Goal: Task Accomplishment & Management: Use online tool/utility

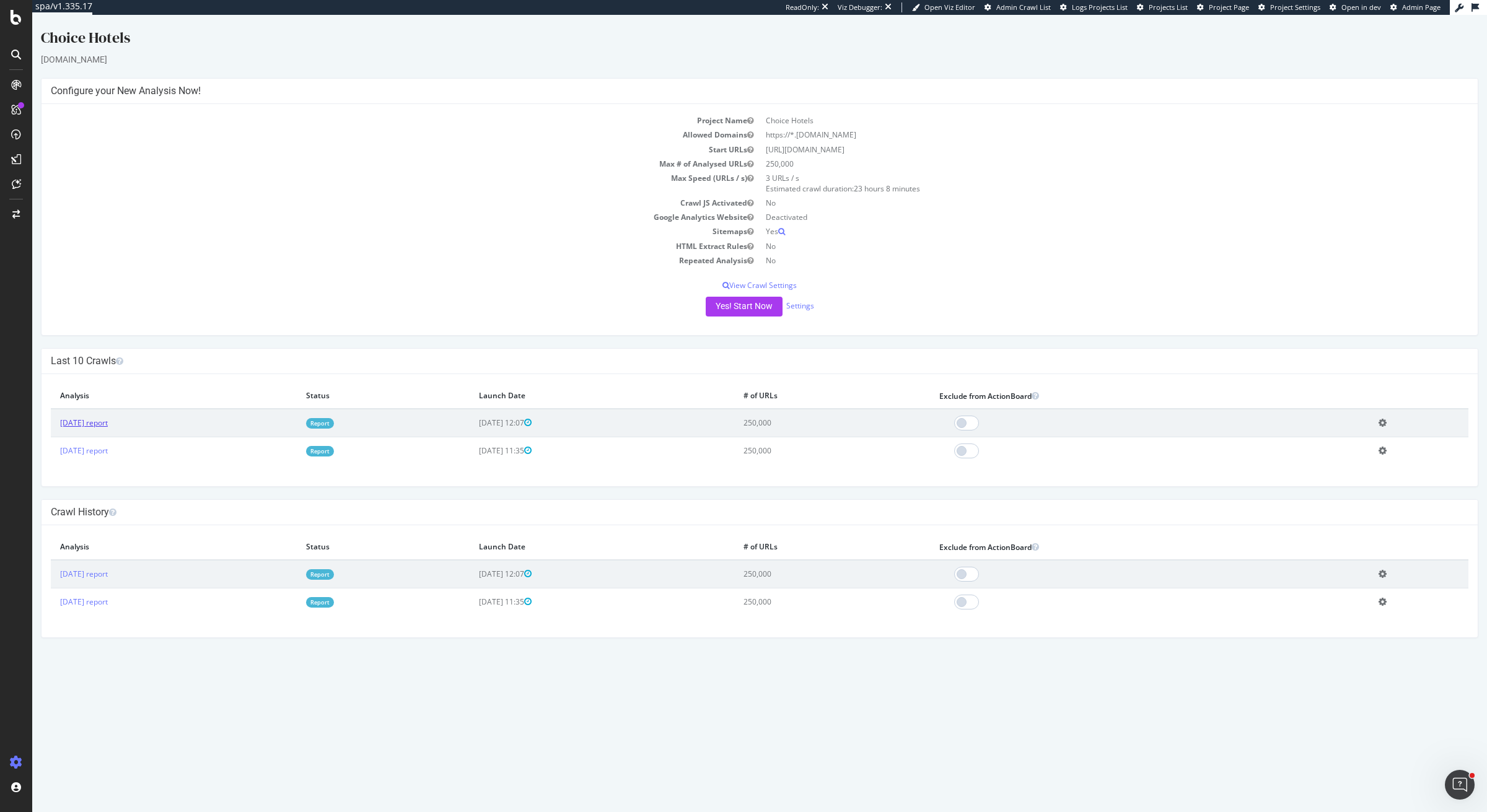
click at [108, 420] on link "[DATE] report" at bounding box center [83, 423] width 48 height 11
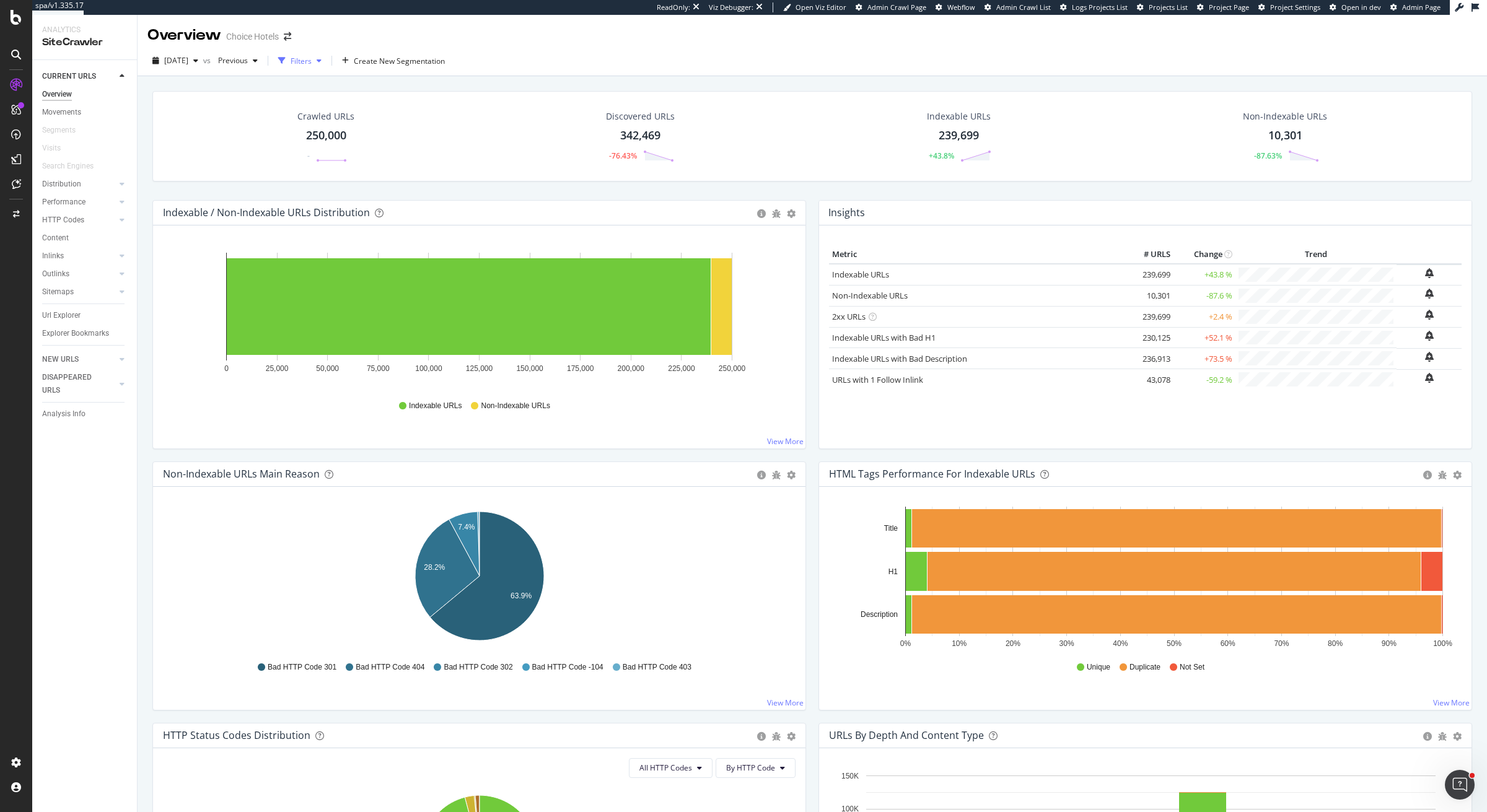
click at [326, 59] on div "button" at bounding box center [320, 61] width 15 height 8
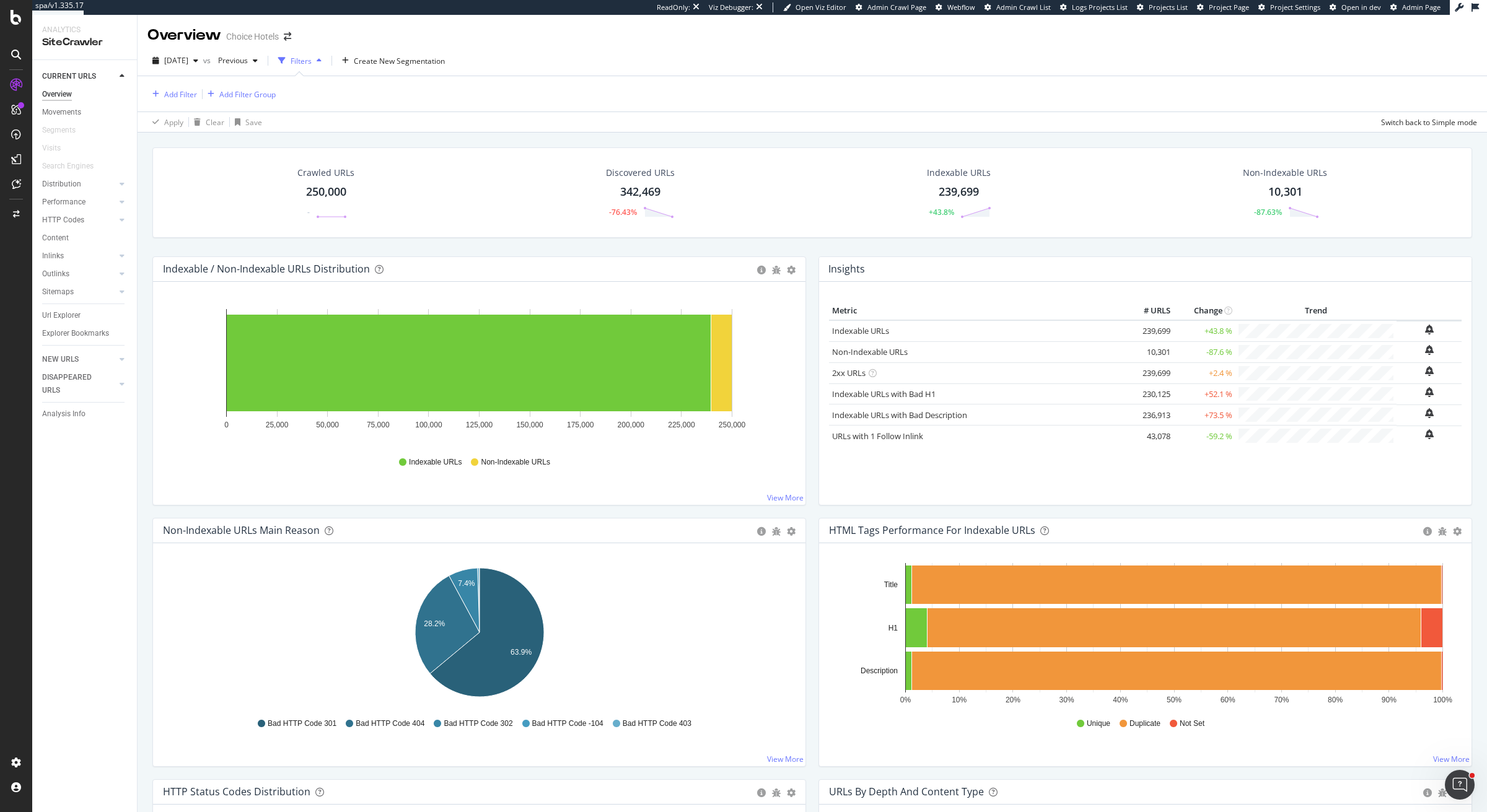
click at [427, 154] on div "Crawled URLs 250,000 - Discovered URLs 342,469 -76.43% Indexable URLs 239,699 +…" at bounding box center [812, 192] width 1320 height 90
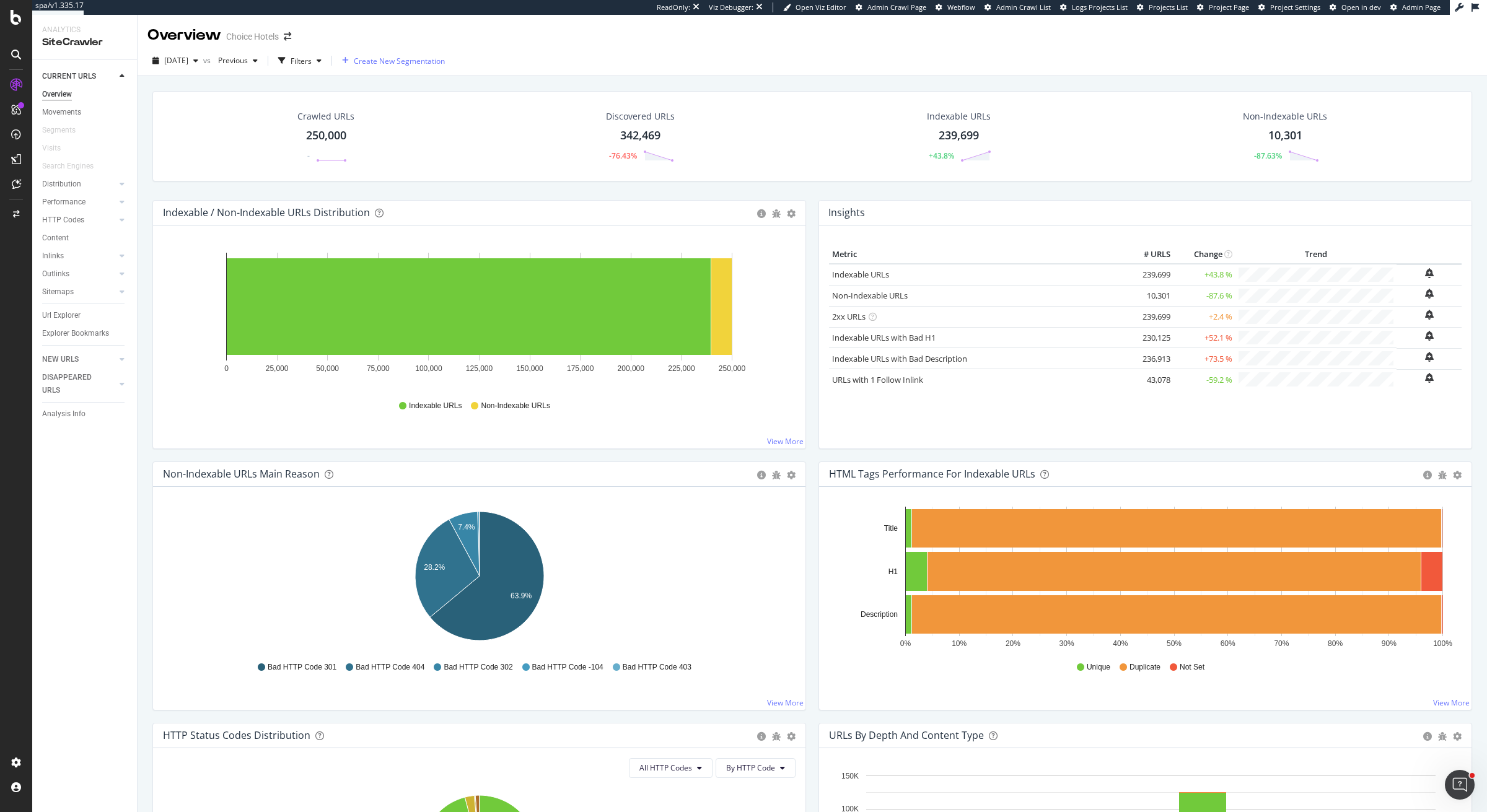
click at [417, 62] on span "Create New Segmentation" at bounding box center [399, 61] width 91 height 11
click at [61, 315] on div "Url Explorer" at bounding box center [61, 315] width 39 height 13
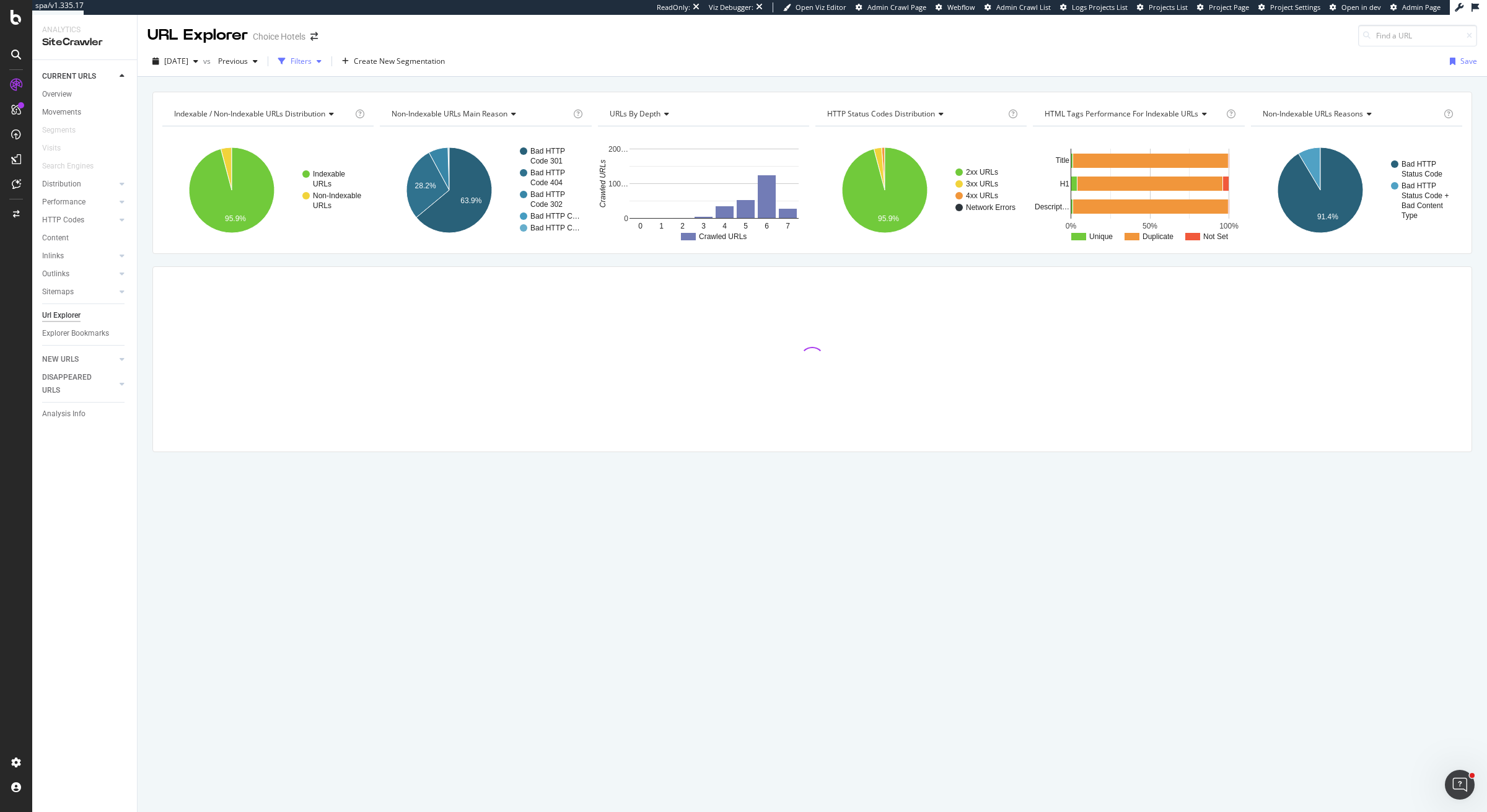
click at [312, 59] on div "Filters" at bounding box center [301, 61] width 21 height 11
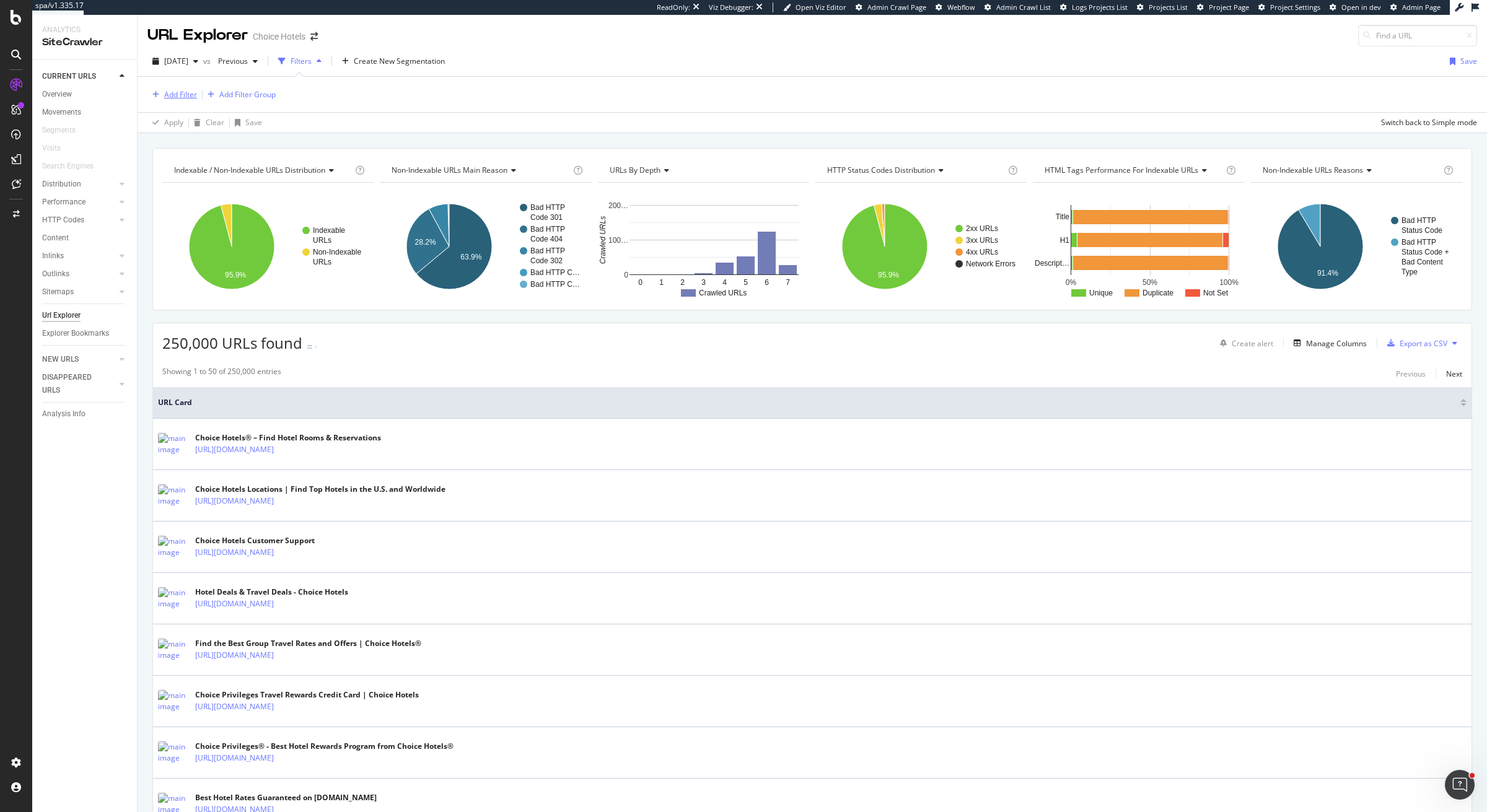
click at [174, 99] on div "Add Filter" at bounding box center [180, 95] width 33 height 11
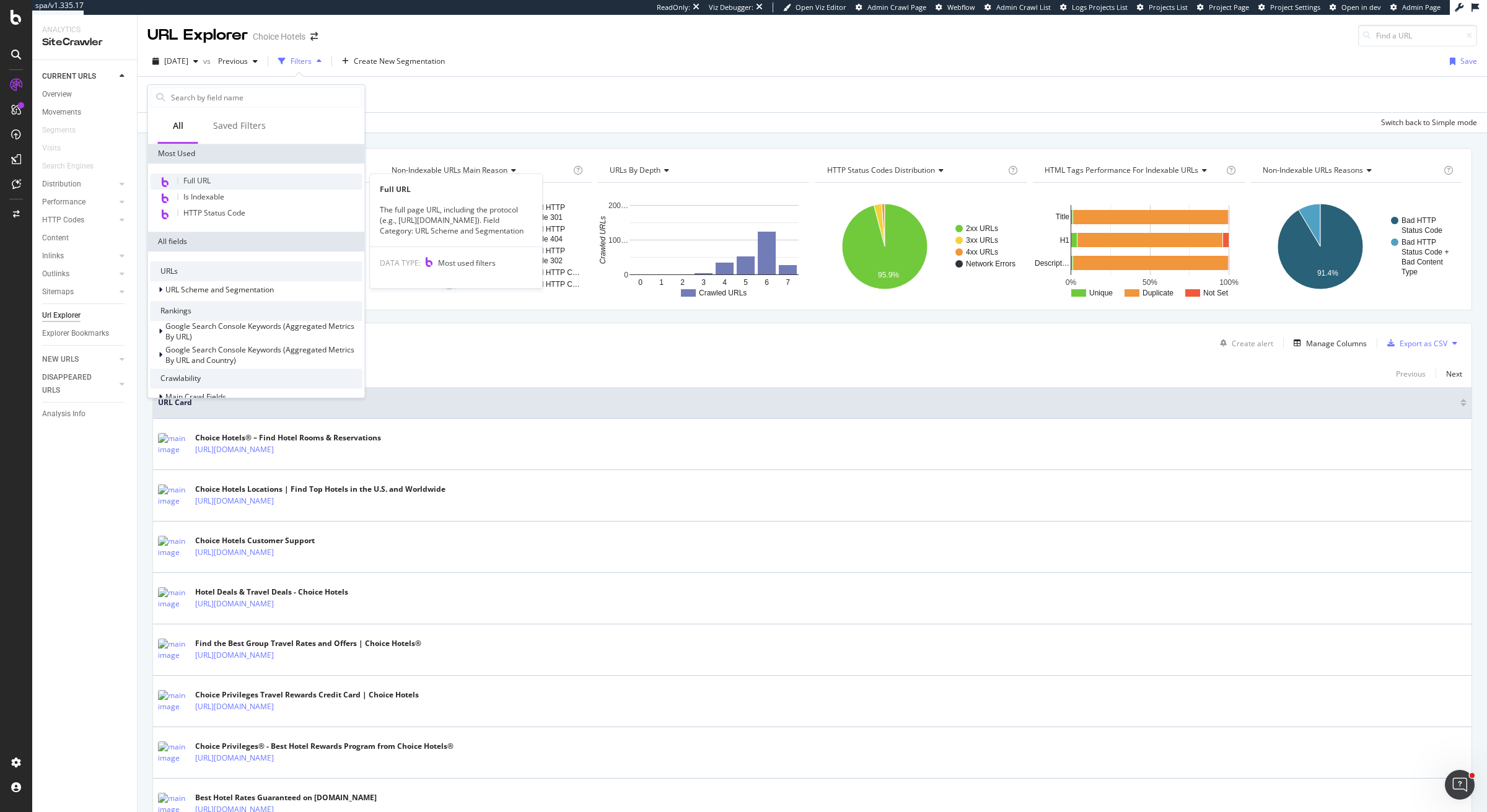
click at [191, 181] on span "Full URL" at bounding box center [197, 181] width 27 height 11
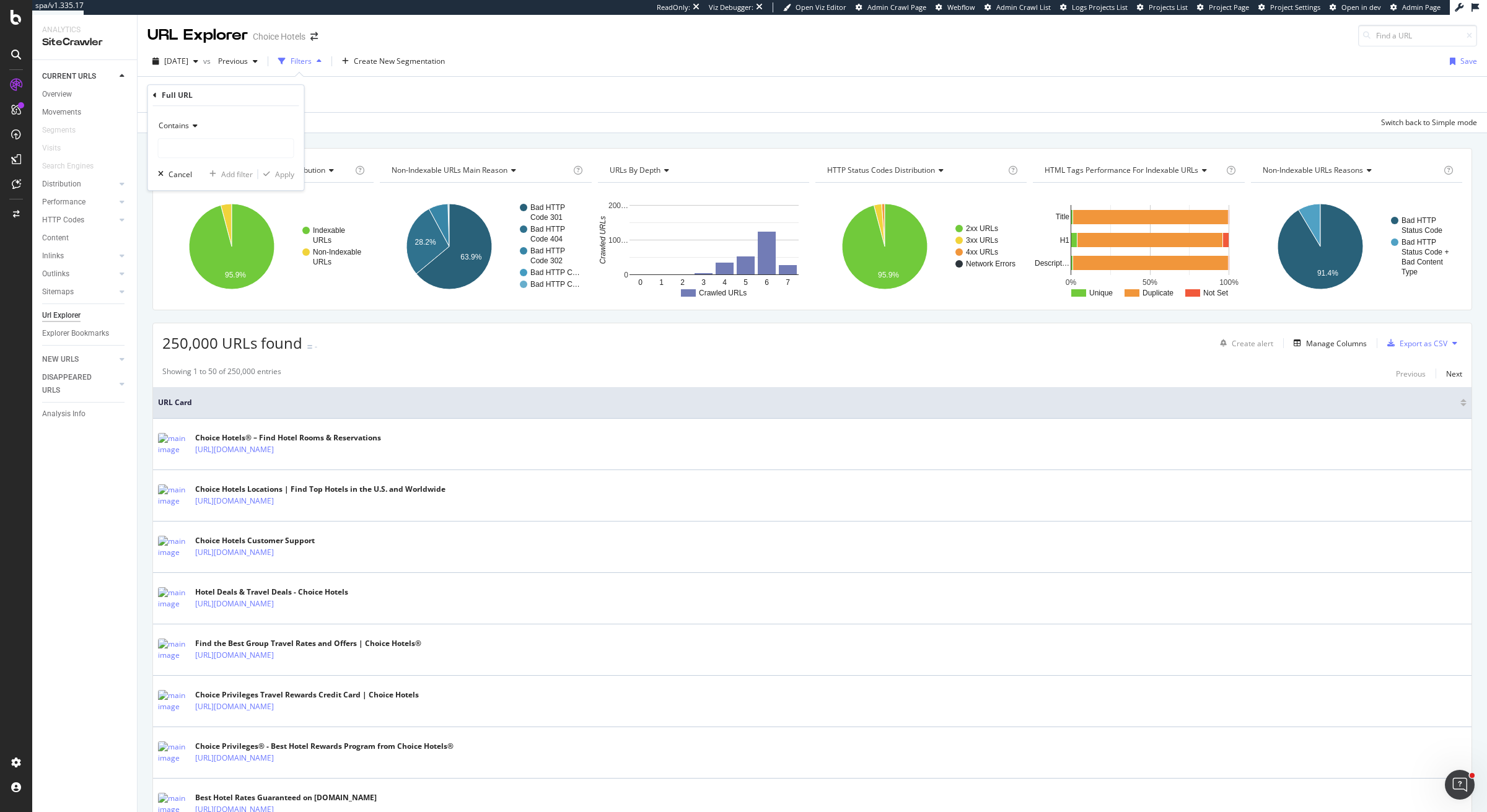
click at [191, 121] on div "Contains" at bounding box center [226, 126] width 137 height 20
click at [181, 275] on span "Matches regex" at bounding box center [190, 280] width 52 height 11
click at [254, 143] on input "text" at bounding box center [226, 148] width 135 height 20
paste input "(?i)/(?:[A-Za-z]{2}\d{3}|[A-Za-z]{3}\d{2})$"
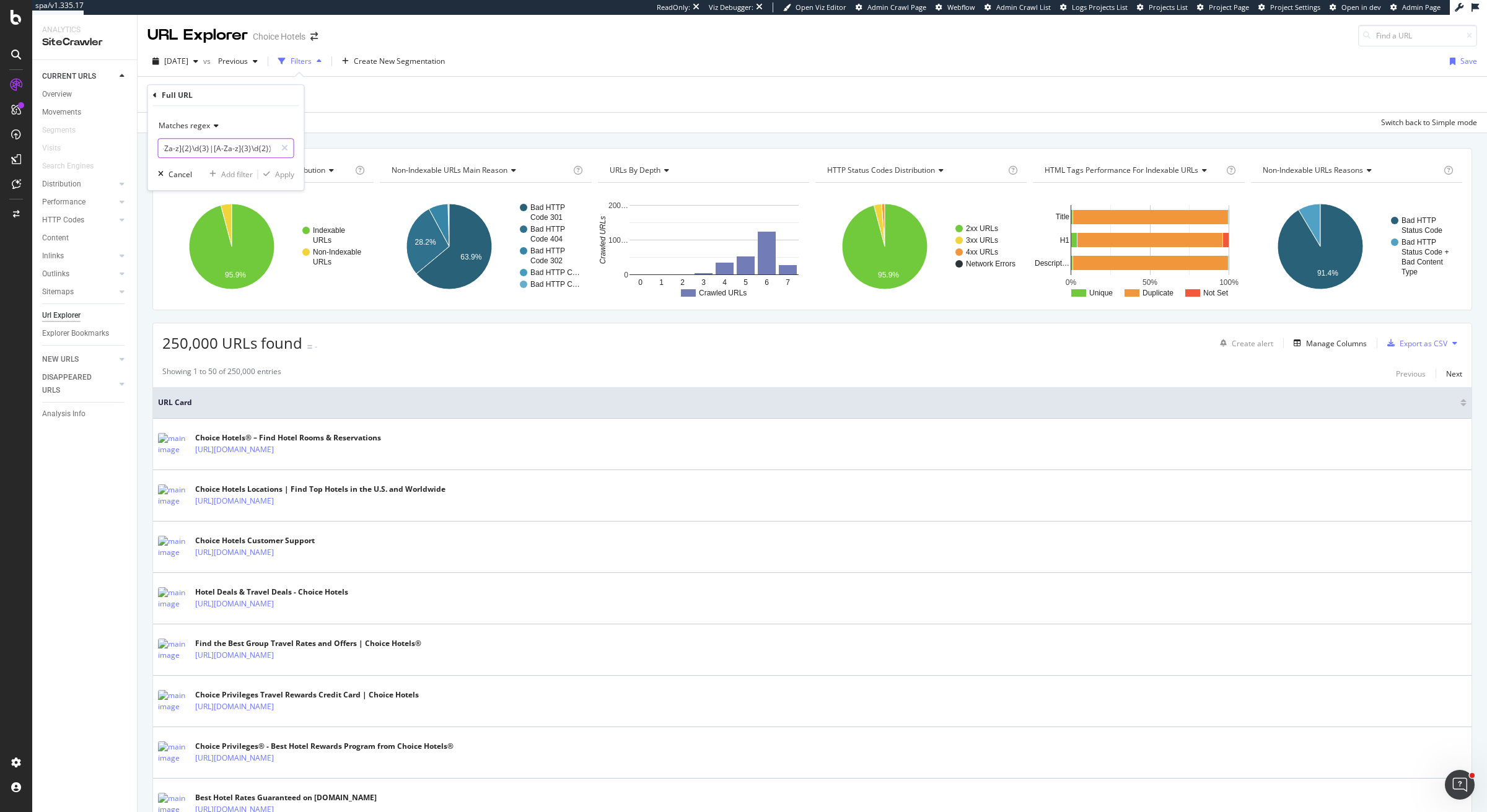
type input "(?i)/(?:[A-Za-z]{2}\d{3}|[A-Za-z]{3}\d{2})$"
drag, startPoint x: 247, startPoint y: 150, endPoint x: 168, endPoint y: 130, distance: 81.5
click at [167, 130] on div "Matches regex (?i)/(?:[A-Za-z]{2}\d{3}|[A-Za-z]{3}\d{2})$" at bounding box center [226, 137] width 137 height 42
click at [254, 153] on input "(?i)/(?:[A-Za-z]{2}\d{3}|[A-Za-z]{3}\d{2})$" at bounding box center [217, 148] width 117 height 20
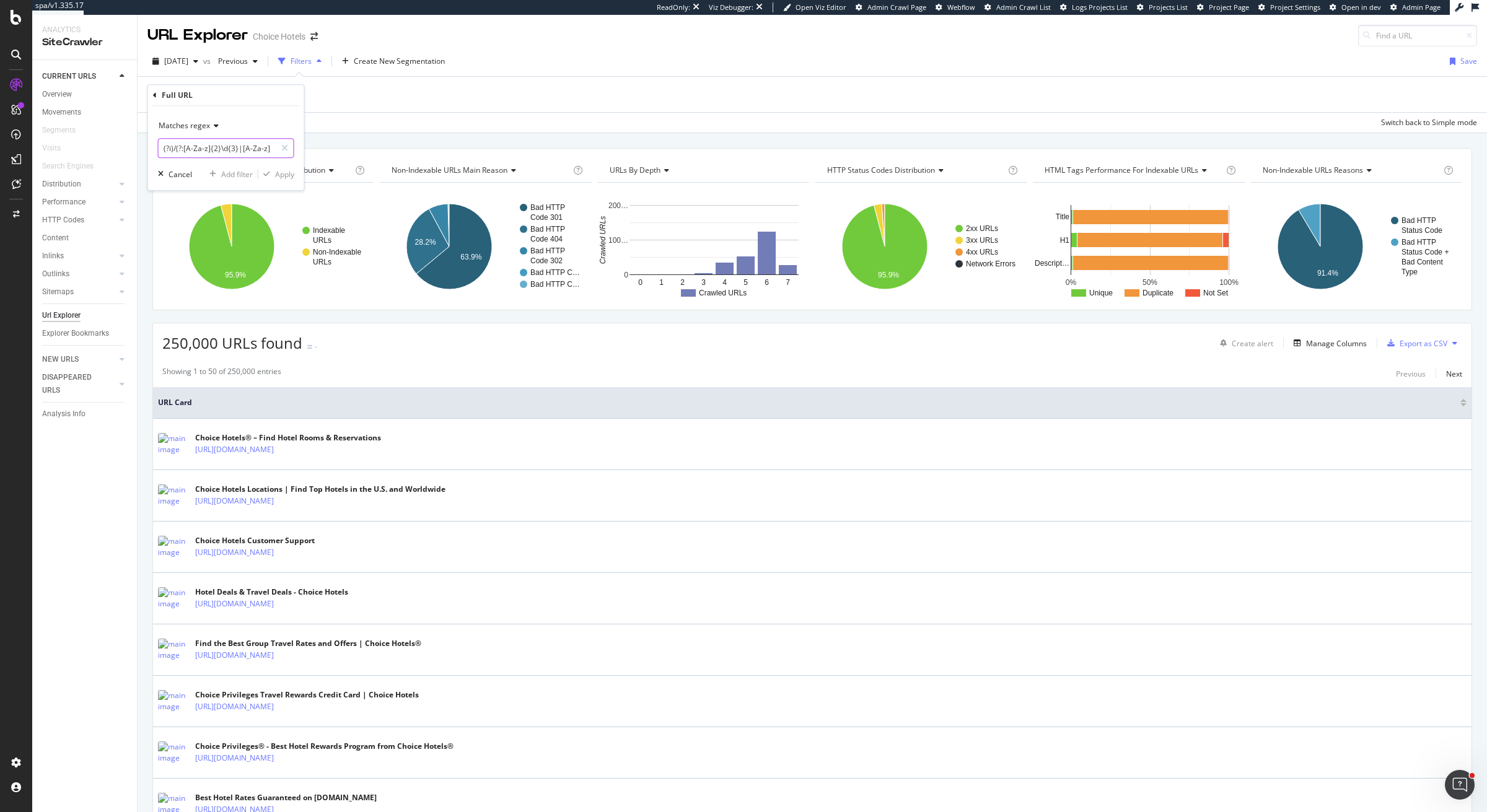
click at [254, 153] on input "(?i)/(?:[A-Za-z]{2}\d{3}|[A-Za-z]{3}\d{2})$" at bounding box center [217, 148] width 117 height 20
click at [181, 148] on input "(?i)/(?:[A-Za-z]{2}\d{3}|[A-Za-z]{3}\d{2})$" at bounding box center [217, 148] width 117 height 20
click at [183, 149] on input "(?i)/(?:[A-Za-z]{2}\d{3}|[A-Za-z]{3}\d{2})$" at bounding box center [217, 148] width 117 height 20
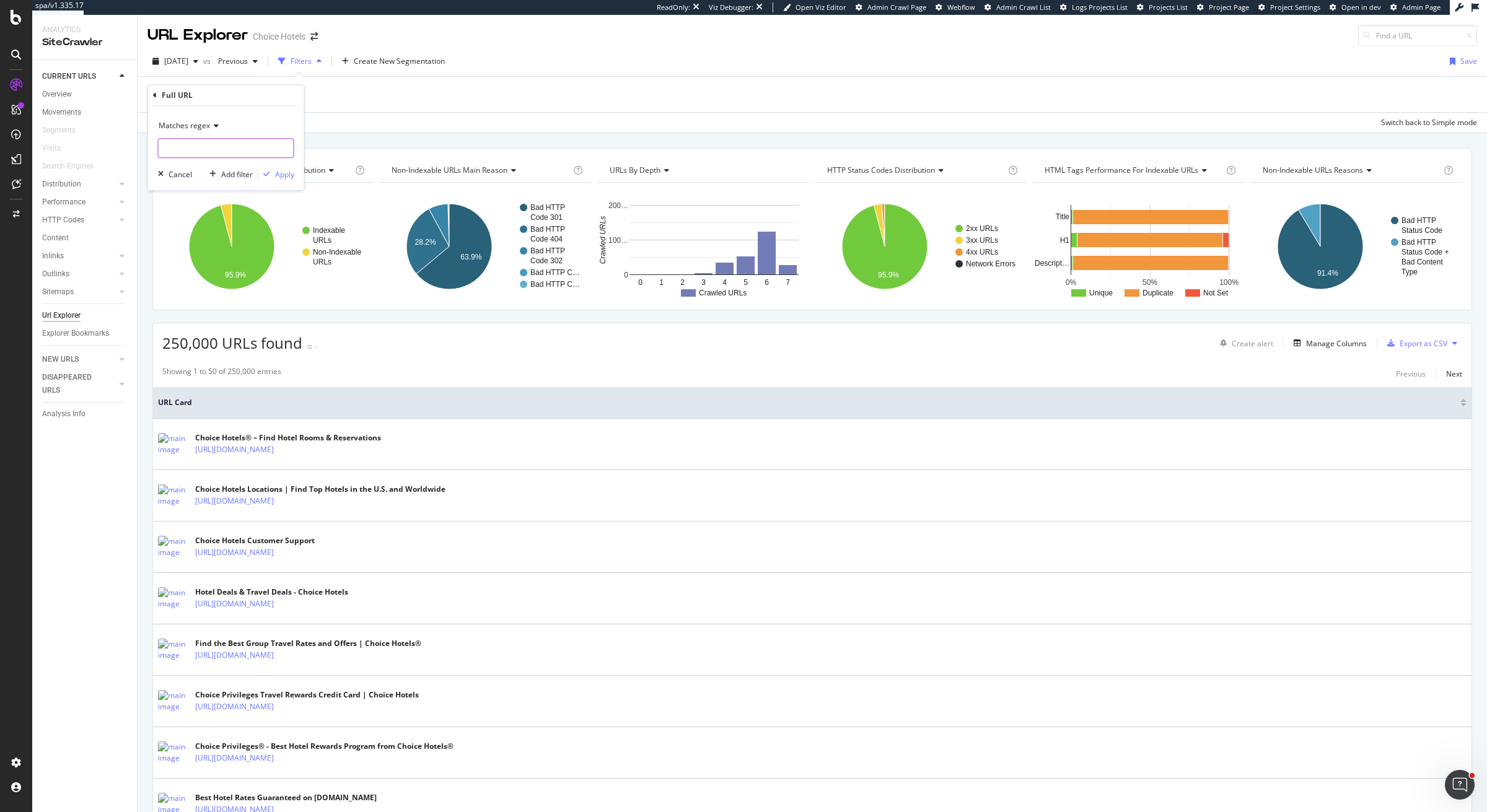
paste input "/[A-Za-z]{2}\d{3}$"
type input "/[A-Za-z]{2}\d{3}$"
click at [282, 174] on div "Apply" at bounding box center [284, 175] width 19 height 11
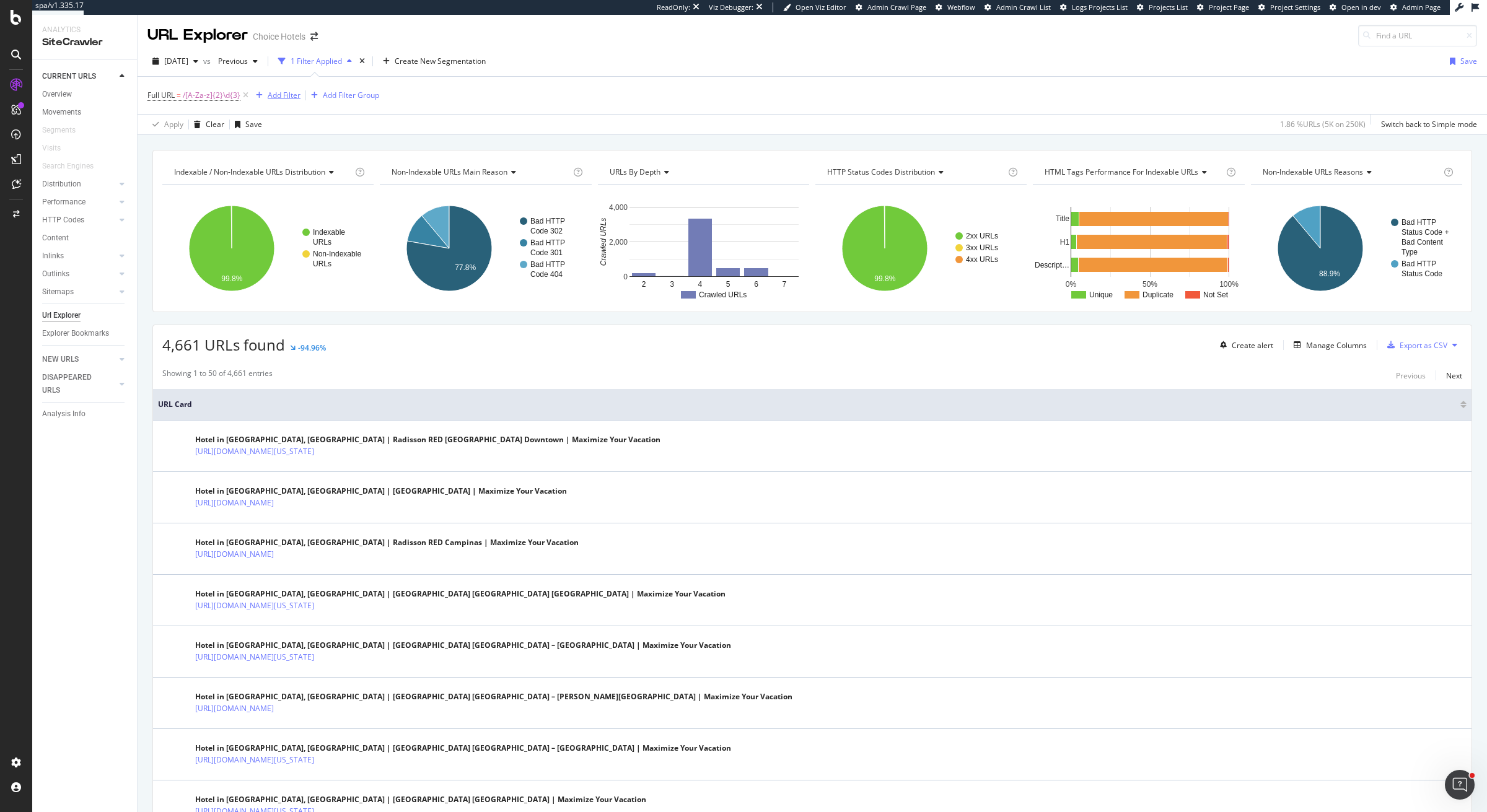
click at [268, 93] on div "Add Filter" at bounding box center [284, 95] width 33 height 11
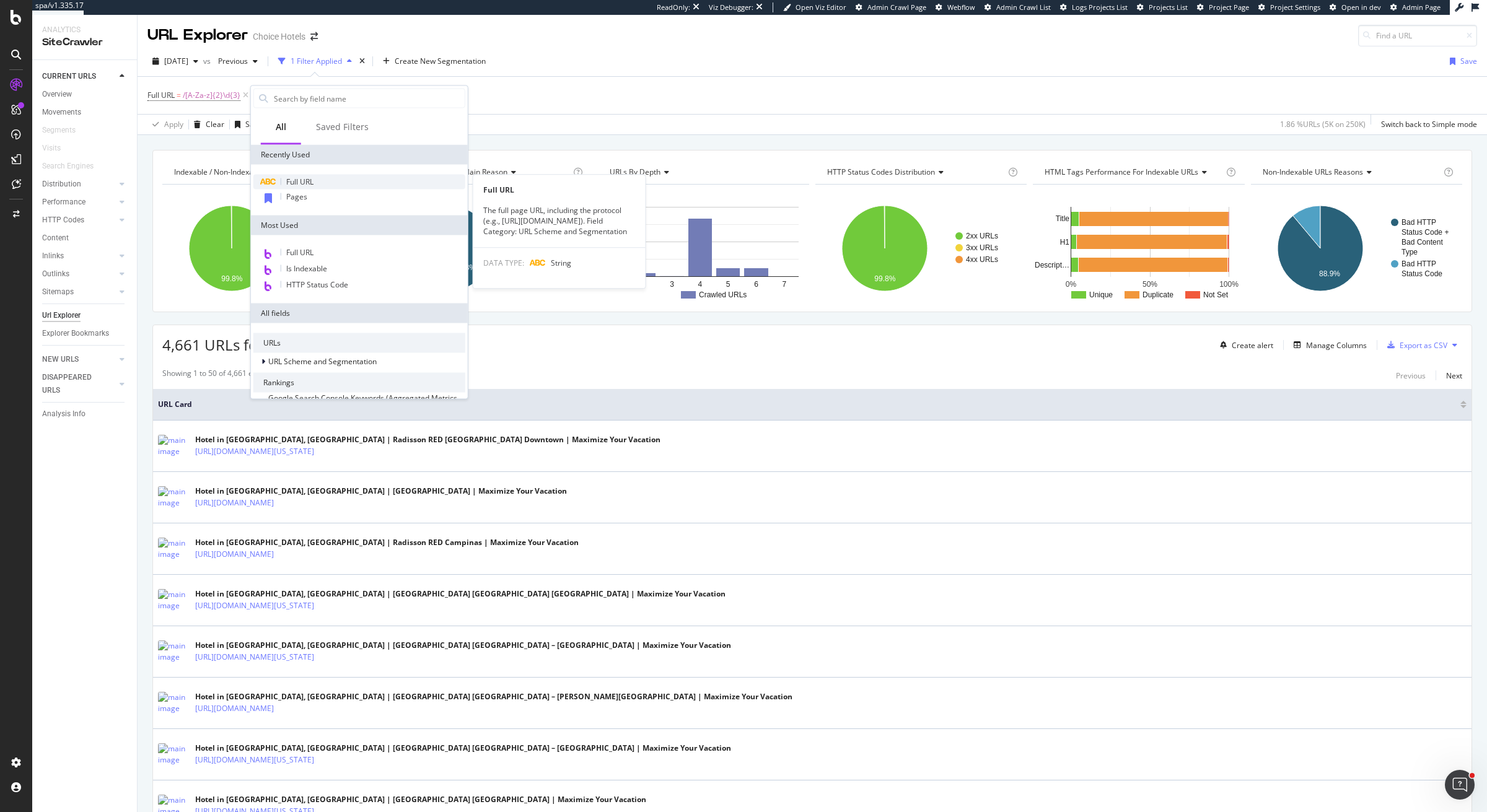
click at [291, 181] on span "Full URL" at bounding box center [300, 182] width 27 height 11
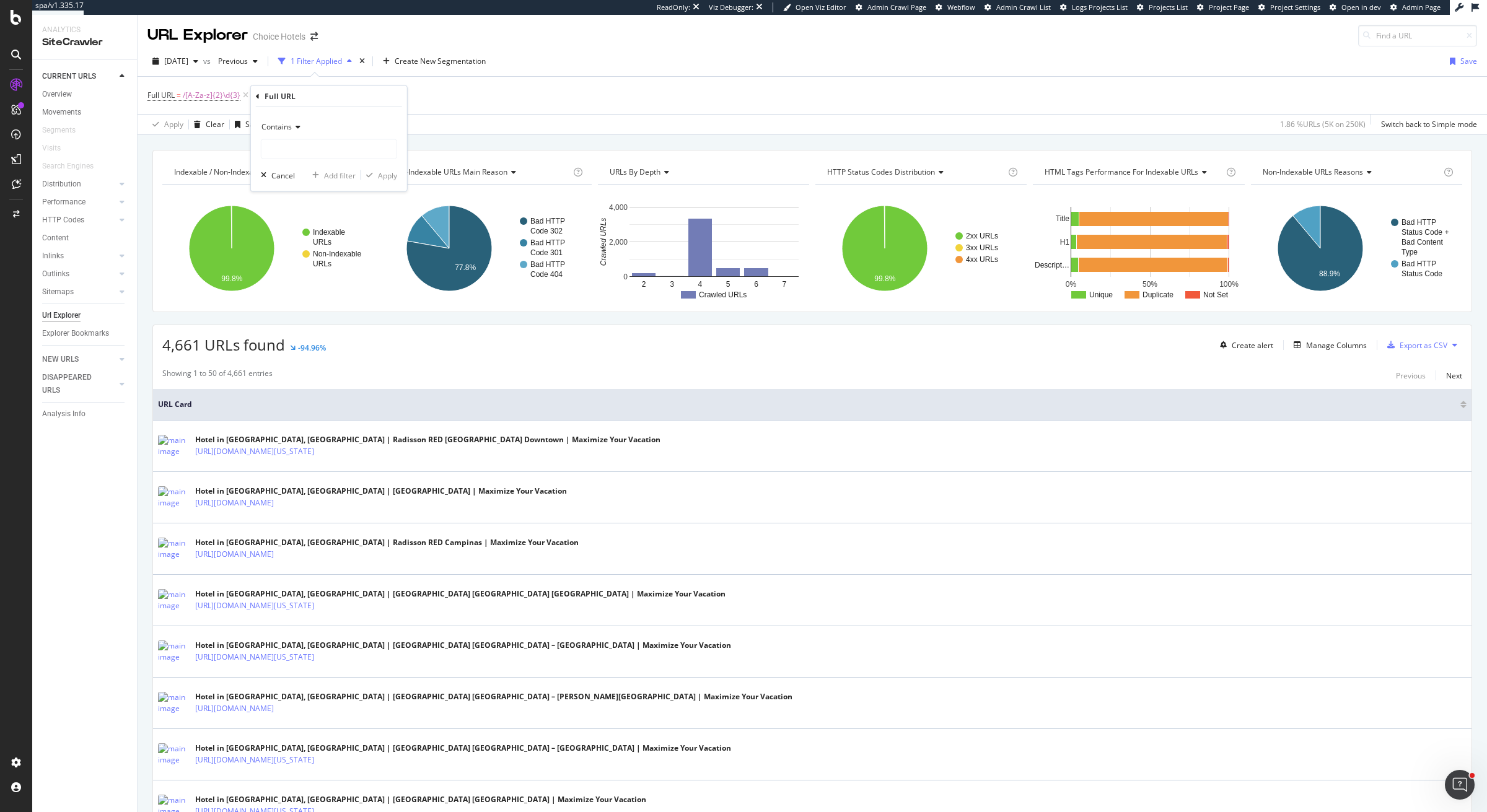
click at [295, 127] on icon at bounding box center [295, 127] width 8 height 8
click at [305, 279] on span "Matches regex" at bounding box center [293, 281] width 52 height 11
click at [339, 154] on input "text" at bounding box center [329, 149] width 135 height 20
paste input "/[A-Za-z]{3}\d{2}$"
type input "/[A-Za-z]{3}\d{2}$"
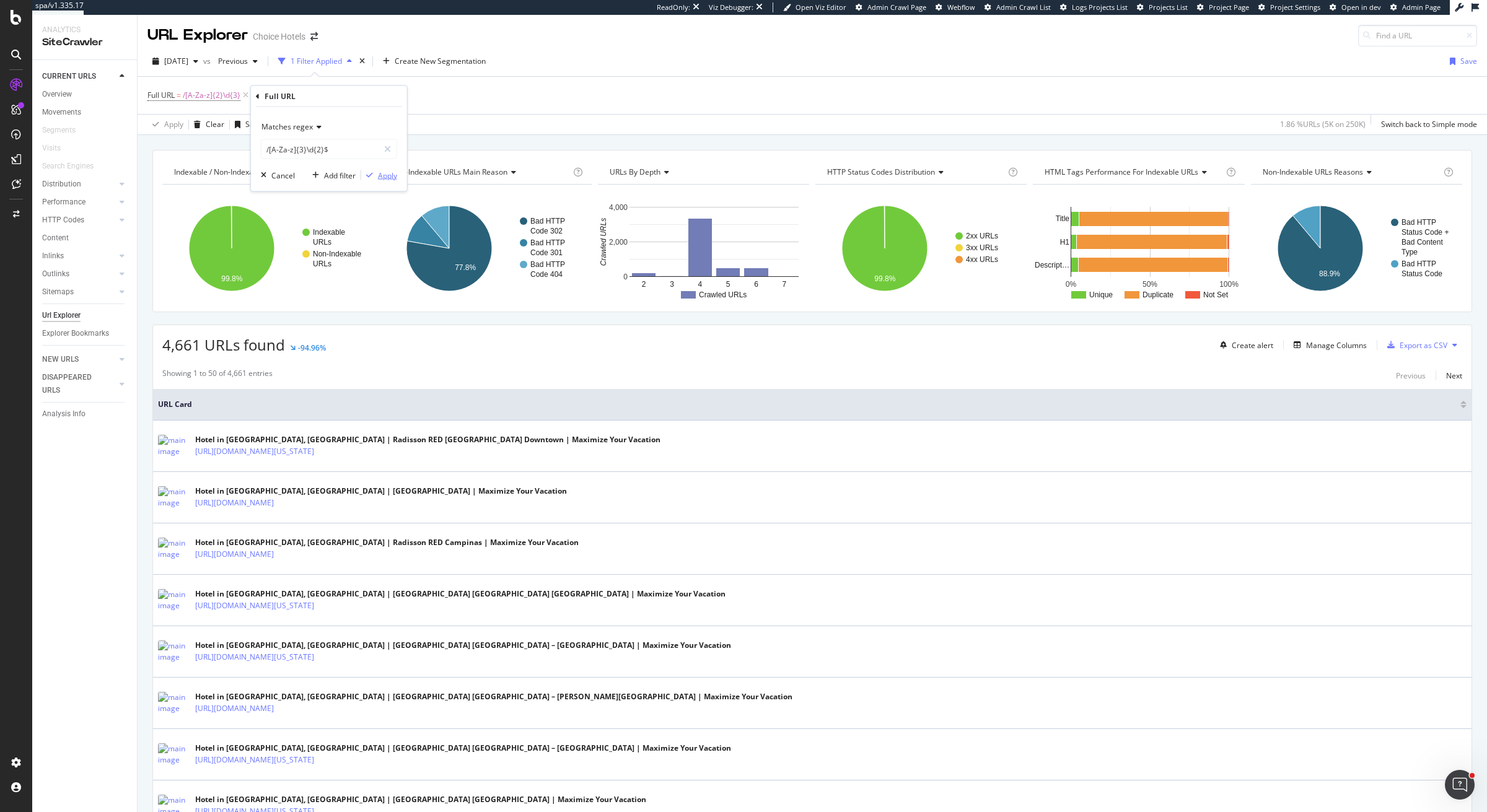
click at [387, 174] on div "Apply" at bounding box center [387, 175] width 19 height 11
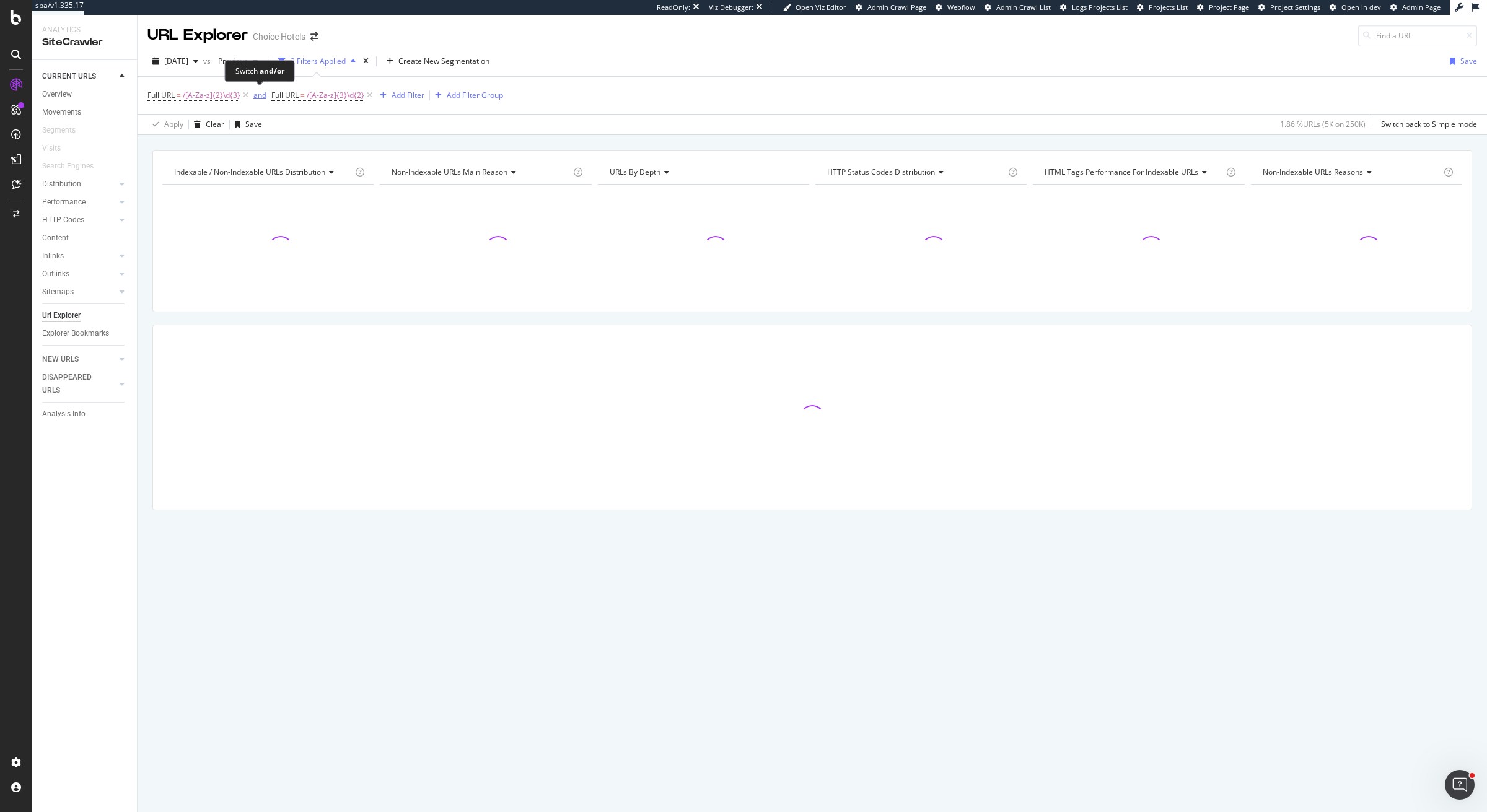
click at [258, 96] on div "and" at bounding box center [260, 95] width 13 height 11
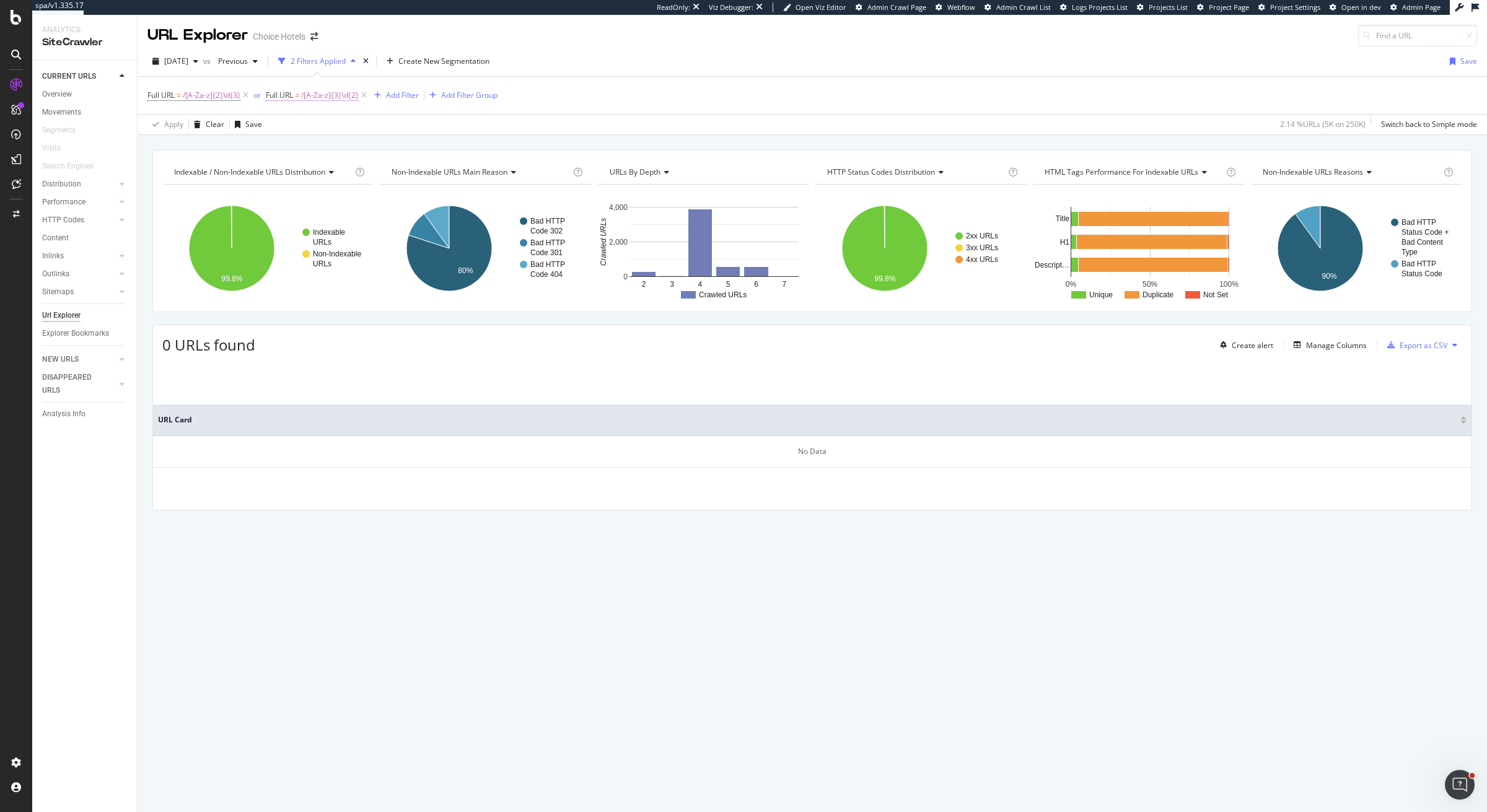
click at [304, 93] on span "/[A-Za-z]{3}\d{2}" at bounding box center [330, 95] width 58 height 17
click at [319, 121] on span "Matches regex" at bounding box center [302, 124] width 52 height 11
click at [596, 93] on div "Full URL = /[A-Za-z]{2}\d{3} or Full URL = /[A-Za-z]{3}\d{2} Add Filter Add Fil…" at bounding box center [812, 95] width 1330 height 37
click at [360, 96] on icon at bounding box center [364, 96] width 11 height 12
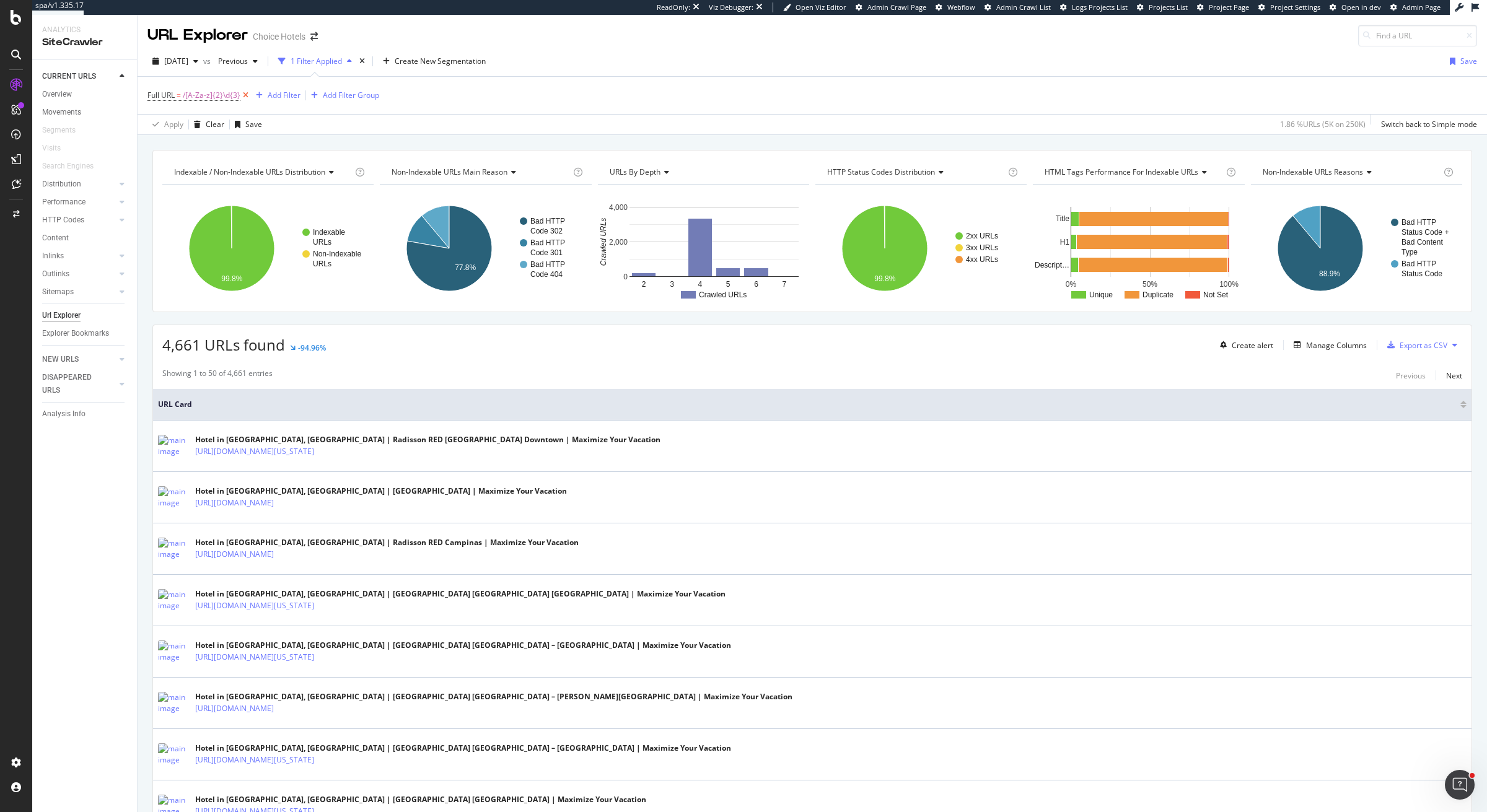
click at [248, 93] on icon at bounding box center [246, 96] width 11 height 12
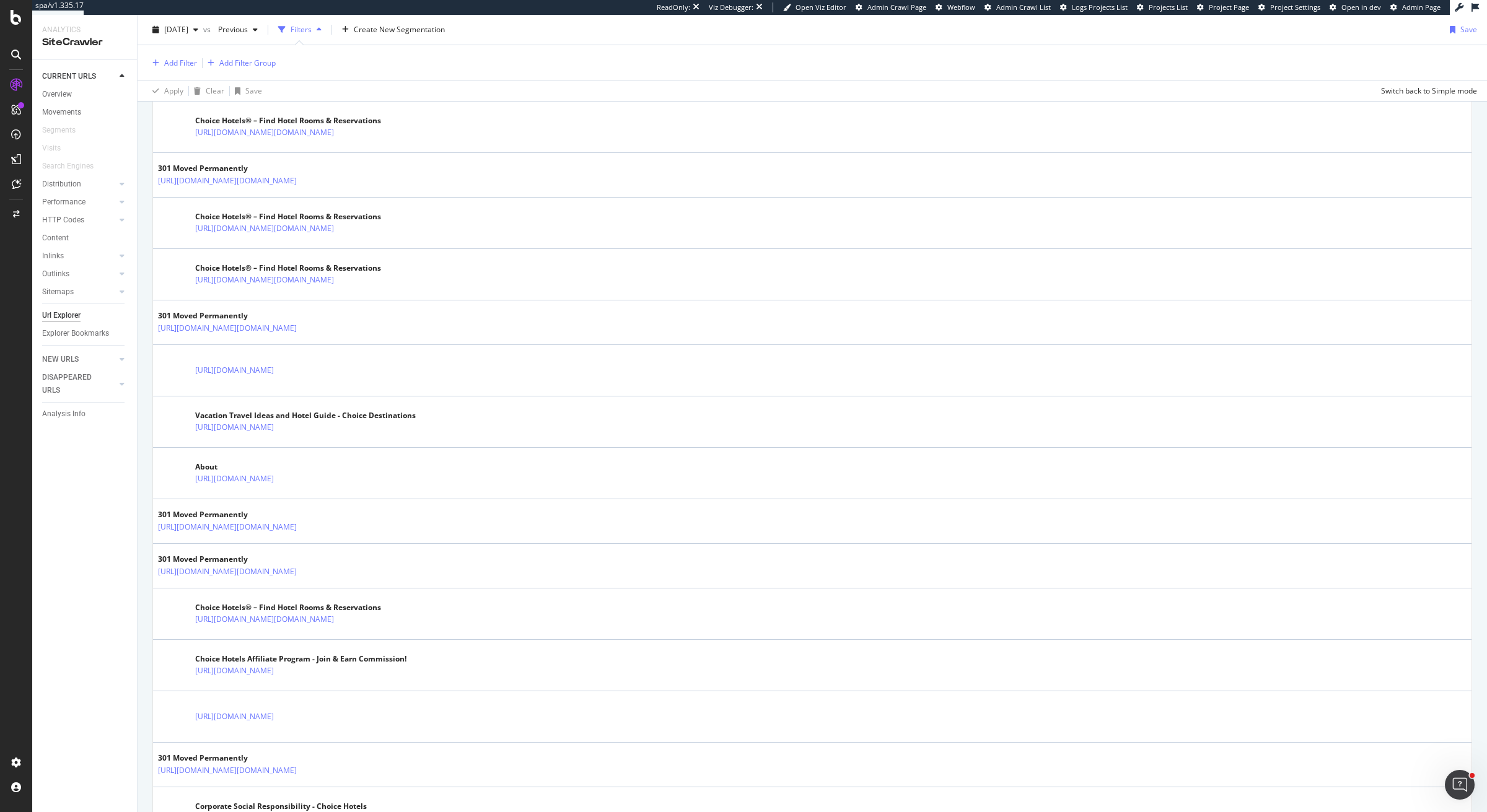
scroll to position [2217, 0]
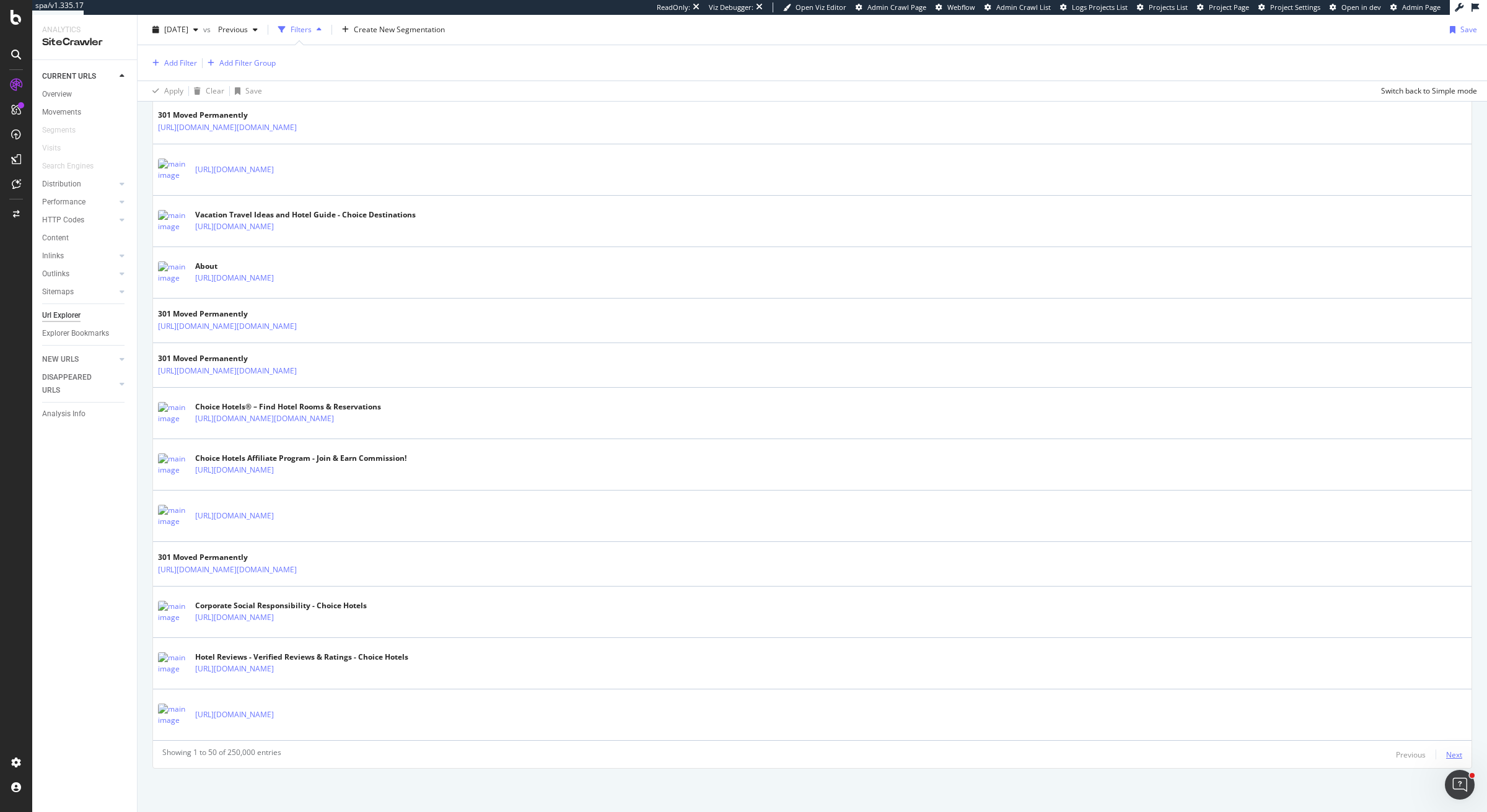
click at [1454, 751] on div "Next" at bounding box center [1454, 755] width 16 height 11
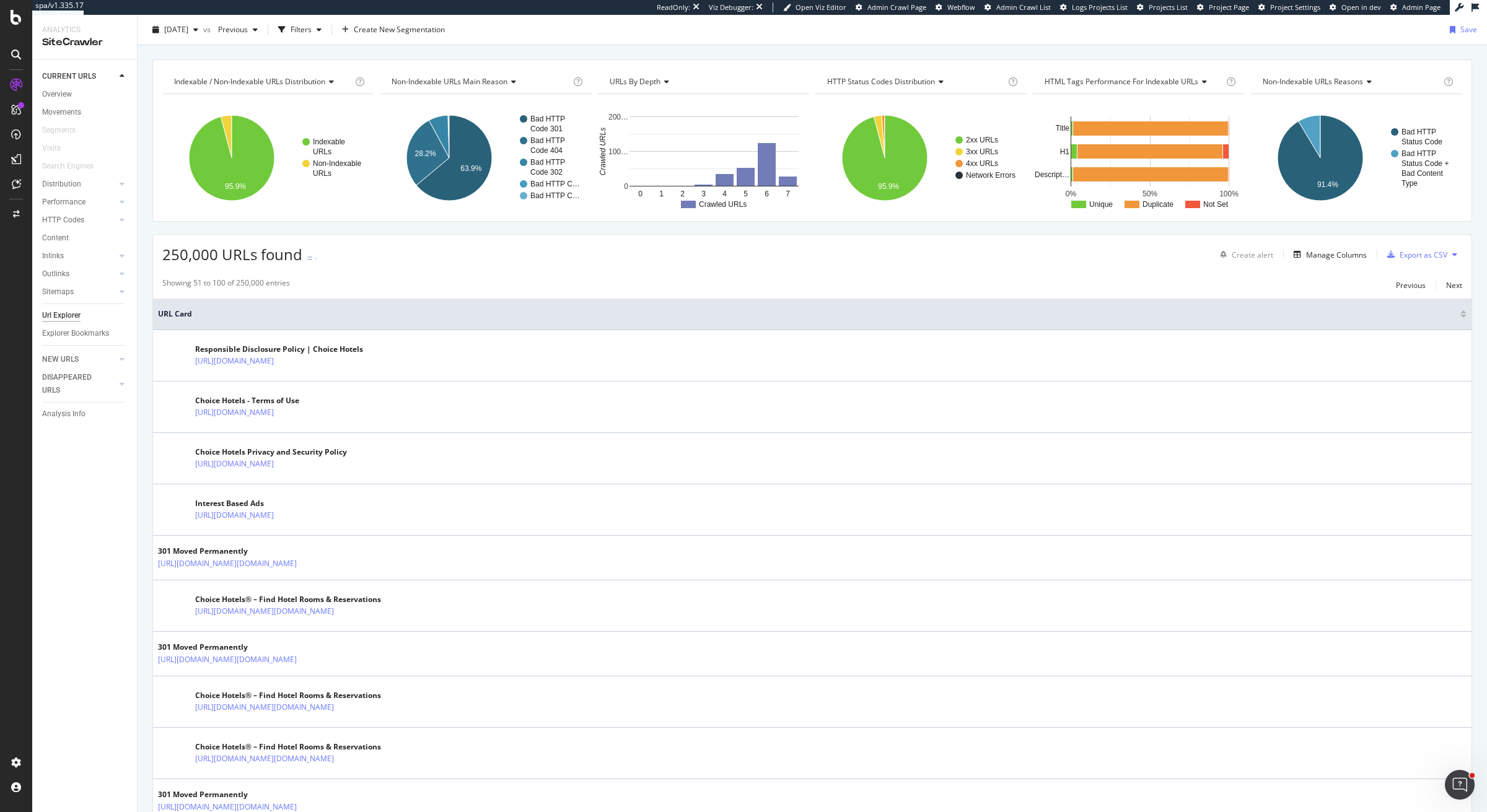
scroll to position [0, 0]
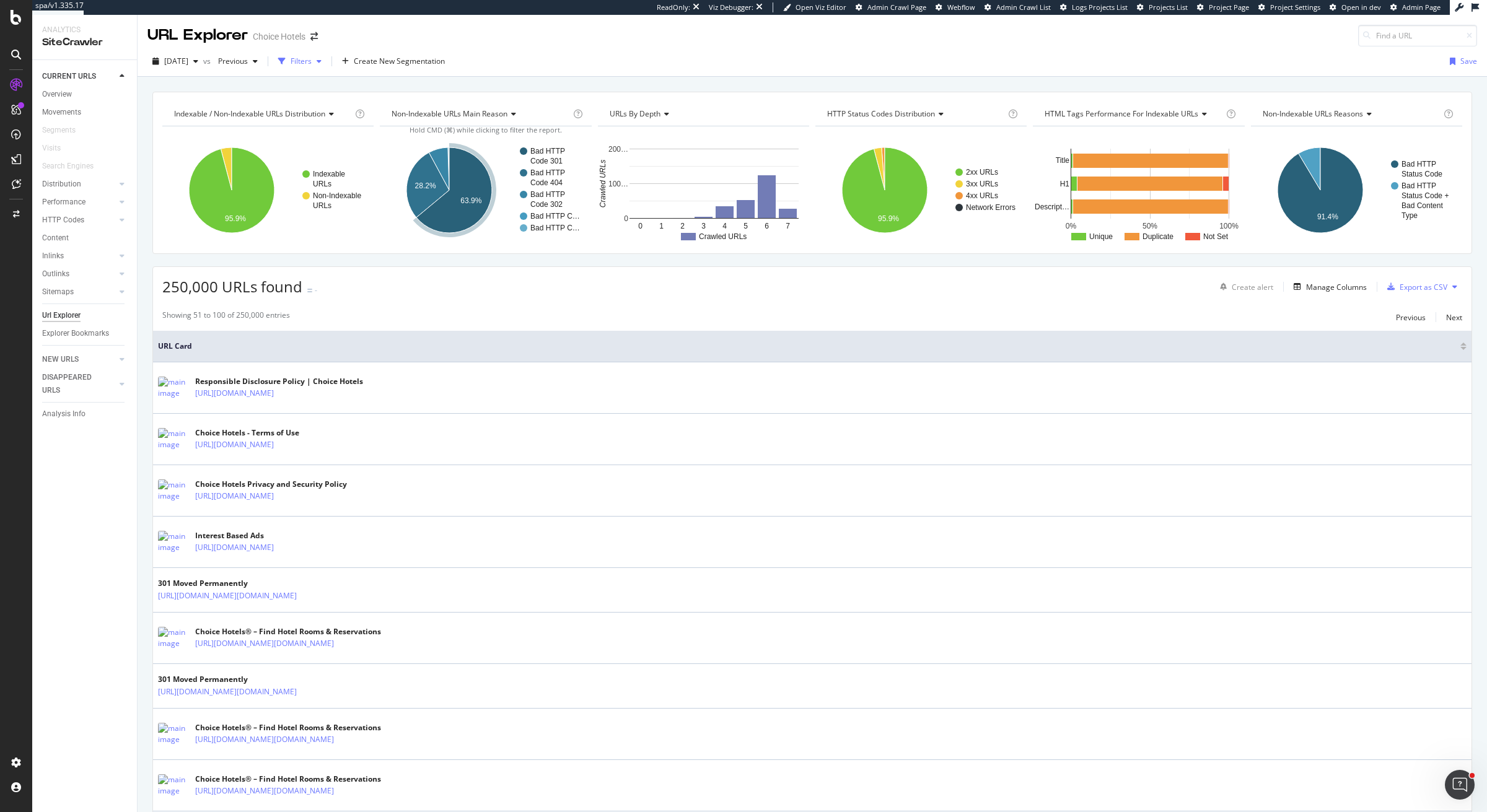
click at [312, 63] on div "Filters" at bounding box center [301, 61] width 21 height 11
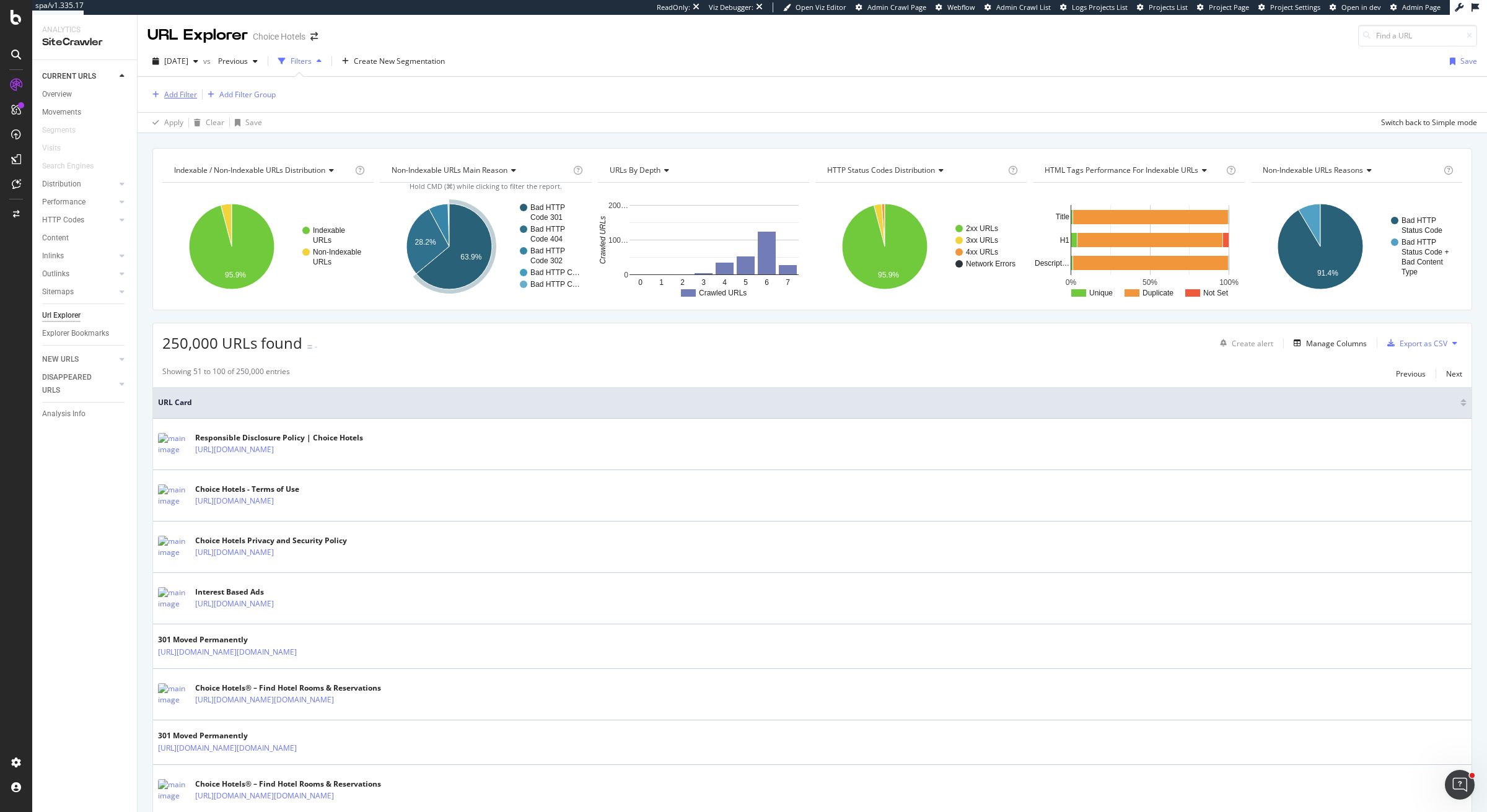
click at [167, 90] on div "Add Filter" at bounding box center [180, 95] width 33 height 11
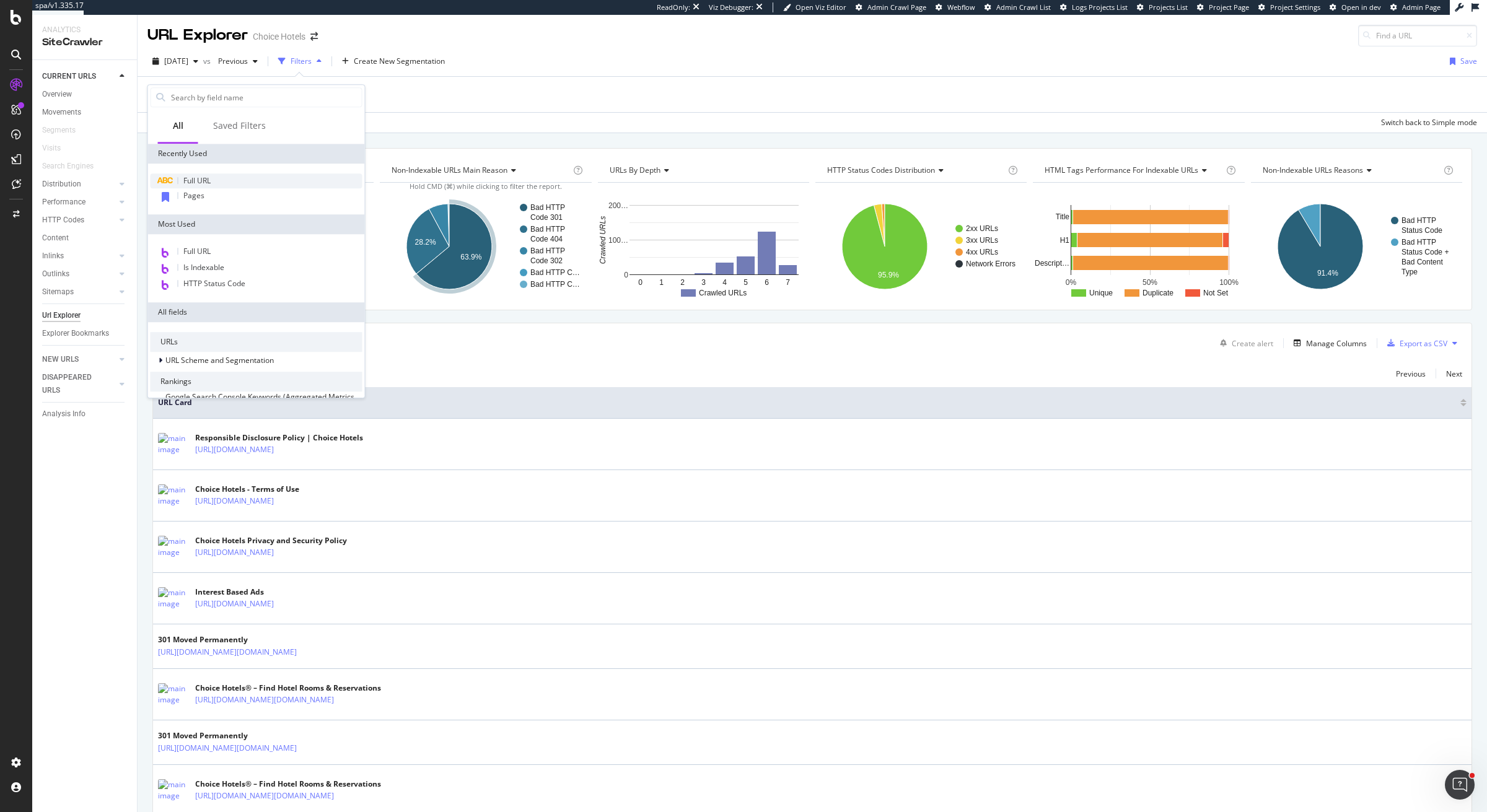
click at [175, 182] on div "Full URL" at bounding box center [256, 181] width 212 height 15
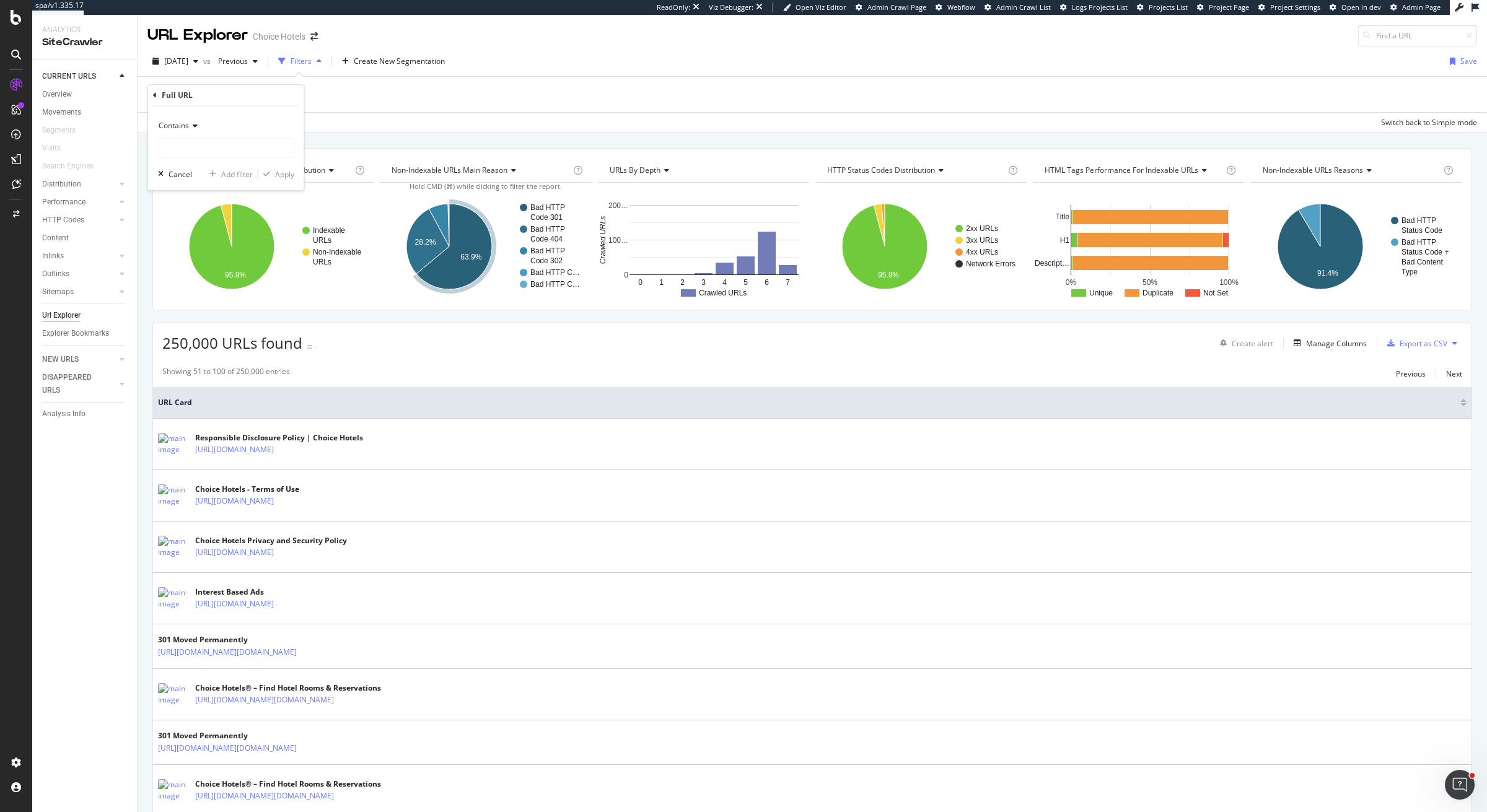
click at [194, 127] on icon at bounding box center [193, 126] width 8 height 8
click at [195, 275] on span "Matches regex" at bounding box center [190, 280] width 52 height 11
click at [275, 153] on input "text" at bounding box center [226, 148] width 135 height 20
paste input ".*\d.*"
type input ".*\d.*"
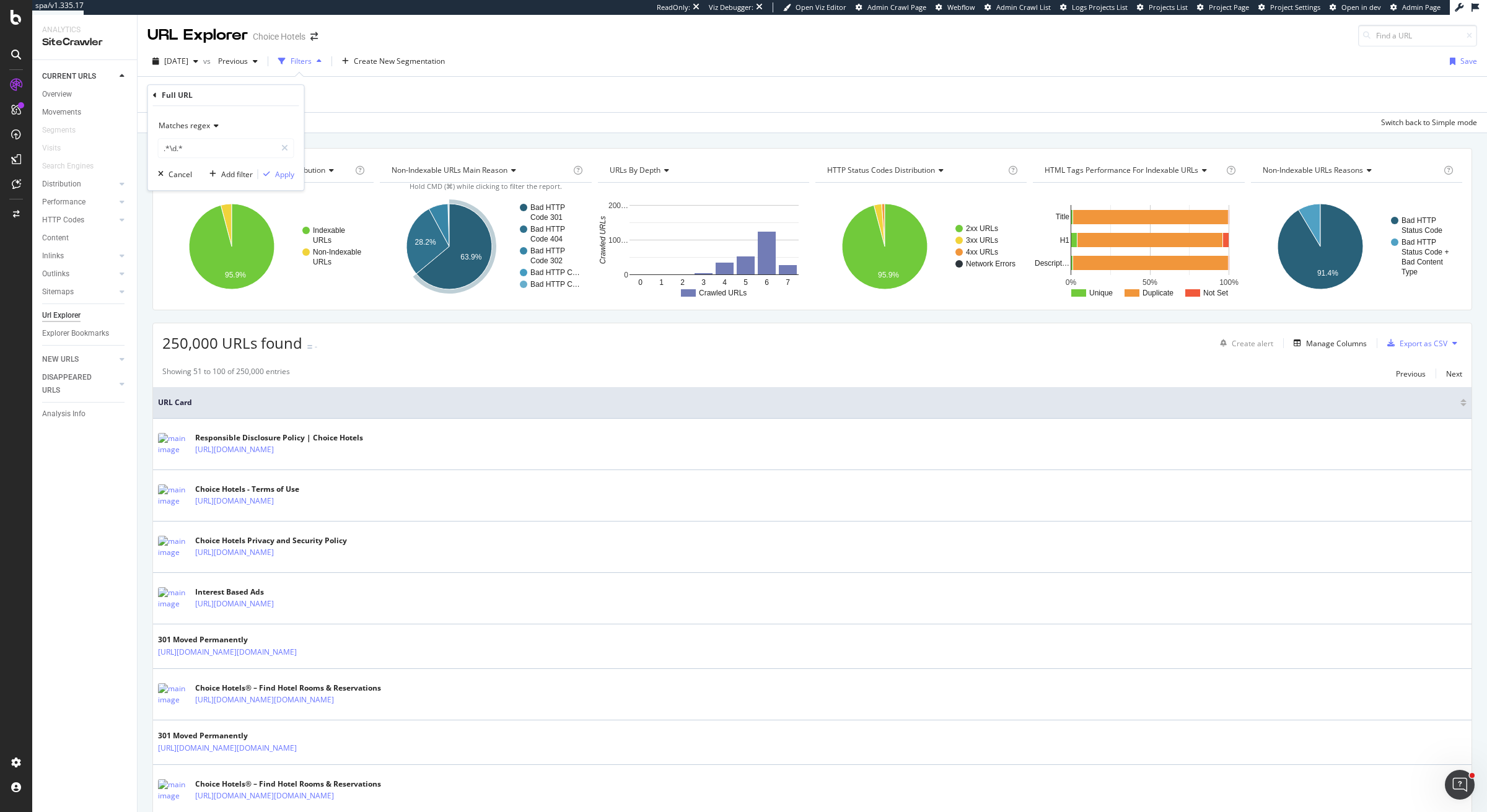
click at [288, 181] on div "Add filter Apply" at bounding box center [249, 174] width 90 height 12
click at [287, 171] on div "Apply" at bounding box center [284, 175] width 19 height 11
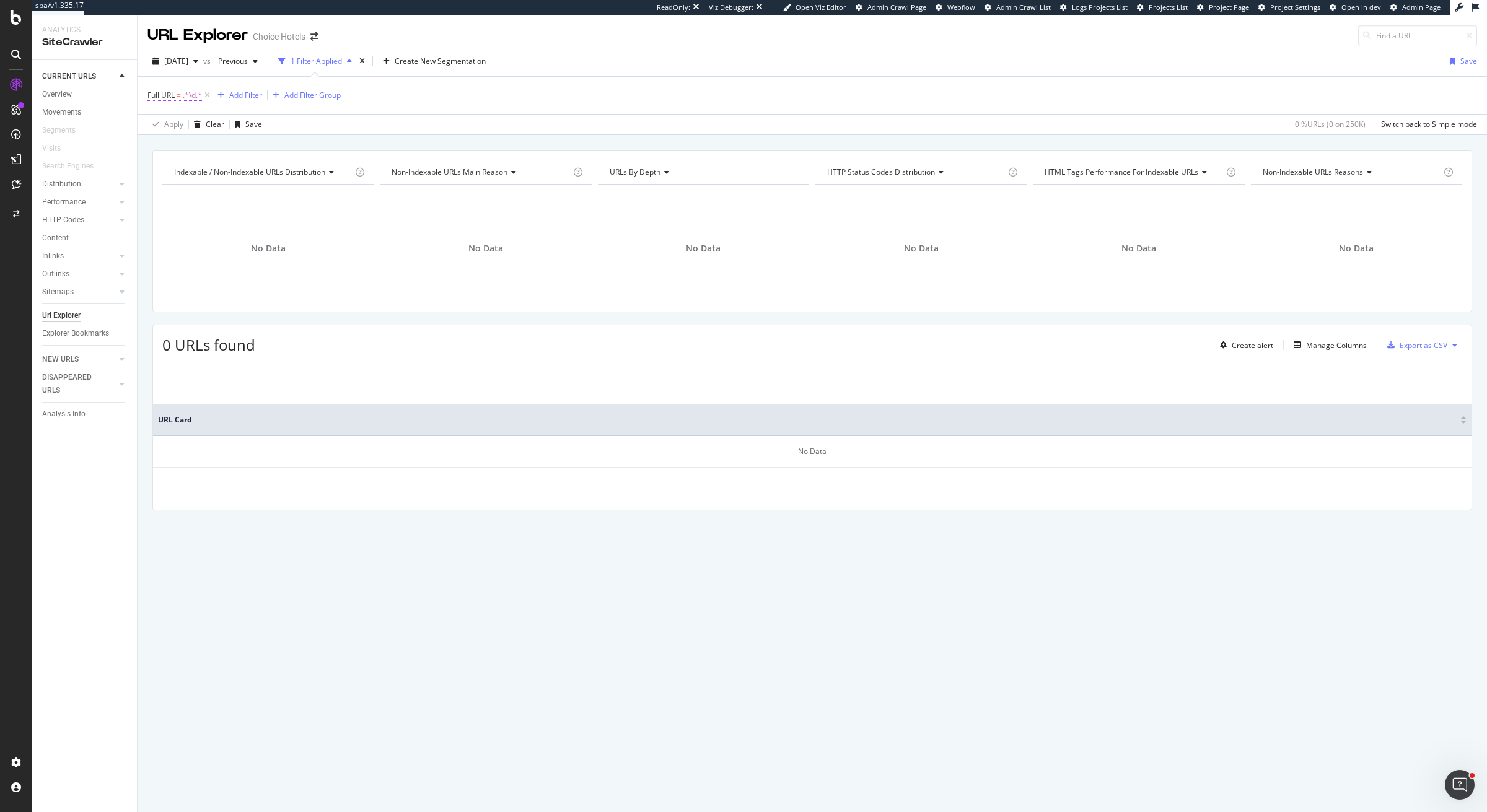
click at [169, 96] on span "Full URL" at bounding box center [161, 95] width 27 height 11
click at [231, 149] on input ".*\d.*" at bounding box center [217, 146] width 117 height 20
type input ".*\d.*"
click at [276, 177] on div "Apply" at bounding box center [284, 172] width 19 height 11
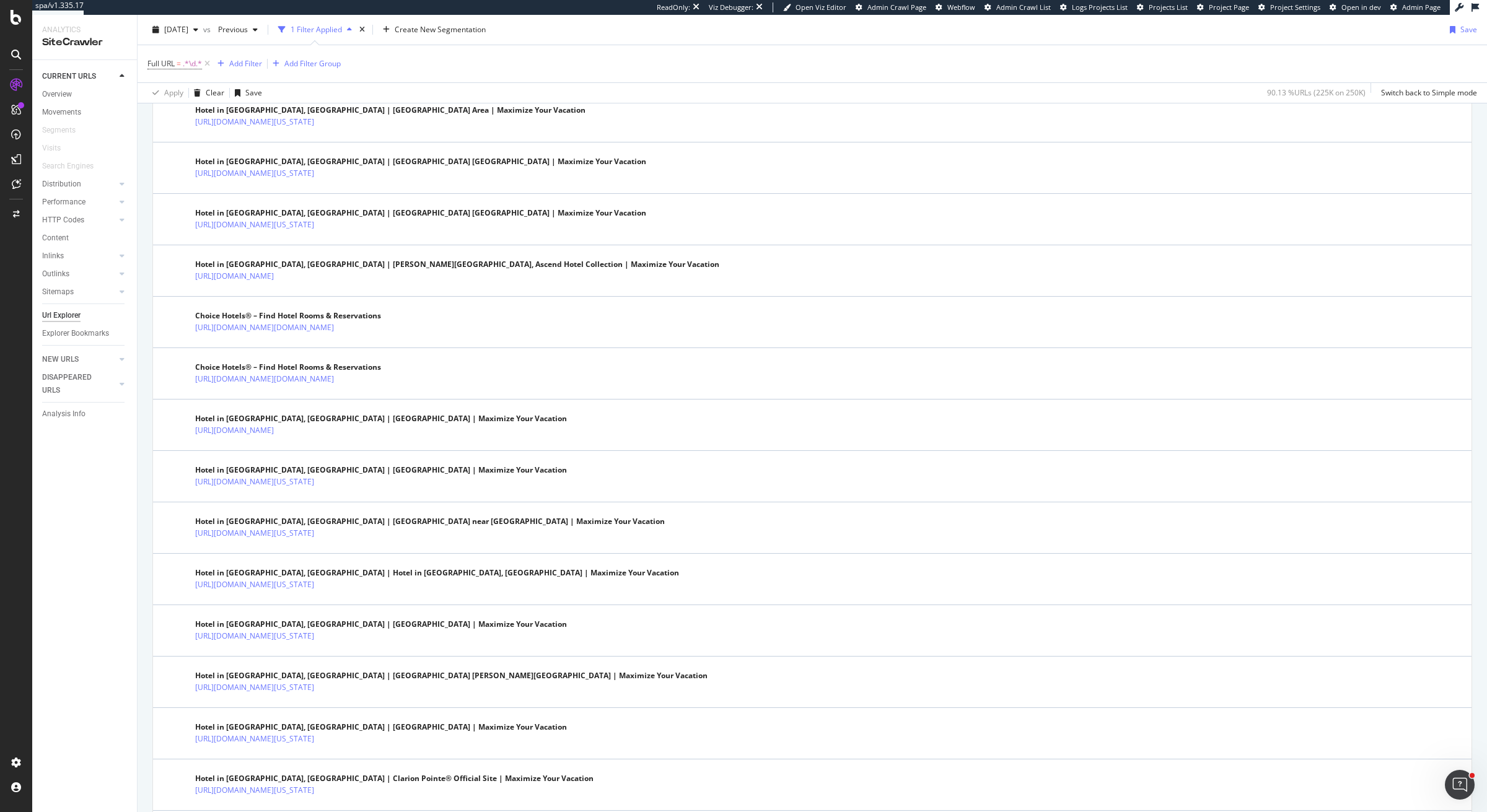
scroll to position [2205, 0]
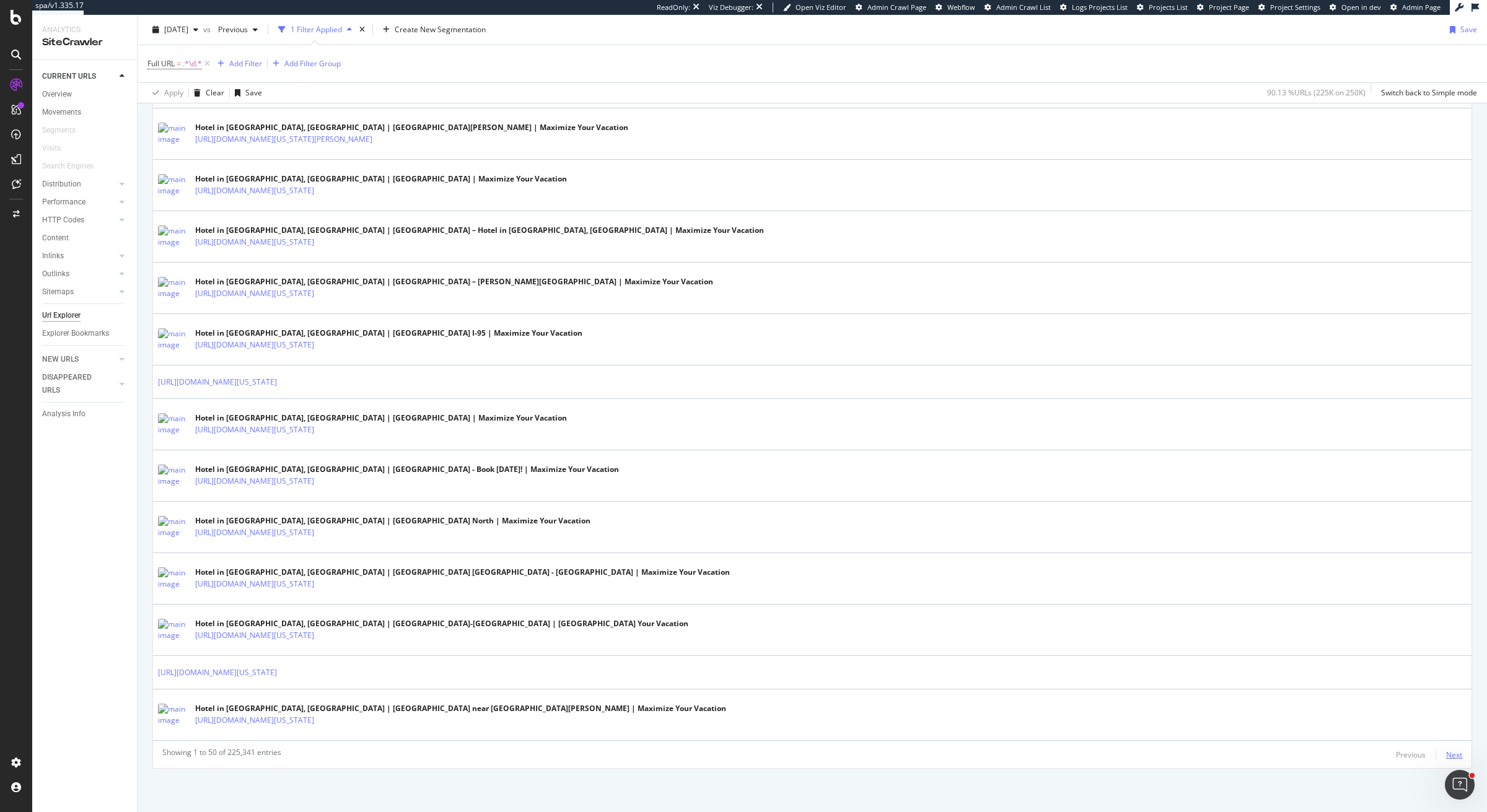
click at [1447, 751] on div "Next" at bounding box center [1454, 755] width 16 height 11
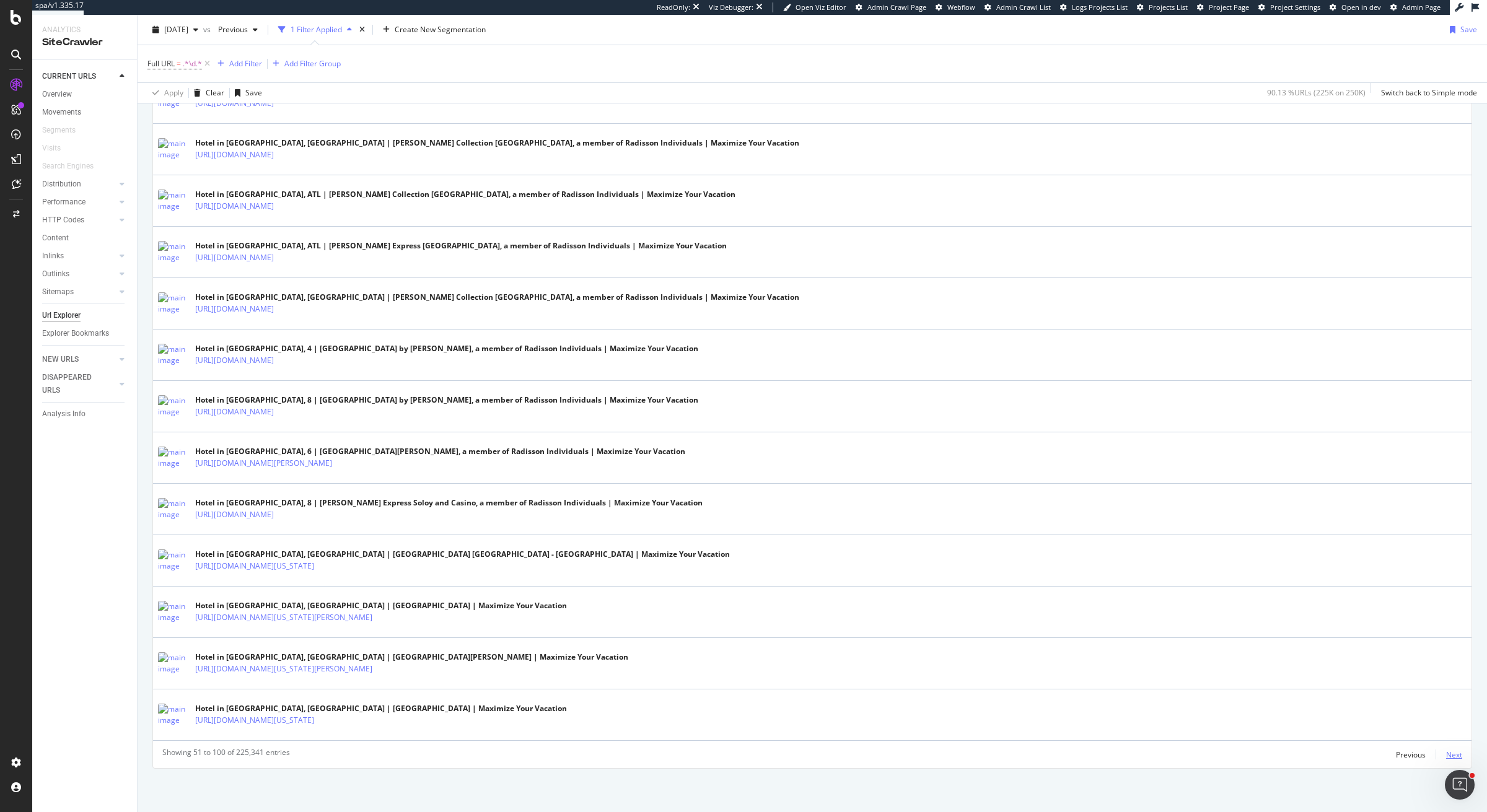
click at [1452, 755] on div "Next" at bounding box center [1454, 755] width 16 height 11
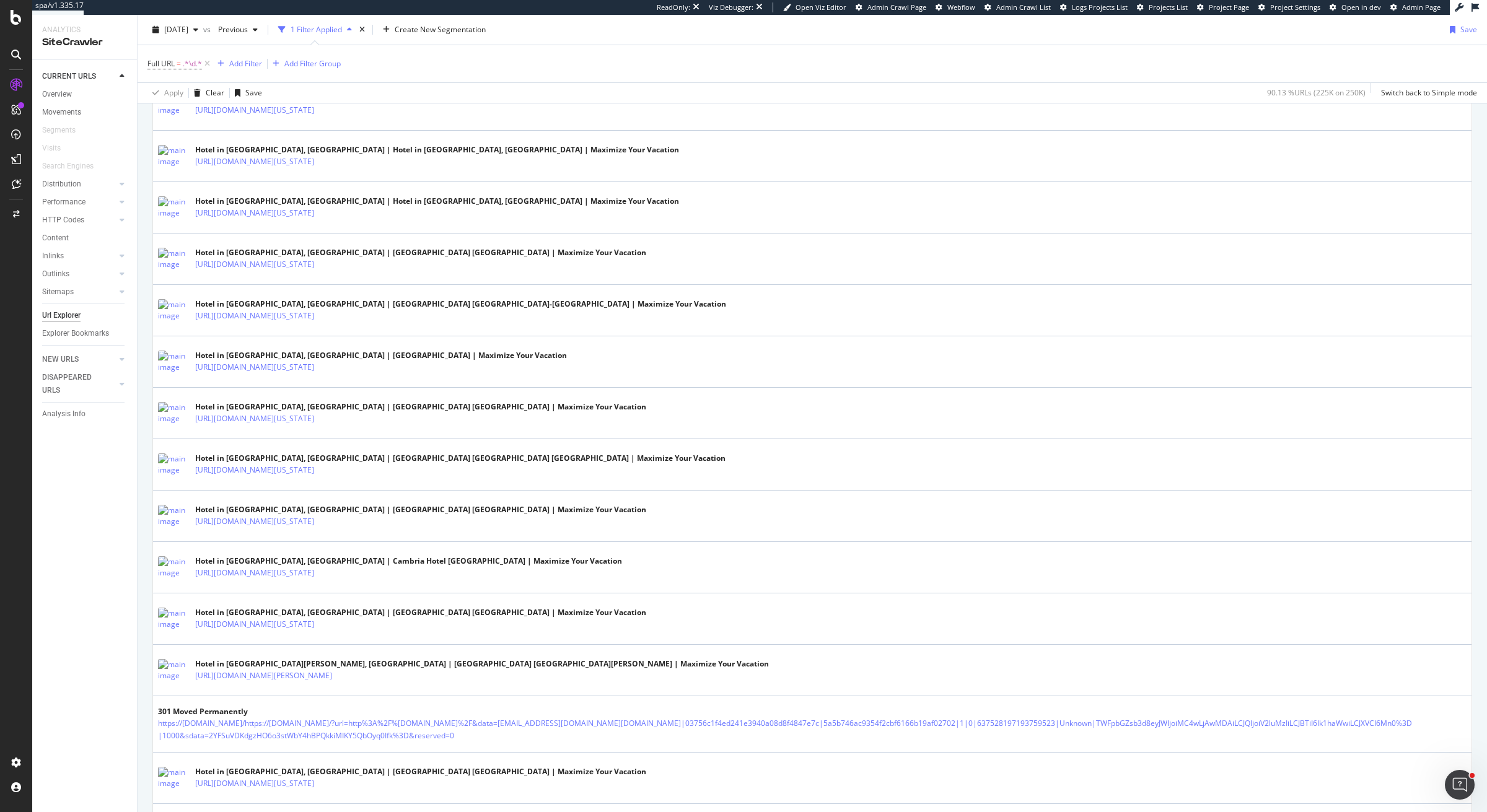
scroll to position [505, 0]
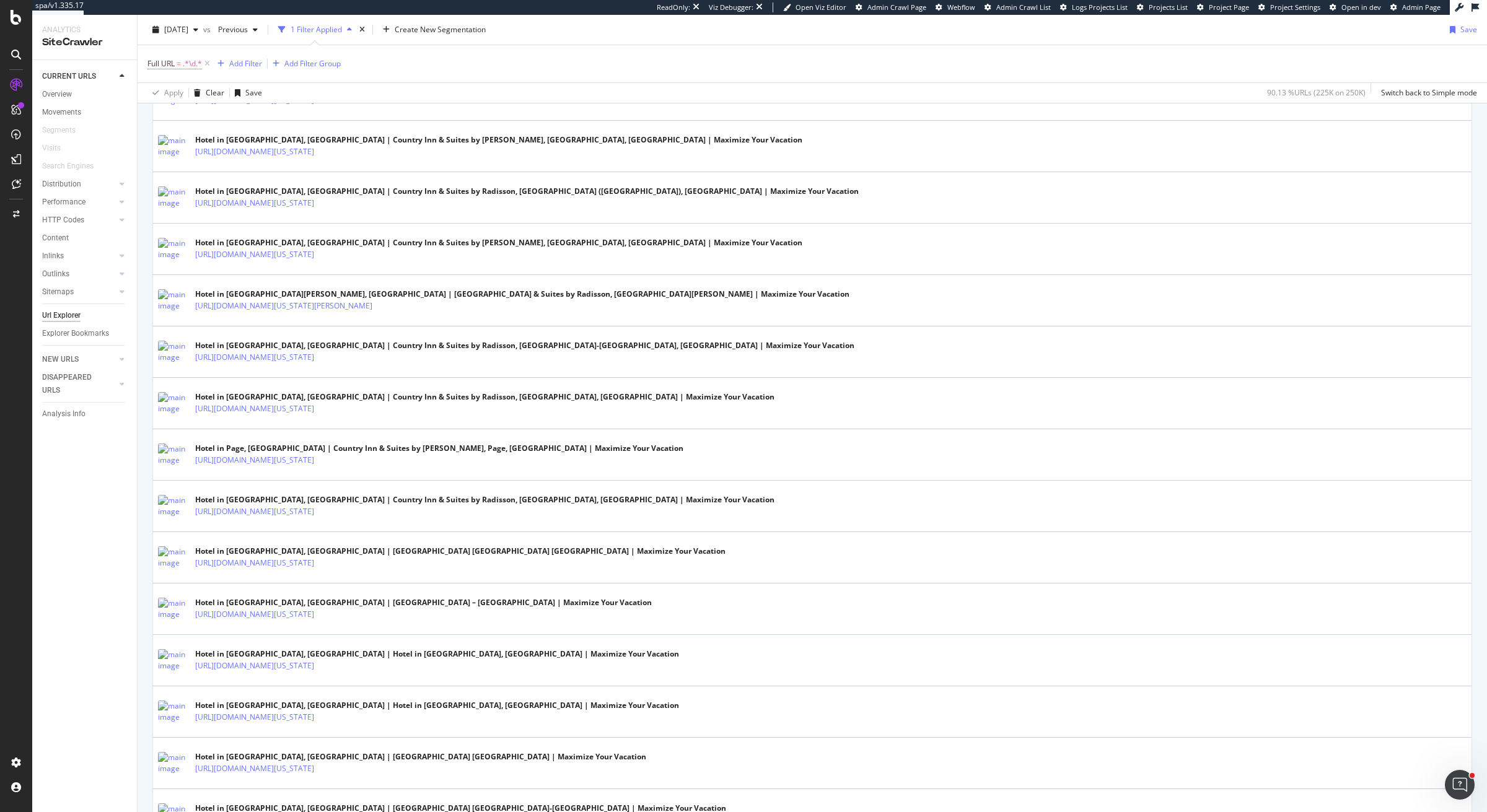
click at [187, 57] on span ".*\d.*" at bounding box center [192, 64] width 19 height 17
click at [194, 109] on input ".*\d.*" at bounding box center [217, 115] width 117 height 20
paste input "/[A-Za-z]{3}\d{2}$"
type input "/[A-Za-z]{3}\d{2}$"
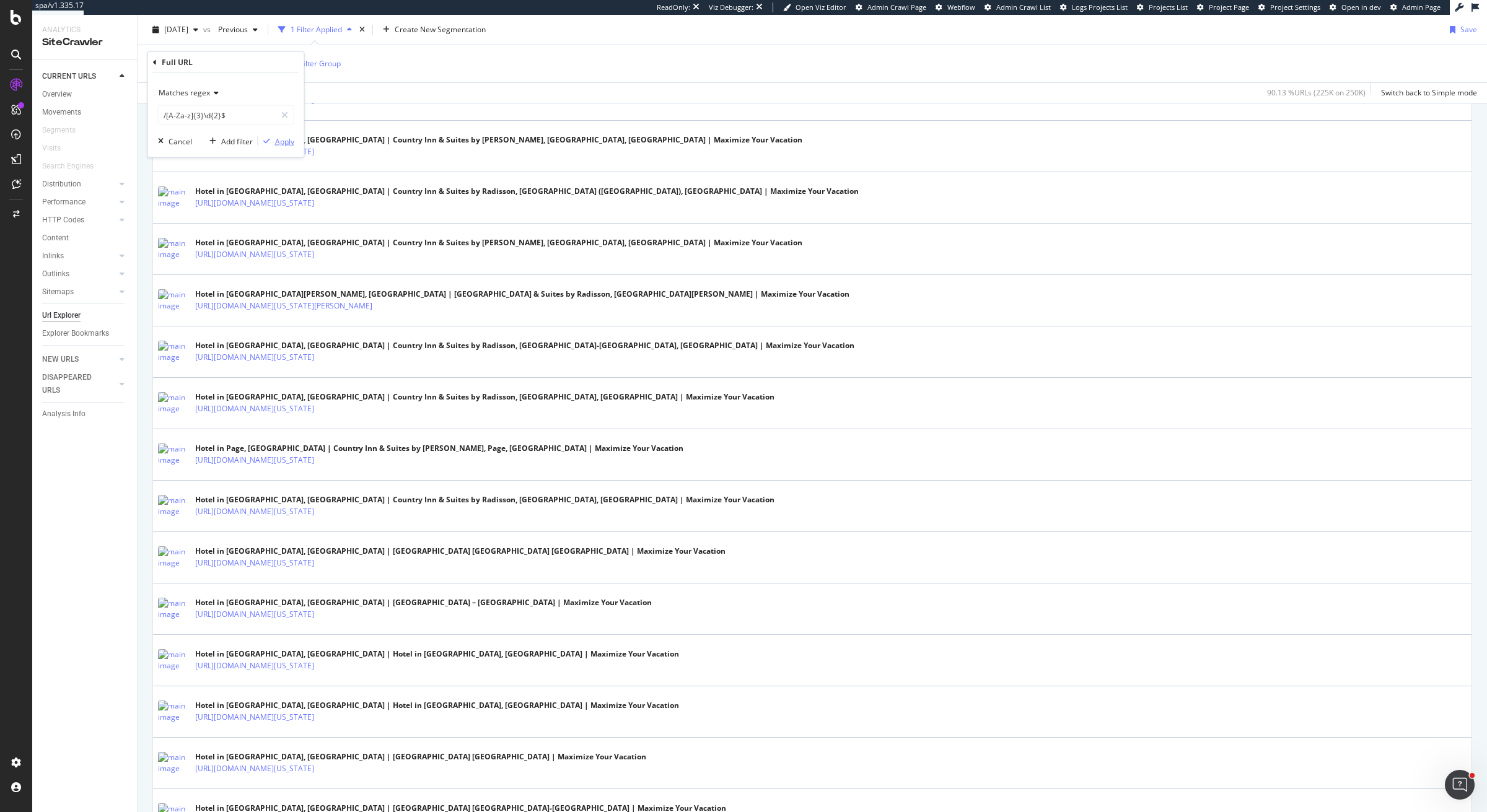
click at [289, 140] on div "Apply" at bounding box center [284, 141] width 19 height 11
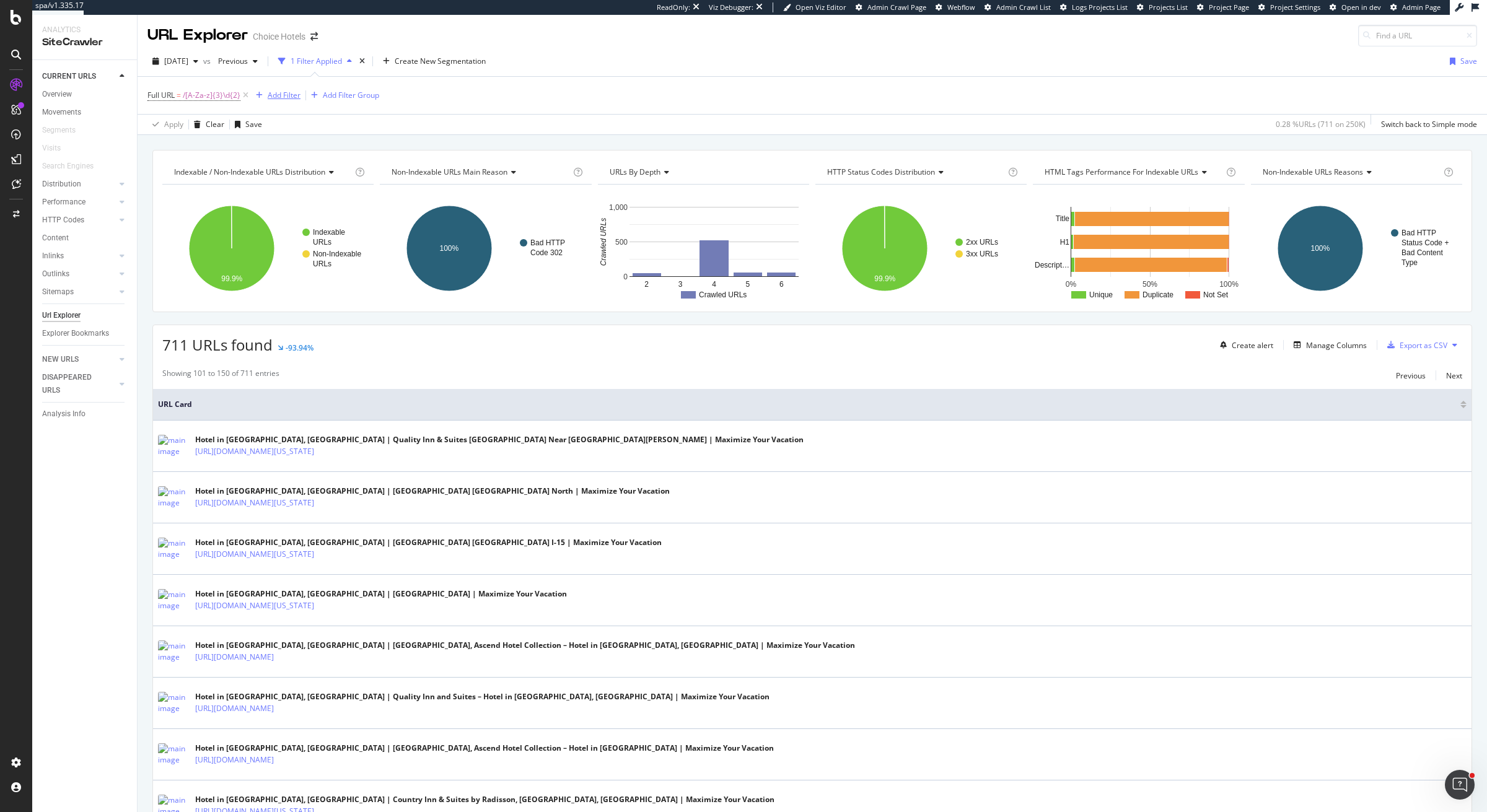
click at [278, 94] on div "Add Filter" at bounding box center [284, 95] width 33 height 11
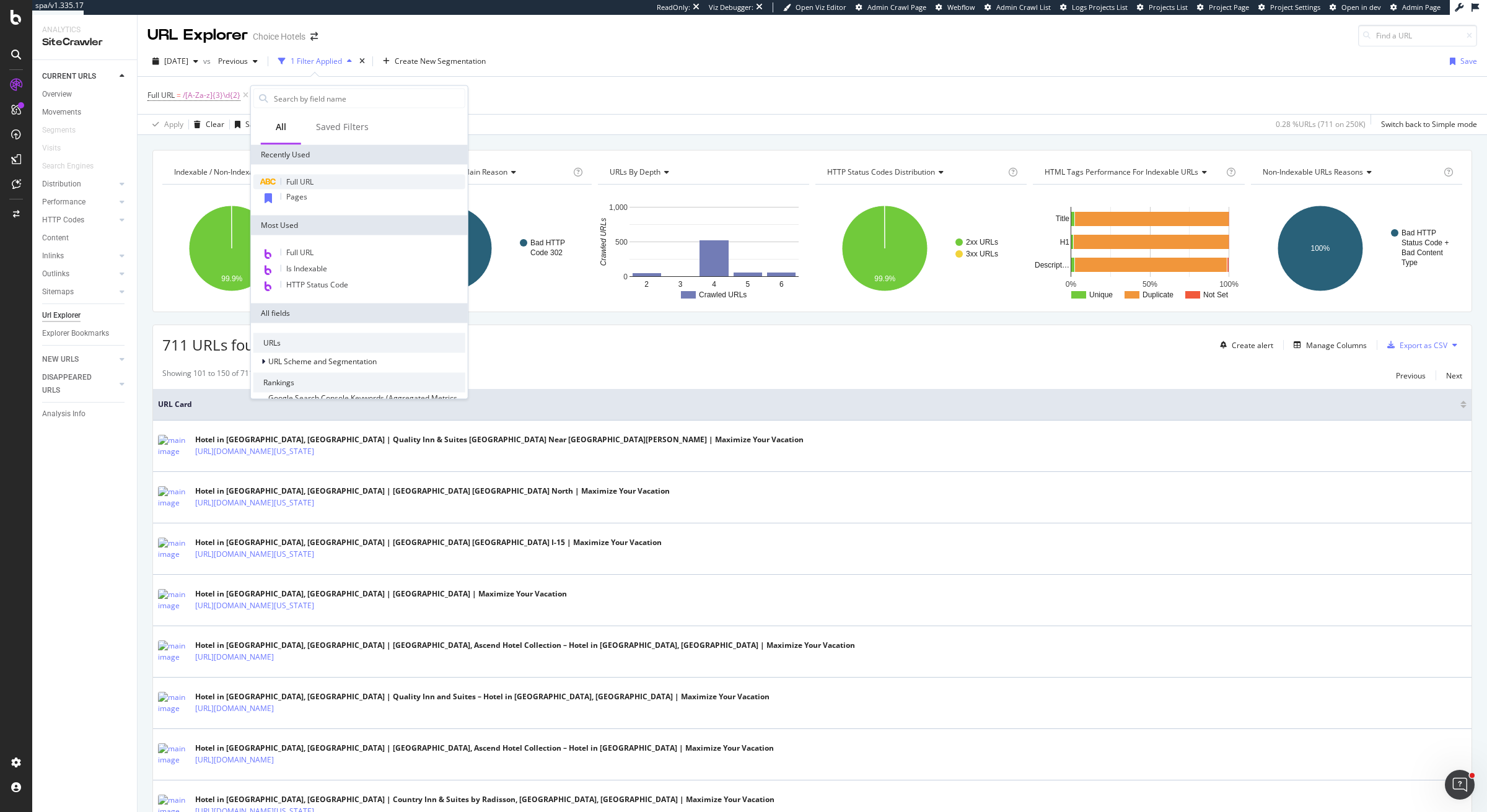
click at [301, 181] on span "Full URL" at bounding box center [300, 182] width 27 height 11
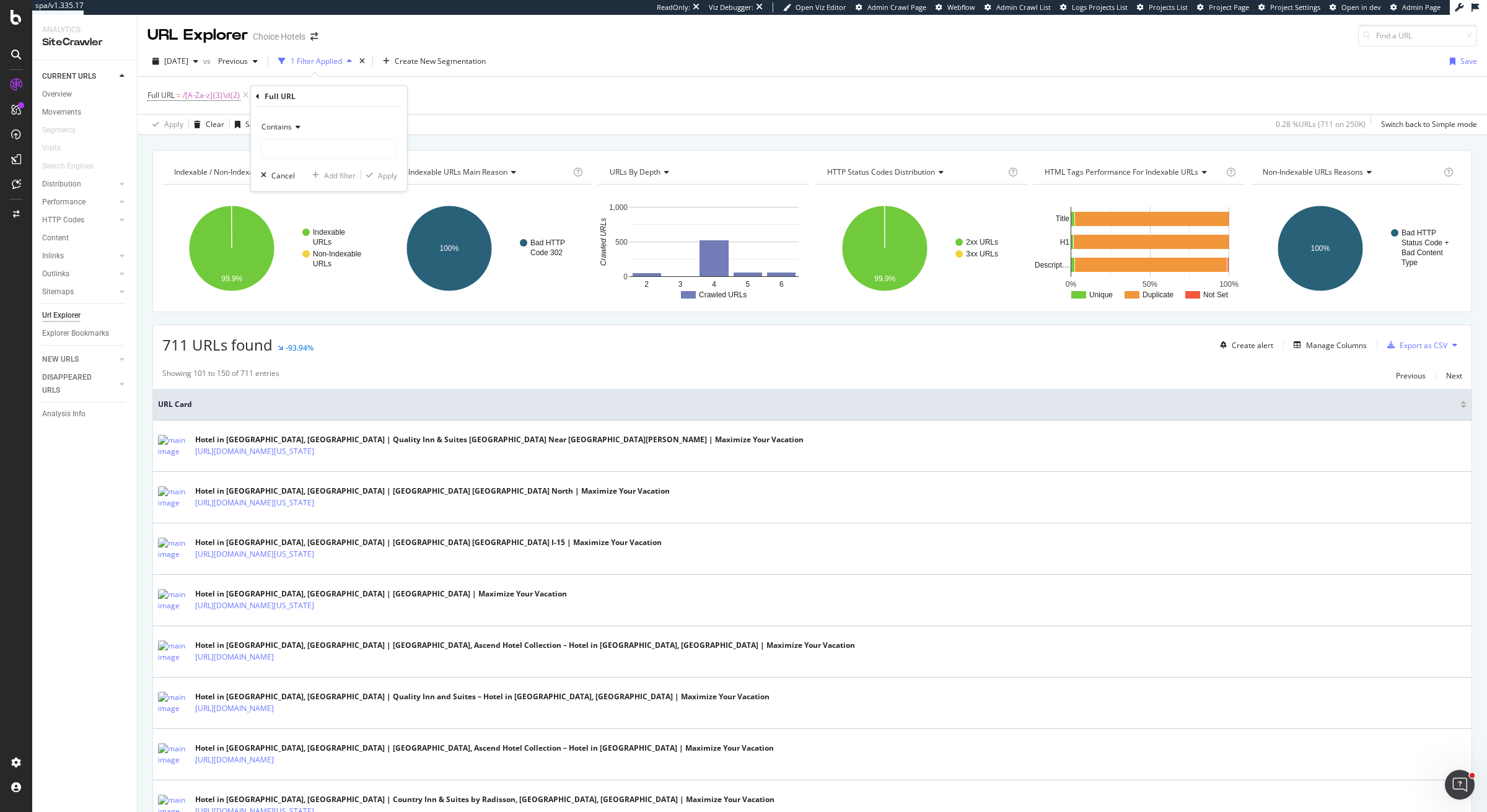
click at [299, 127] on icon at bounding box center [295, 127] width 8 height 8
click at [305, 282] on span "Matches regex" at bounding box center [293, 281] width 52 height 11
click at [352, 146] on input "text" at bounding box center [329, 149] width 135 height 20
paste input "/[A-Za-z]{2}\d{3}$"
type input "/[A-Za-z]{2}\d{3}$"
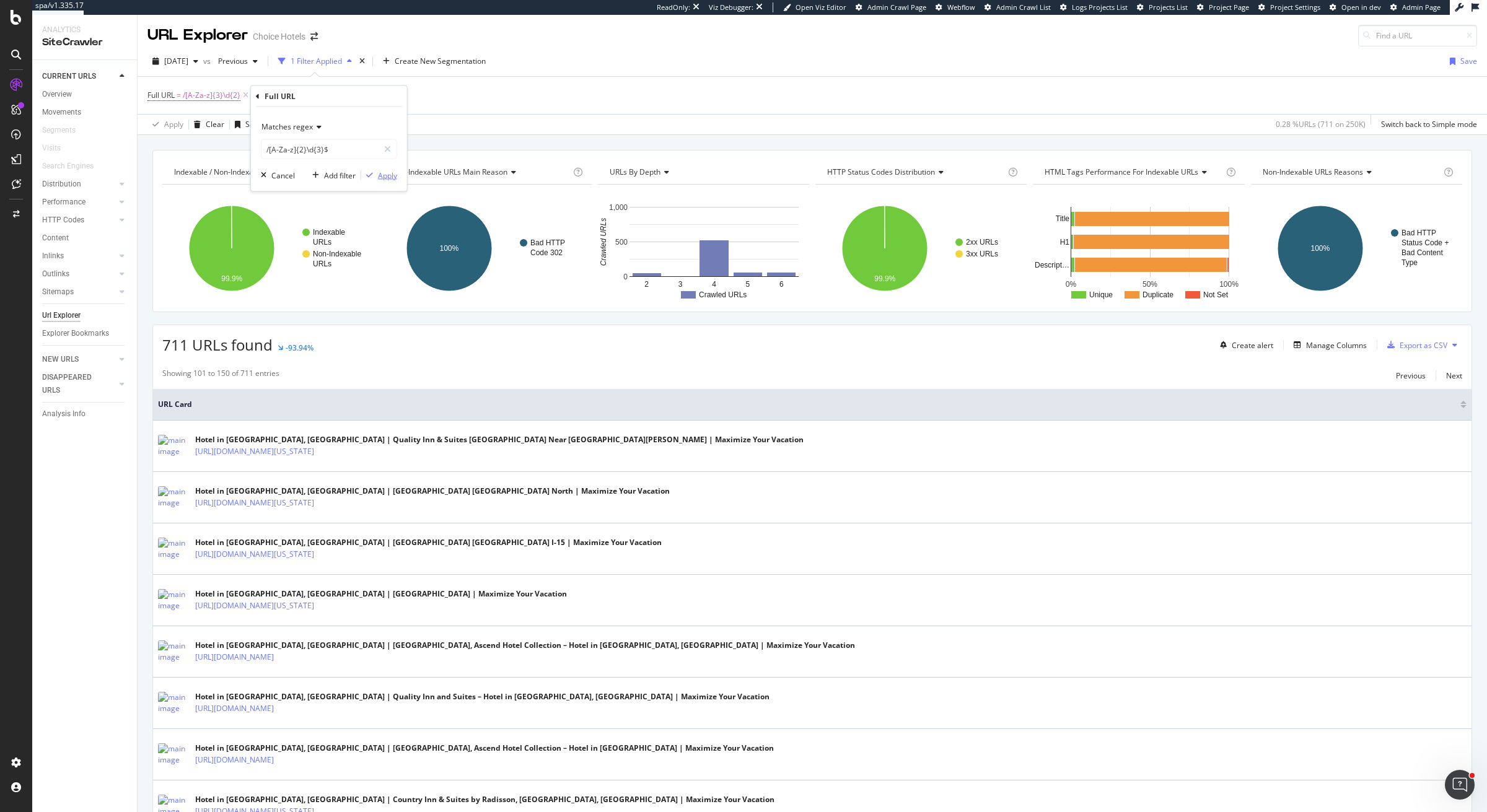
click at [373, 175] on div "button" at bounding box center [370, 175] width 17 height 8
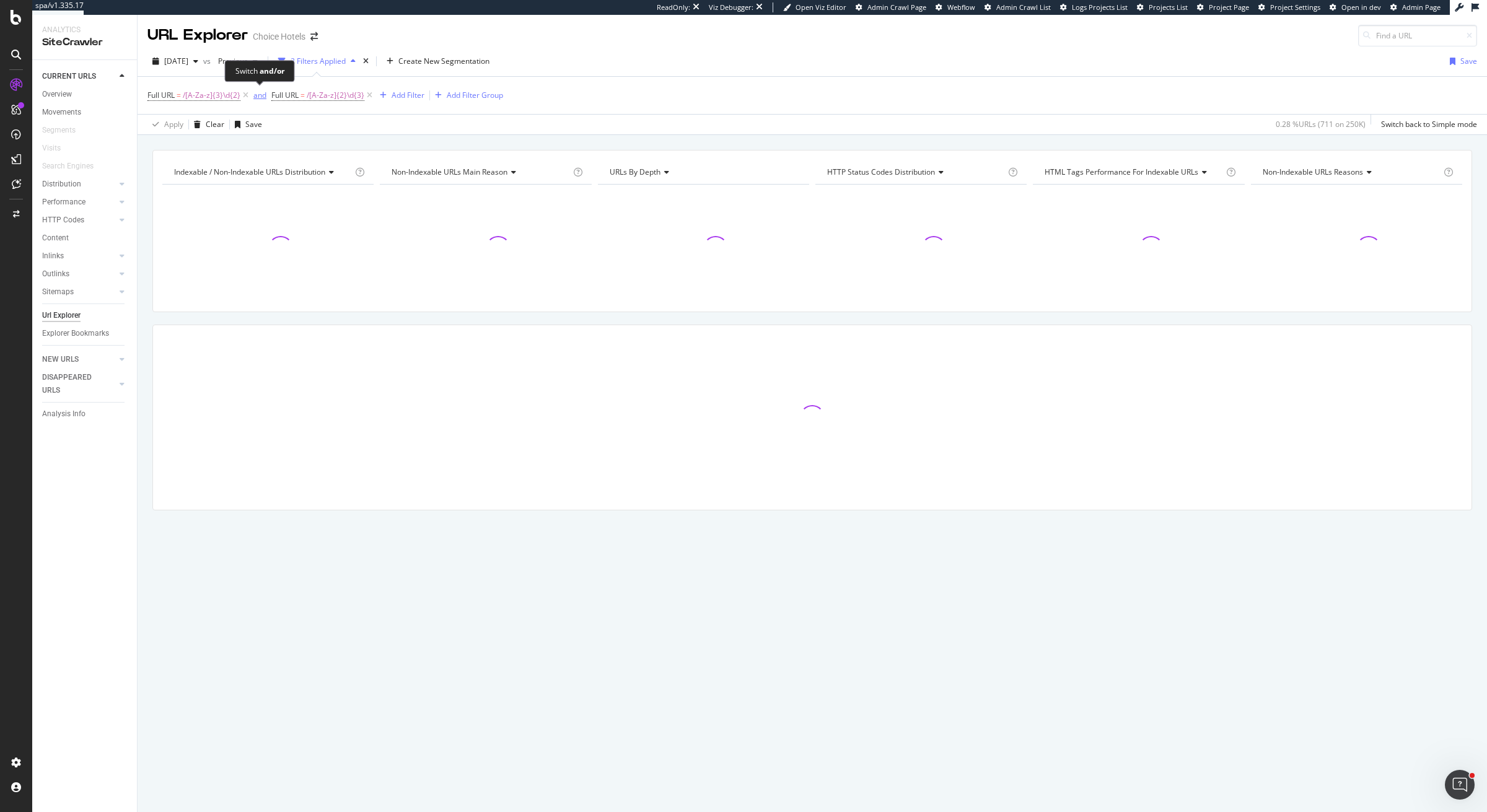
click at [259, 90] on div "and" at bounding box center [260, 95] width 13 height 11
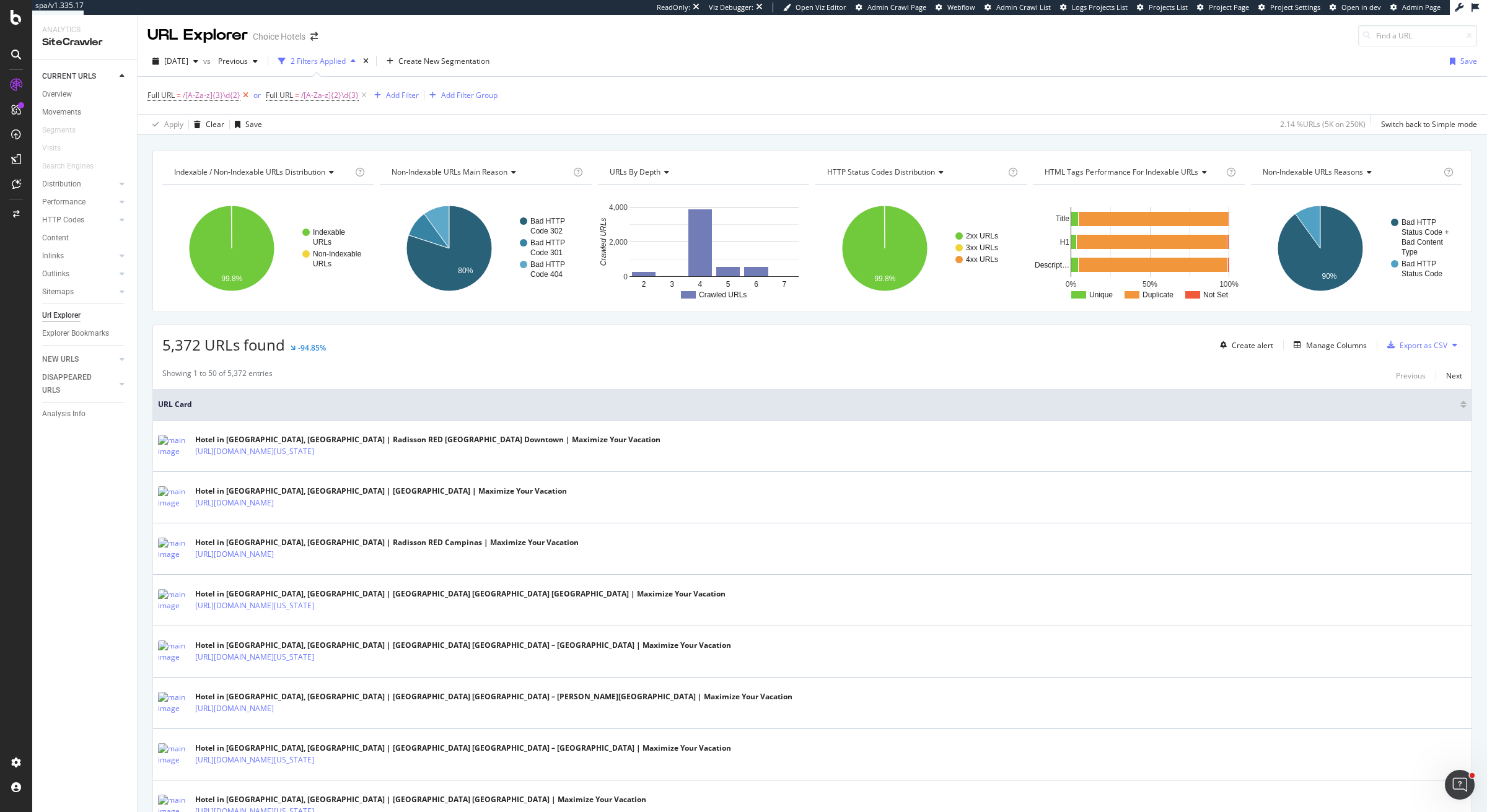
click at [245, 97] on icon at bounding box center [246, 96] width 11 height 12
click at [226, 90] on span "/[A-Za-z]{2}\d{3}" at bounding box center [212, 95] width 58 height 17
click at [199, 148] on input "/[A-Za-z]{2}\d{3}$" at bounding box center [217, 146] width 117 height 20
click at [193, 149] on input "/[A-Za-z]{2}\d{3}$" at bounding box center [217, 146] width 117 height 20
click at [199, 148] on input "/[A-Za-z]{2}\d{3}$" at bounding box center [217, 146] width 117 height 20
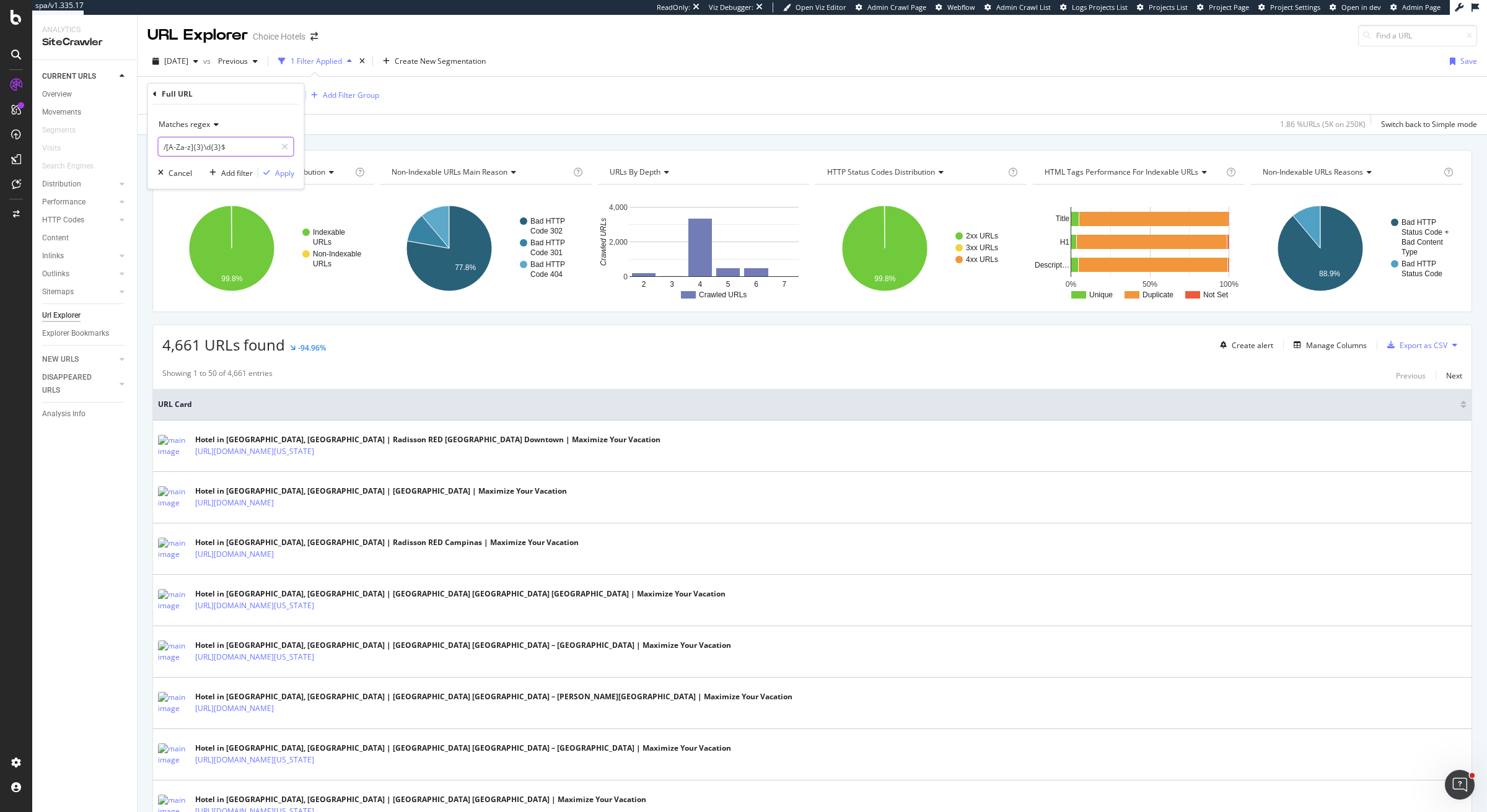
click at [218, 146] on input "/[A-Za-z]{3}\d{3}$" at bounding box center [217, 146] width 117 height 20
type input "/[A-Za-z]{3}\d{2}$"
click at [290, 176] on div "Apply" at bounding box center [284, 172] width 19 height 11
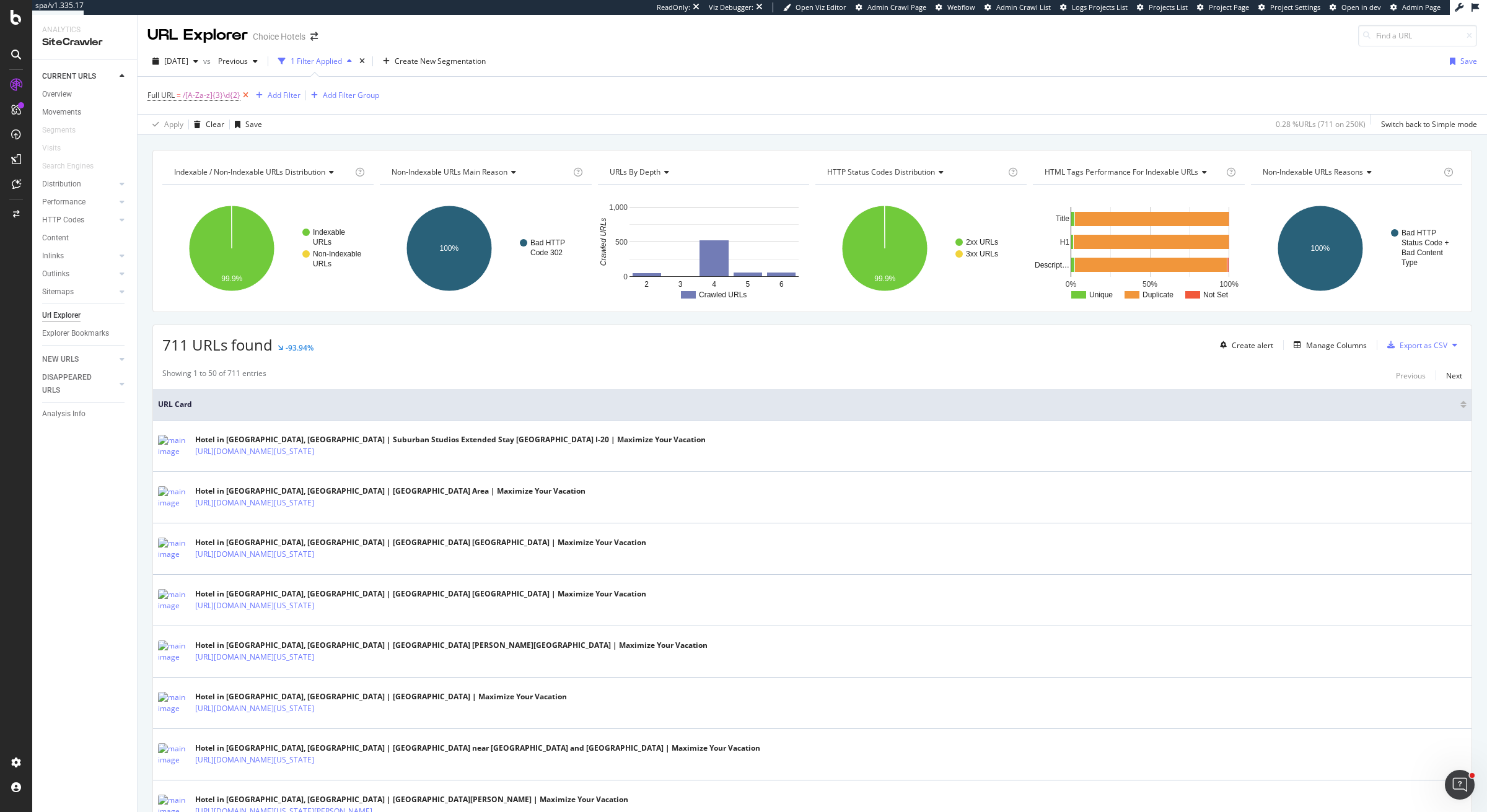
click at [244, 96] on icon at bounding box center [246, 96] width 11 height 12
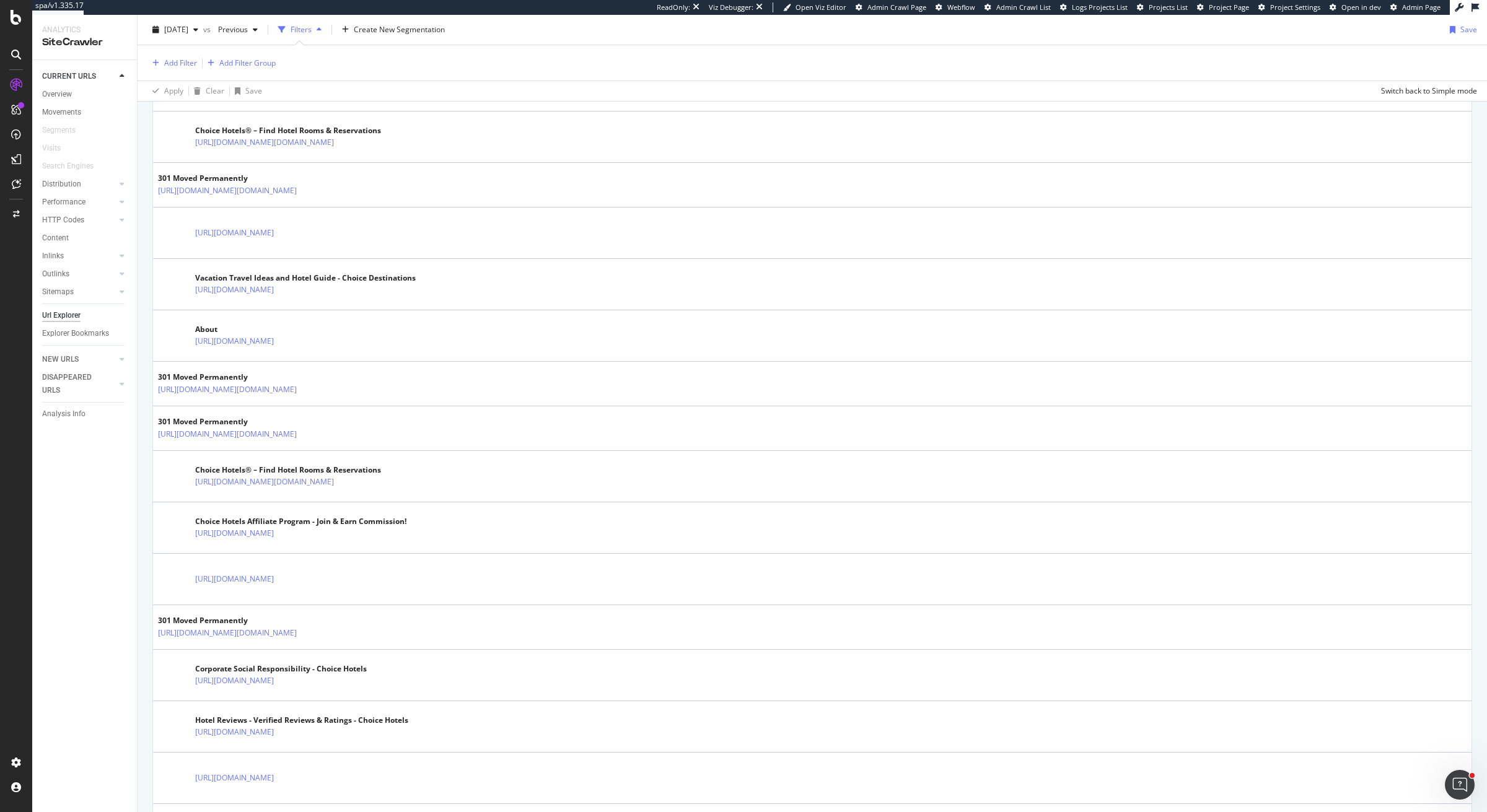
scroll to position [2217, 0]
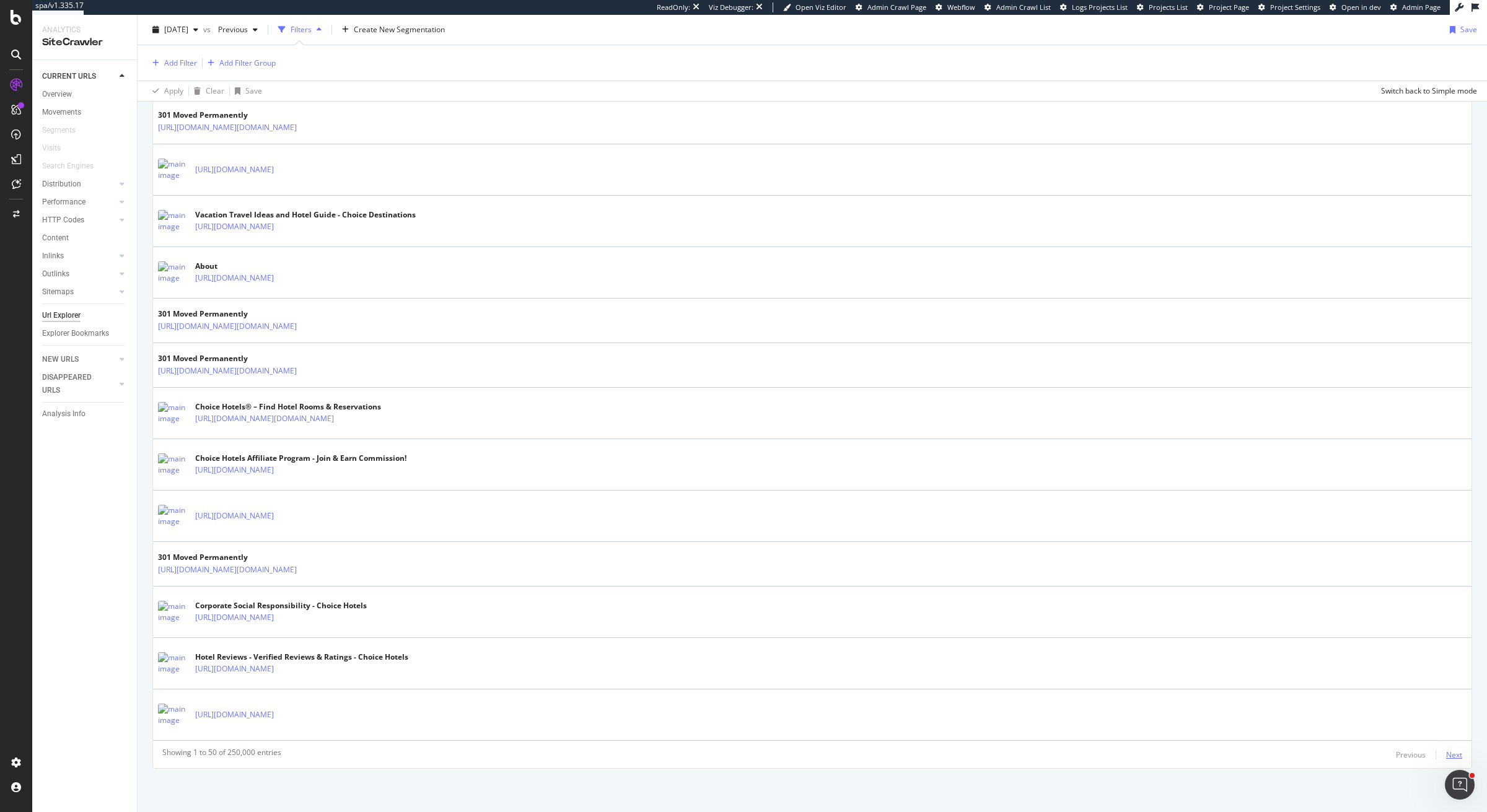
click at [1451, 751] on div "Next" at bounding box center [1454, 755] width 16 height 11
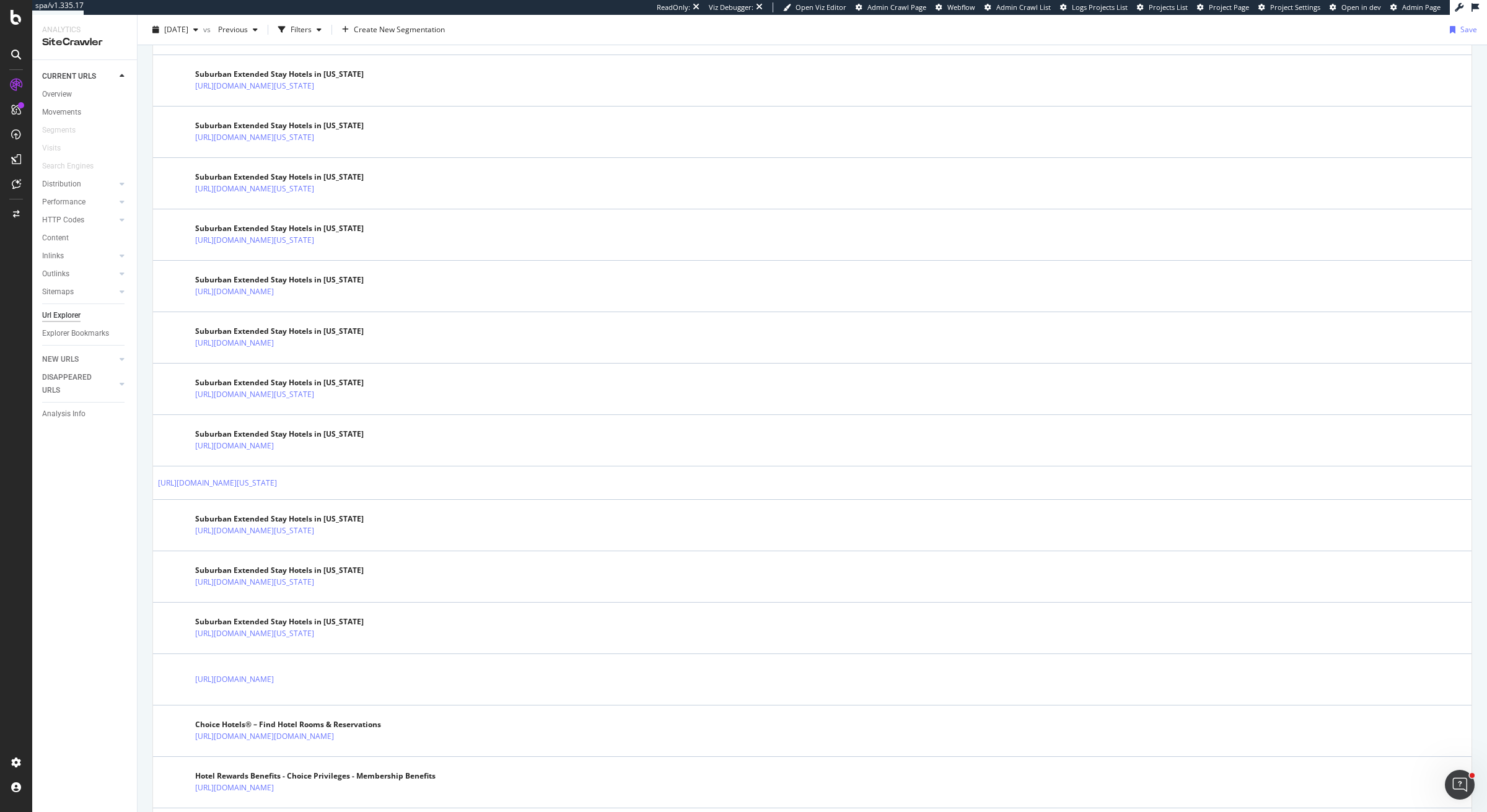
scroll to position [2142, 0]
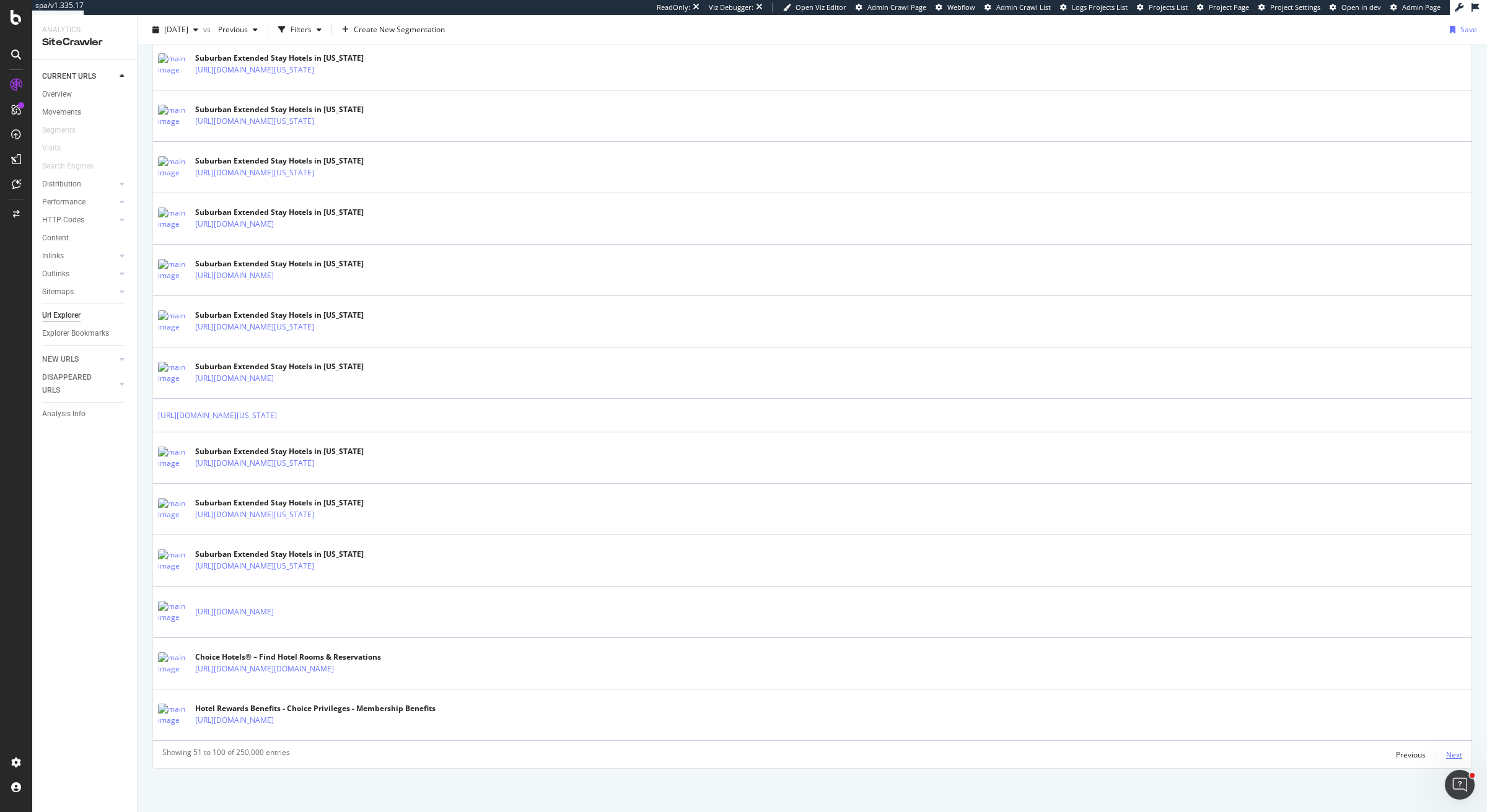
click at [1451, 751] on div "Next" at bounding box center [1454, 755] width 16 height 11
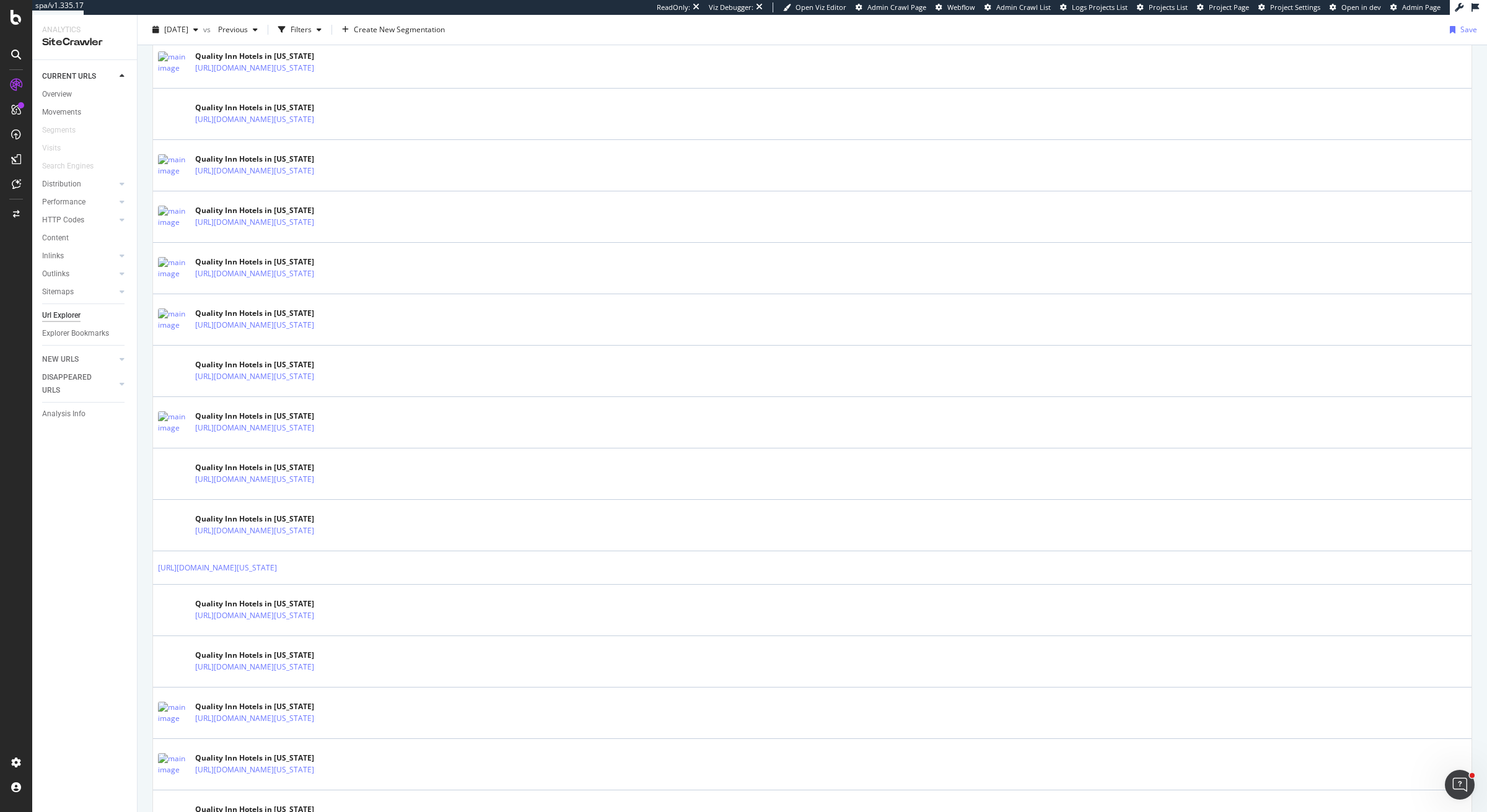
scroll to position [1337, 0]
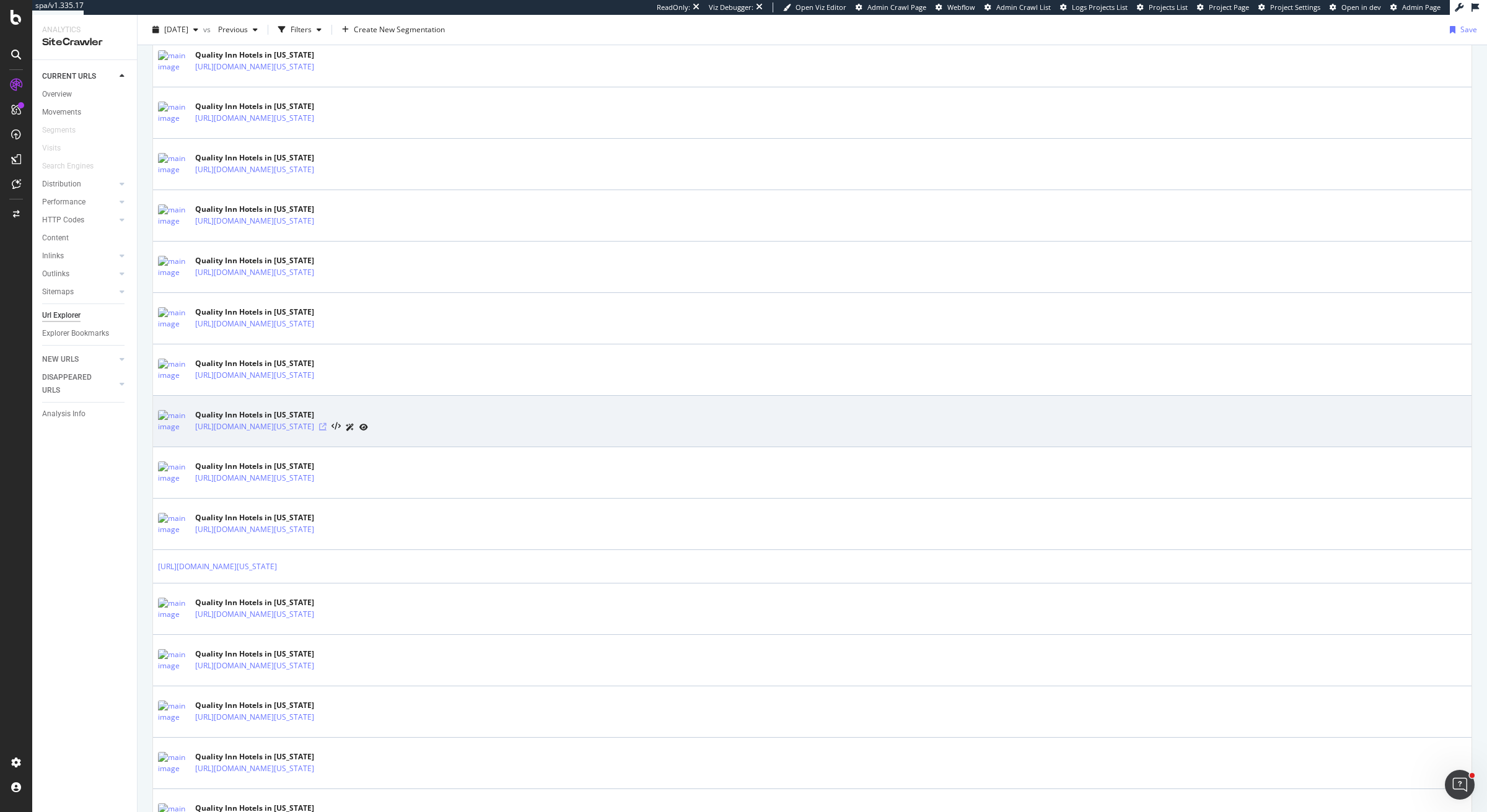
click at [326, 430] on icon at bounding box center [323, 427] width 8 height 8
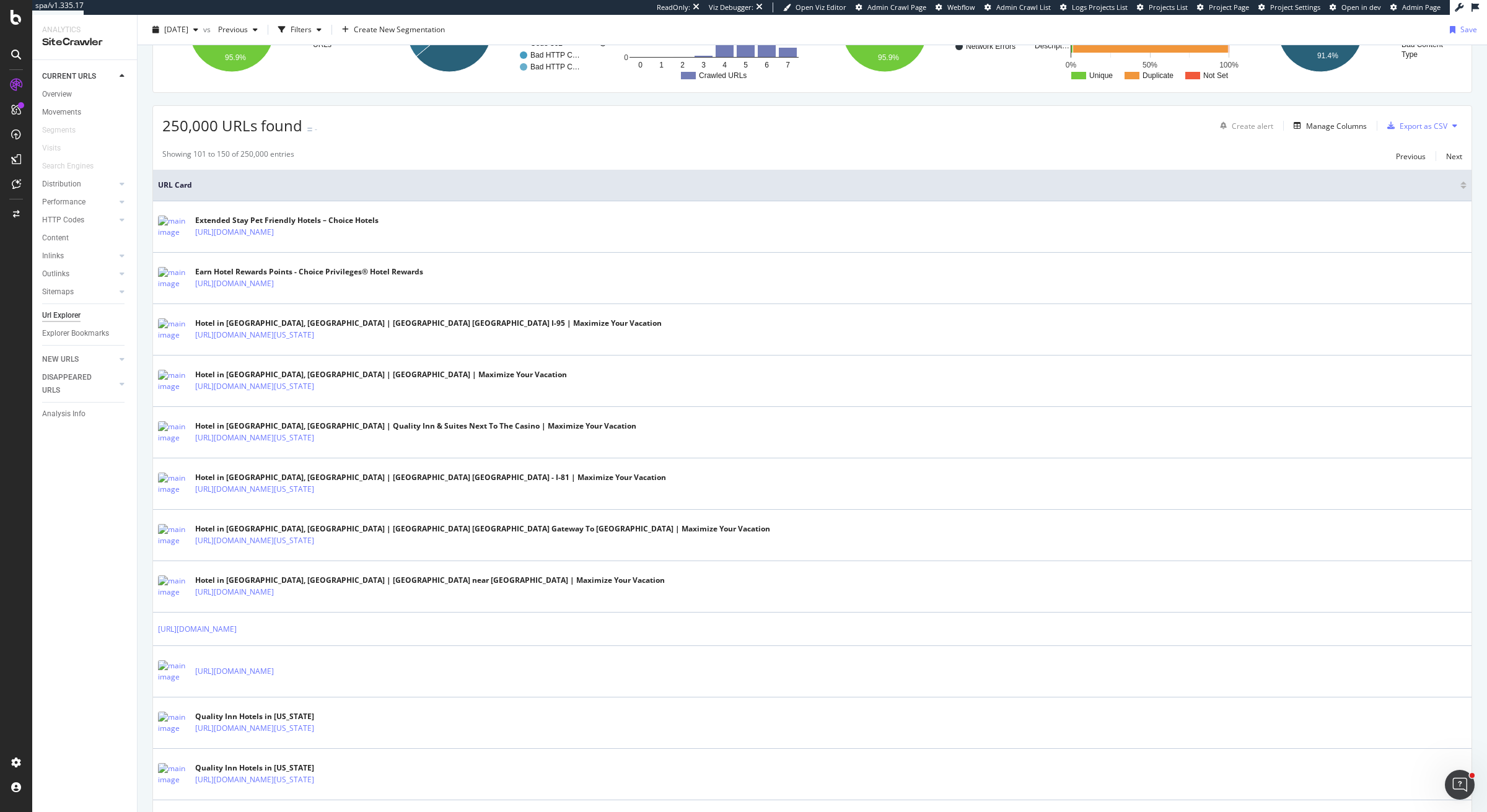
scroll to position [0, 0]
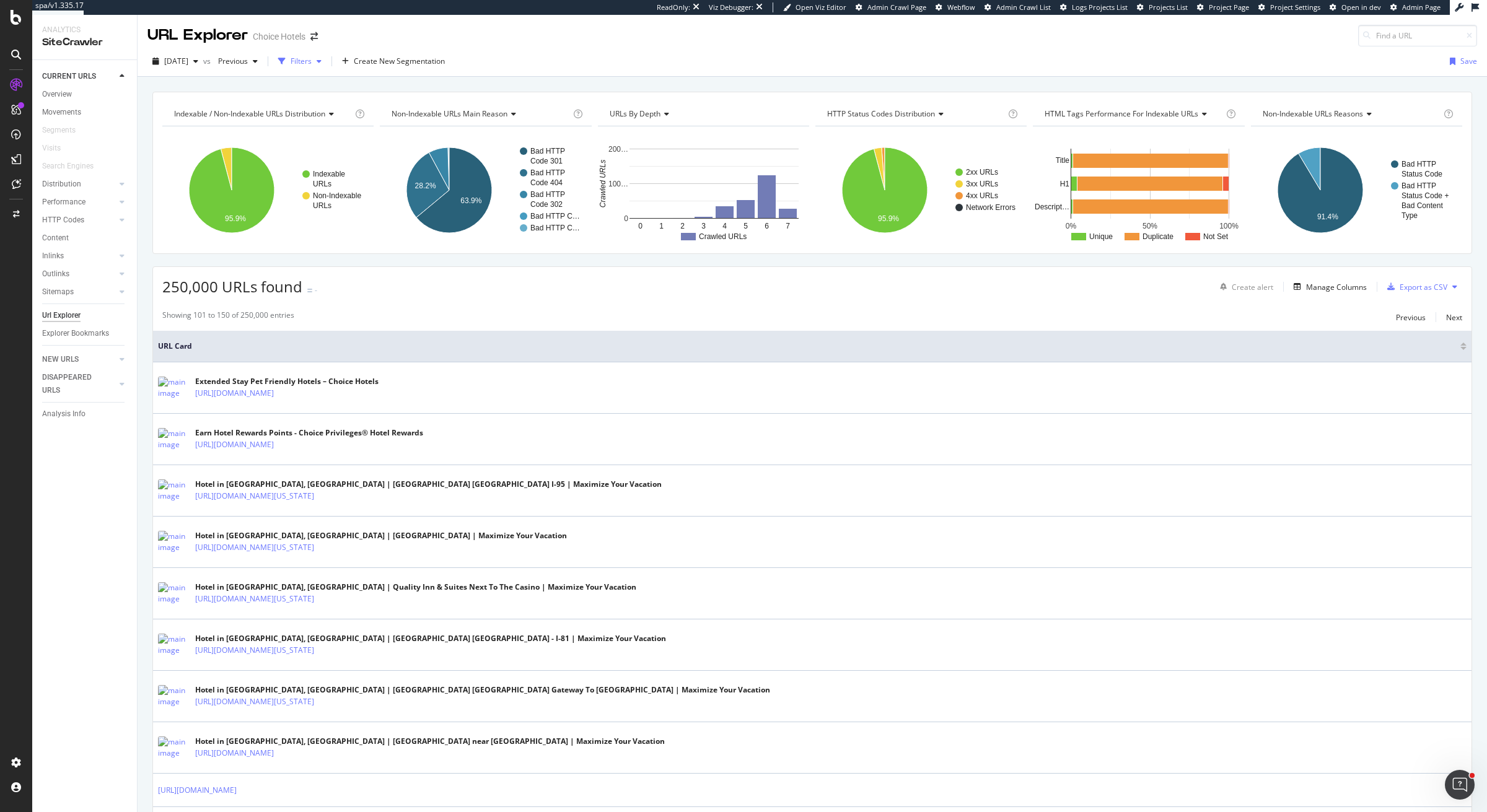
click at [312, 61] on div "Filters" at bounding box center [301, 61] width 21 height 11
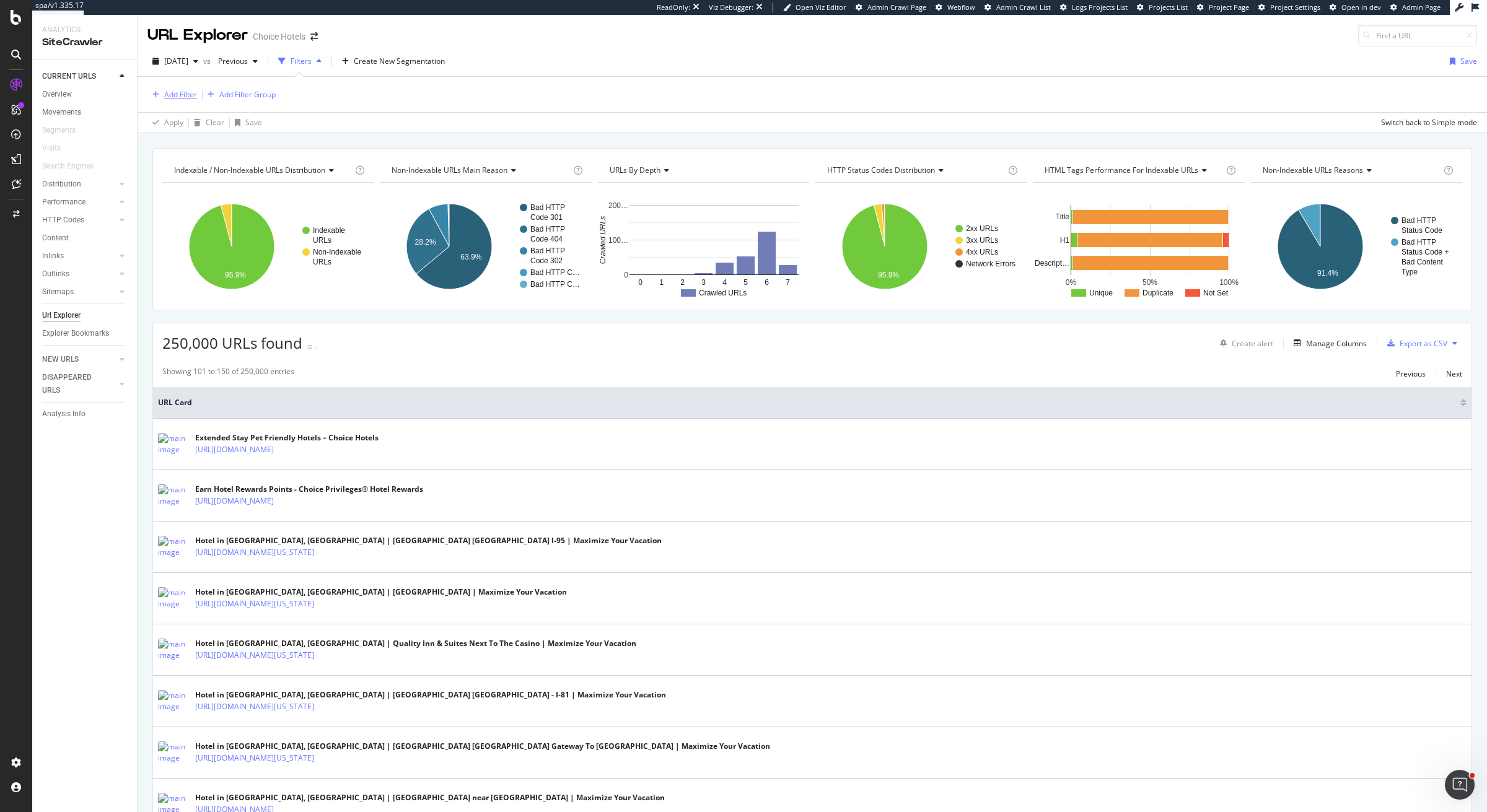
click at [183, 90] on div "Add Filter" at bounding box center [180, 95] width 33 height 11
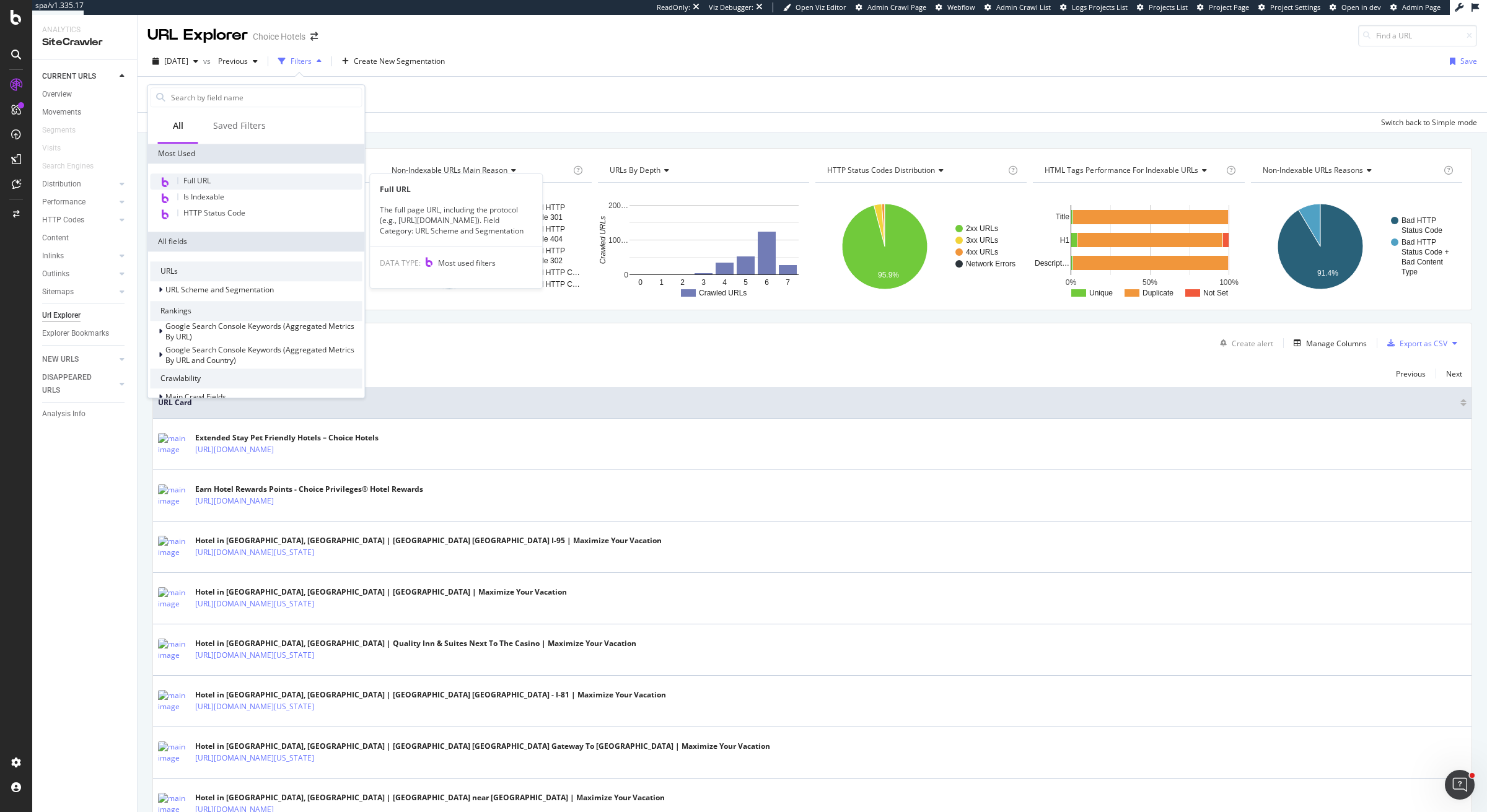
click at [184, 186] on div "Full URL" at bounding box center [256, 181] width 212 height 16
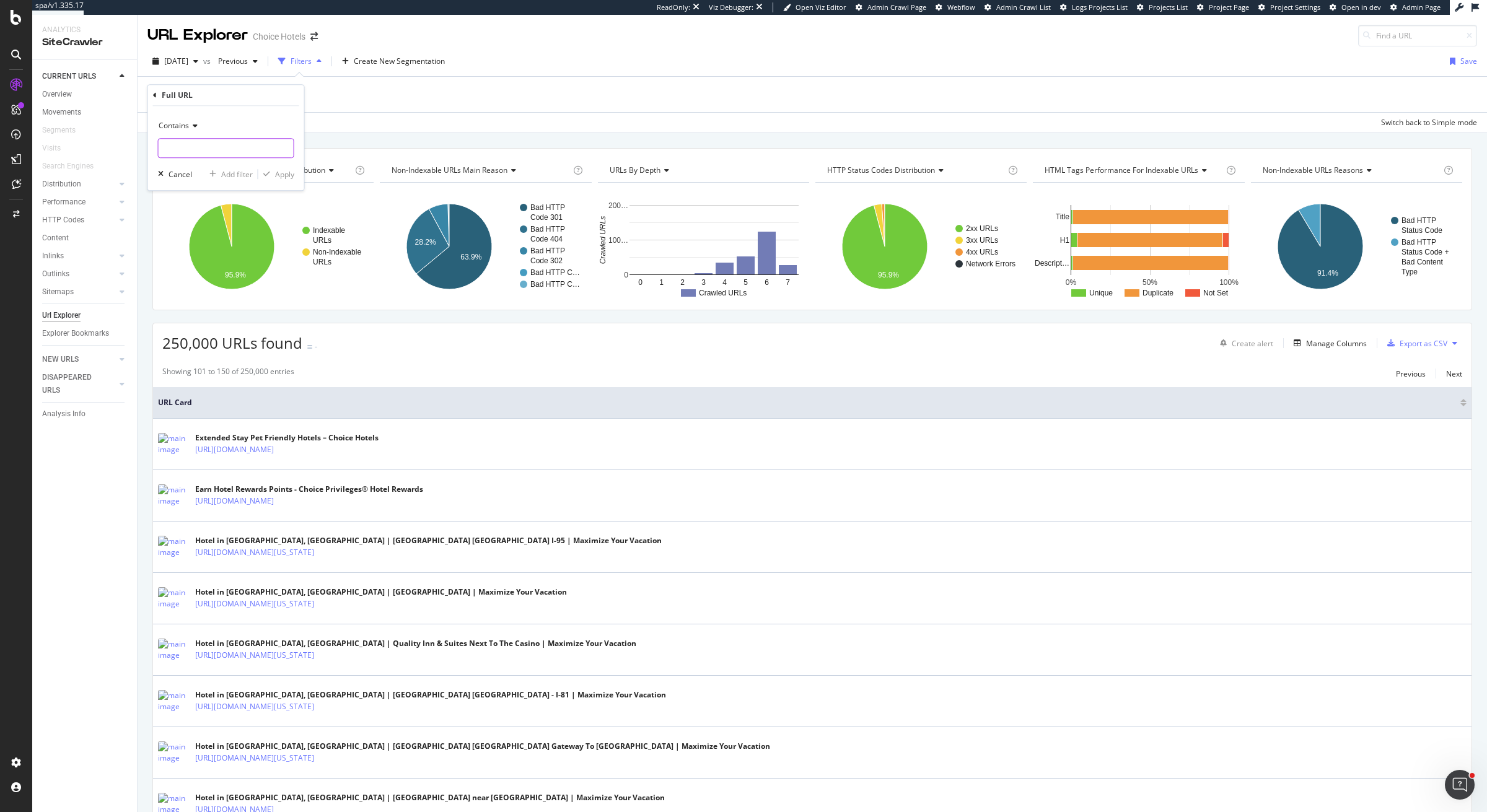
click at [241, 145] on input "text" at bounding box center [226, 148] width 135 height 20
click at [188, 131] on div "Contains" at bounding box center [226, 126] width 137 height 20
click at [197, 278] on span "Matches regex" at bounding box center [190, 280] width 52 height 11
click at [251, 149] on input "text" at bounding box center [226, 148] width 135 height 20
paste input "/[^/]*-[^/]*"
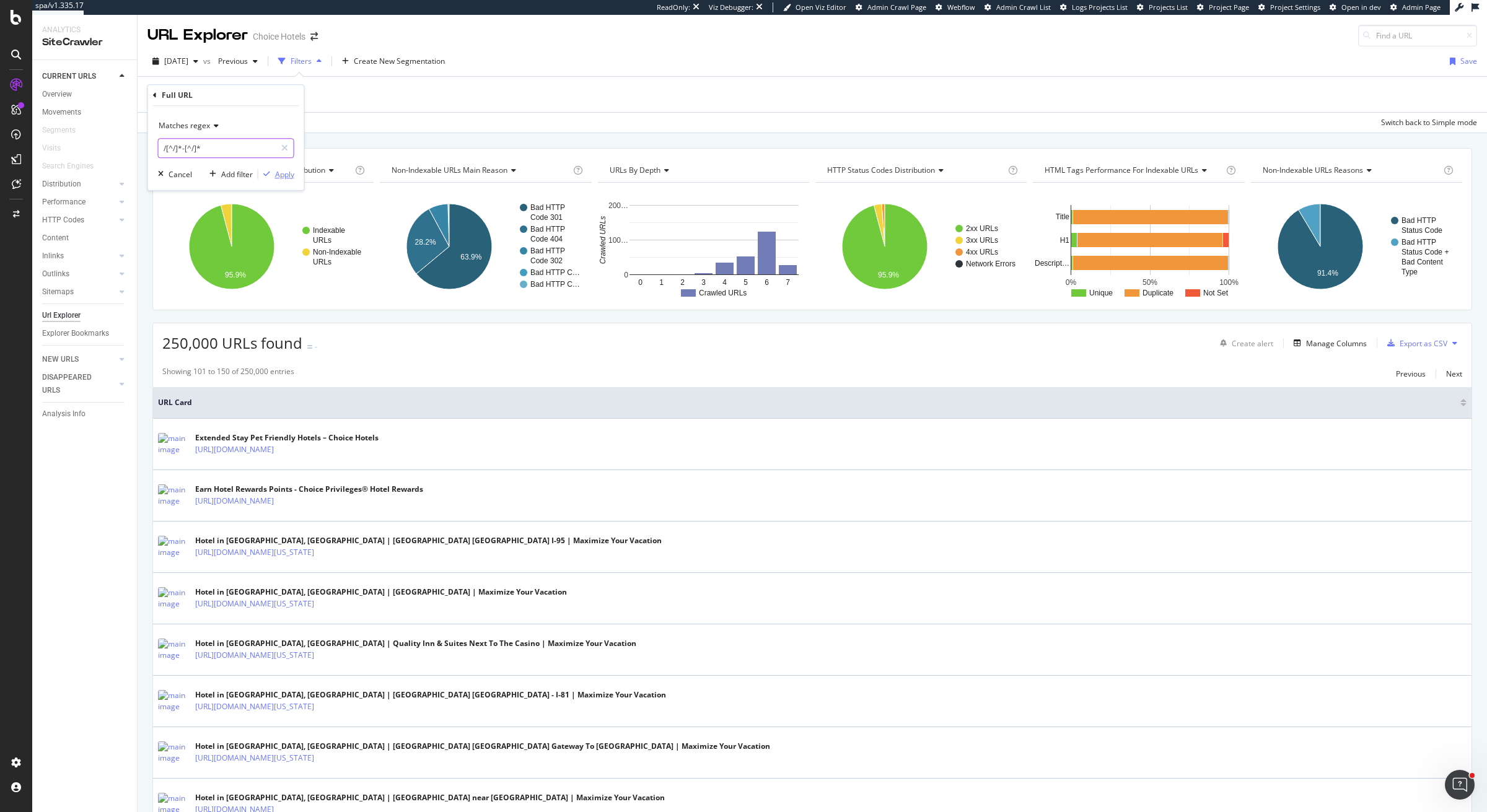
type input "/[^/]*-[^/]*"
click at [282, 174] on div "Apply" at bounding box center [284, 175] width 19 height 11
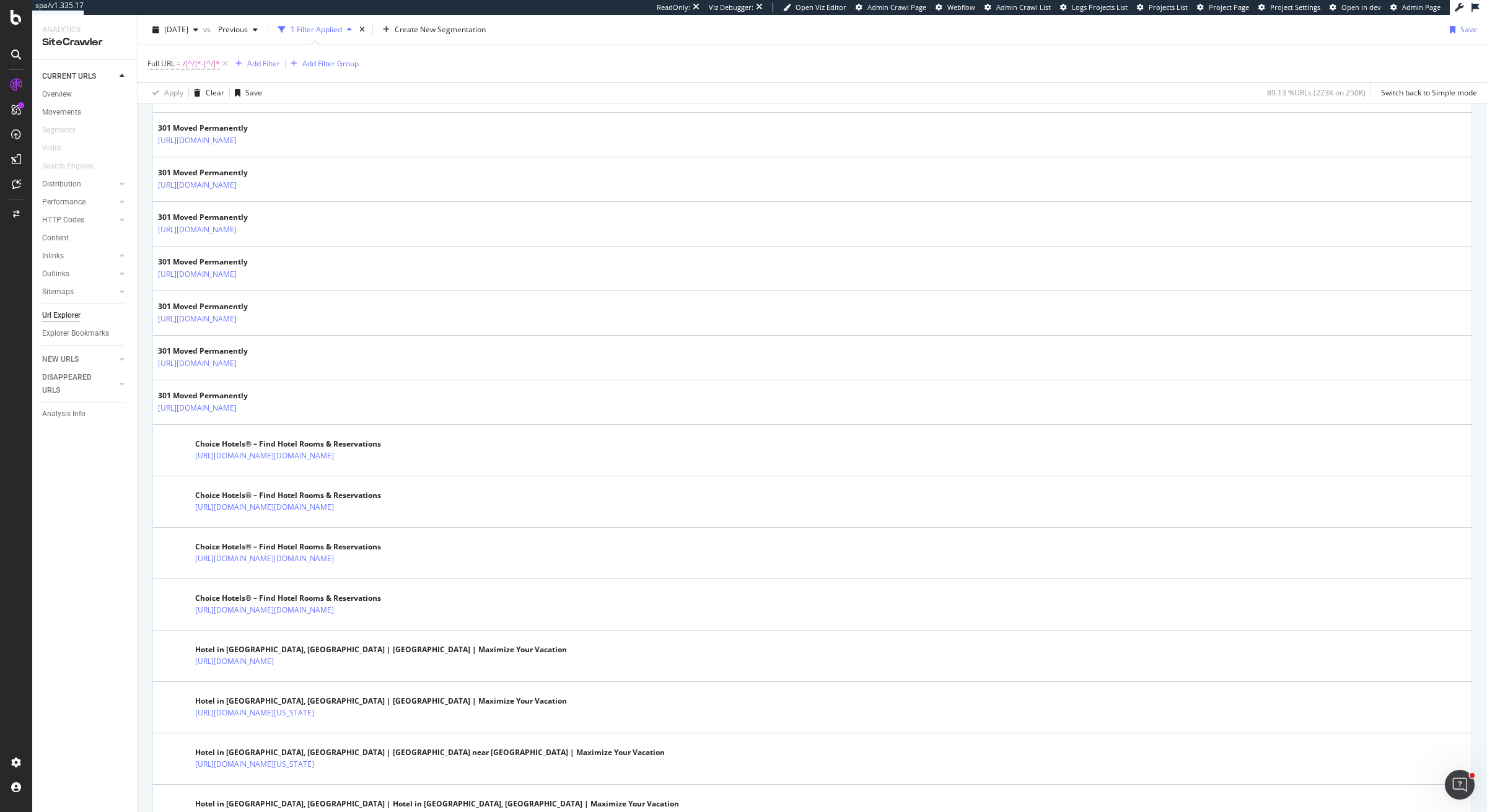
scroll to position [2164, 0]
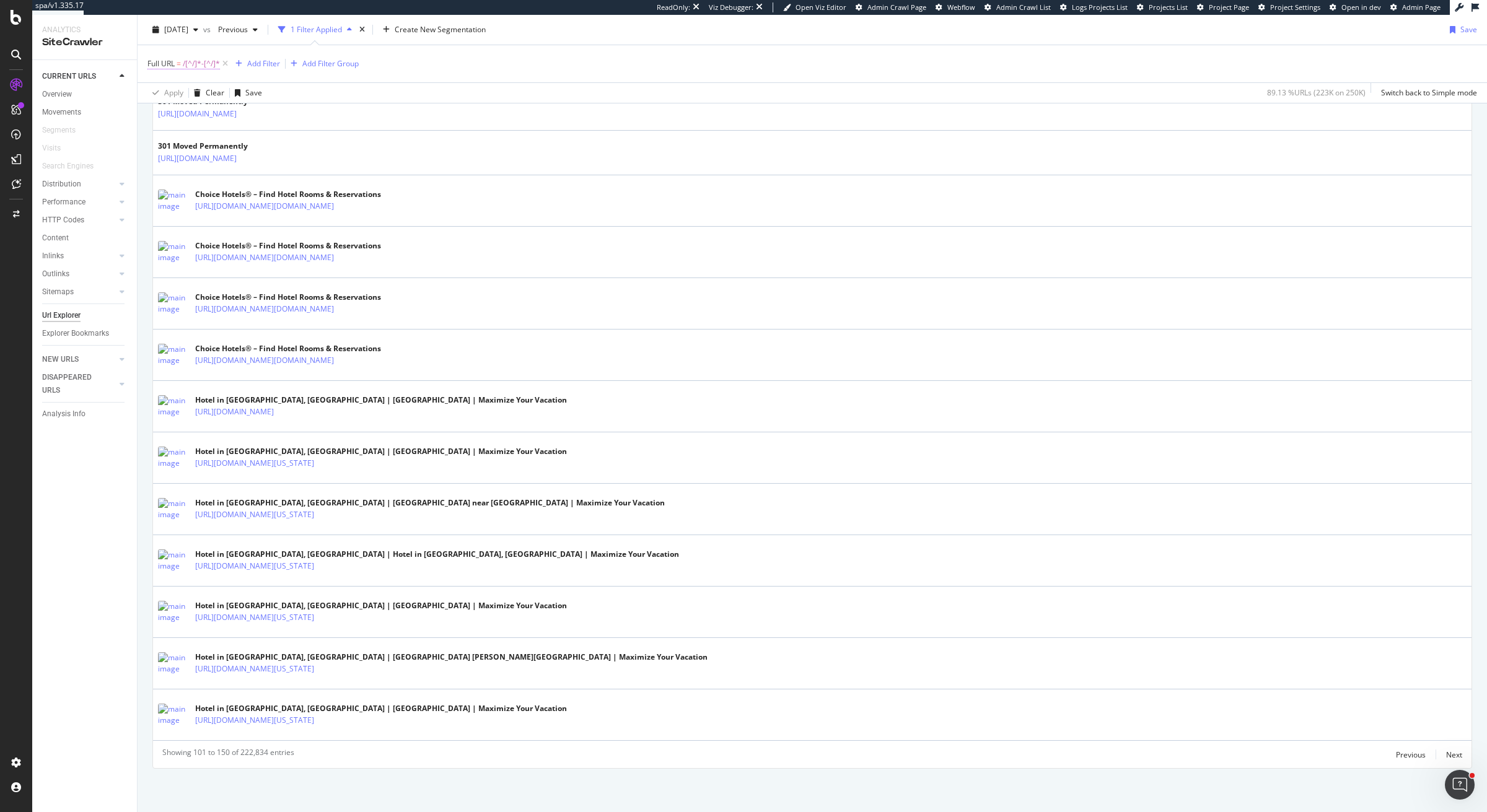
click at [204, 65] on span "/[^/]*-[^/]*" at bounding box center [201, 64] width 37 height 17
click at [214, 119] on input "/[^/]*-[^/]*" at bounding box center [217, 115] width 117 height 20
paste input "$"
type input "/[^/]*-[^/]*$"
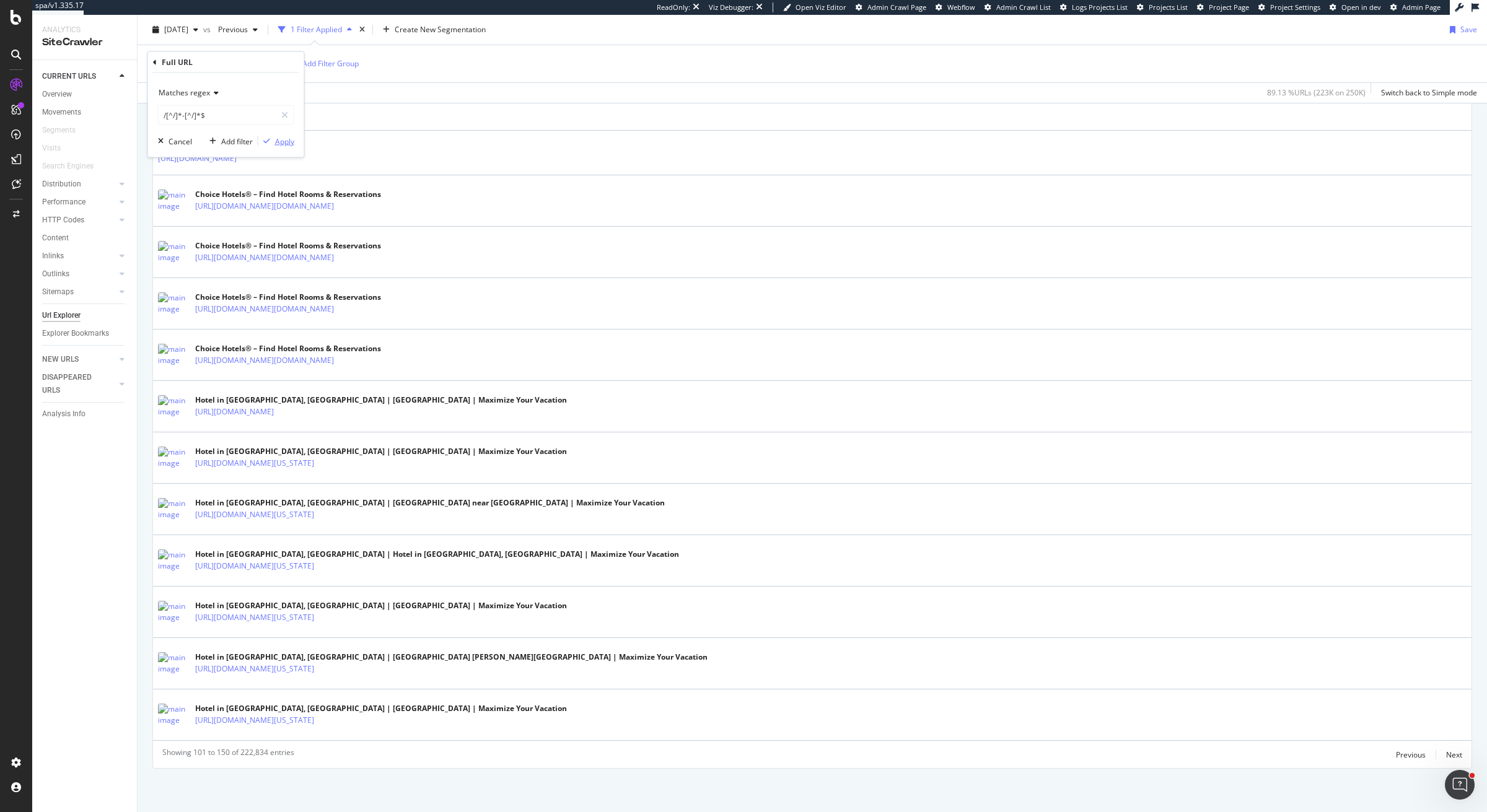
click at [267, 138] on icon "button" at bounding box center [266, 141] width 7 height 8
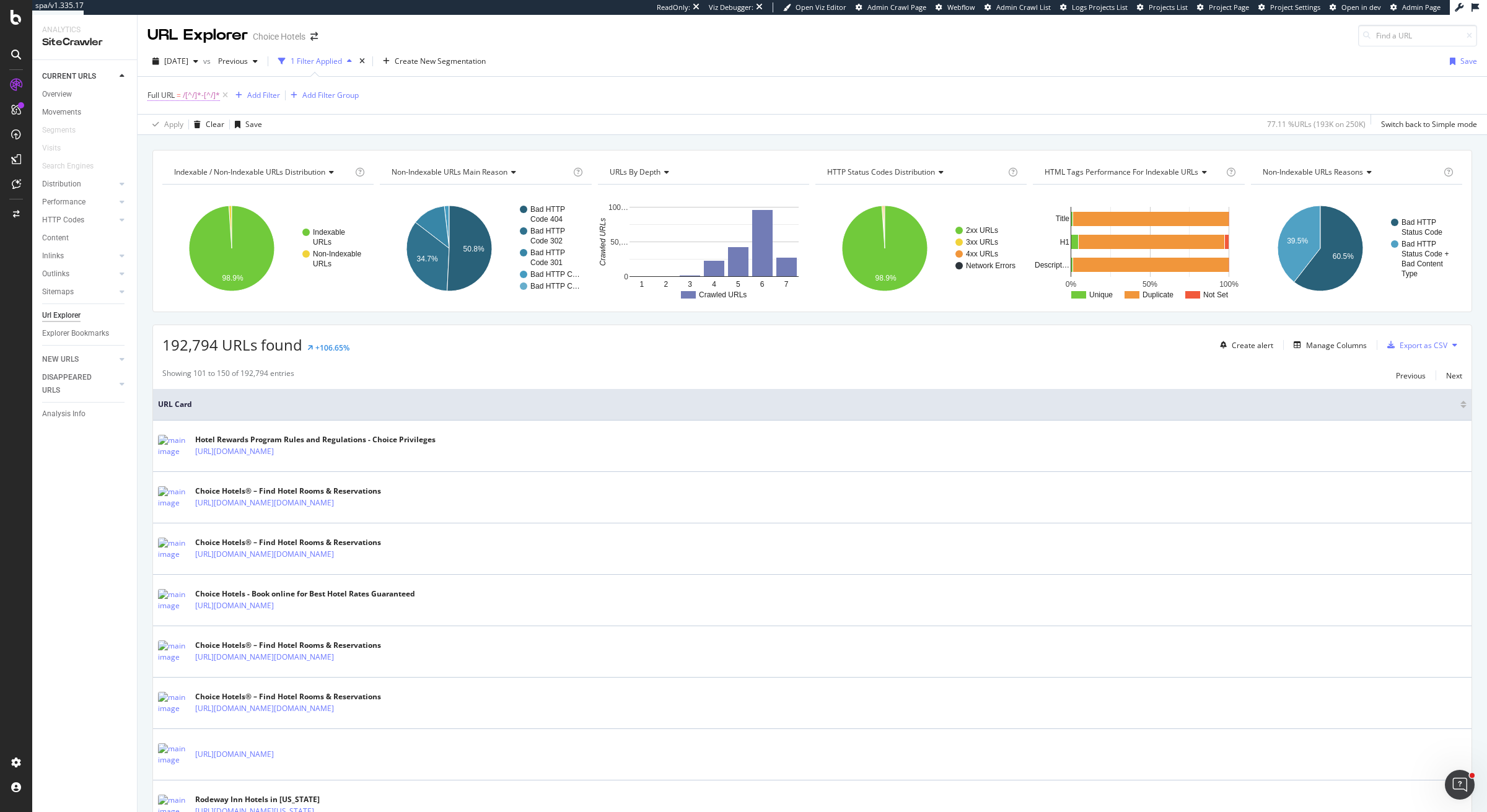
click at [194, 95] on span "/[^/]*-[^/]*" at bounding box center [201, 95] width 37 height 17
click at [203, 121] on span "Matches regex" at bounding box center [184, 124] width 52 height 11
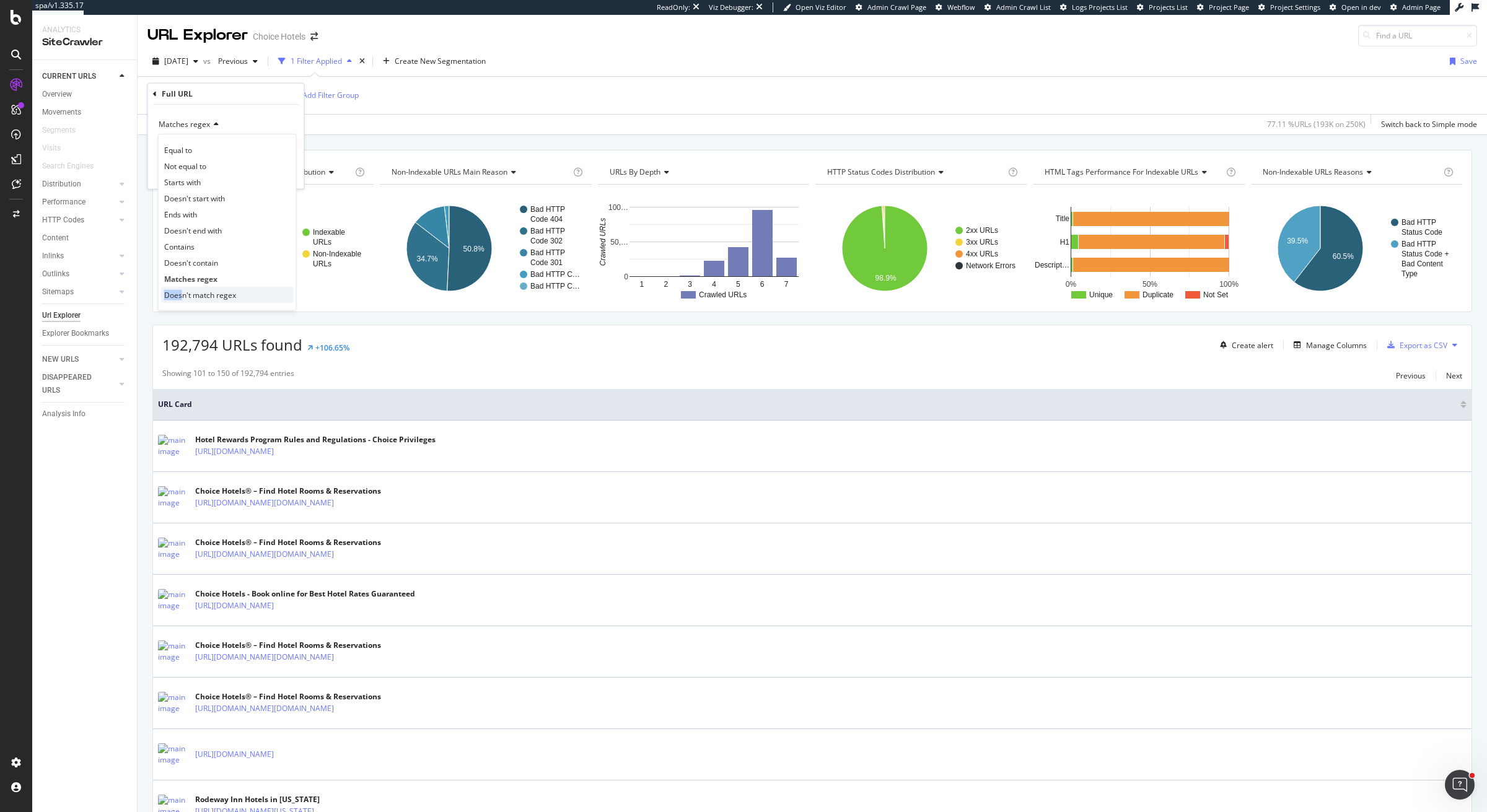
drag, startPoint x: 184, startPoint y: 285, endPoint x: 182, endPoint y: 293, distance: 8.2
click at [182, 293] on div "Equal to Not equal to Starts with Doesn't start with Ends with Doesn't end with…" at bounding box center [227, 222] width 139 height 177
click at [182, 293] on span "Doesn't match regex" at bounding box center [200, 294] width 72 height 11
click at [291, 181] on div "Doesn't match regex /[^/]*-[^/]*$ Cancel Add filter Apply" at bounding box center [226, 146] width 156 height 84
click at [291, 172] on div "Apply" at bounding box center [284, 172] width 19 height 11
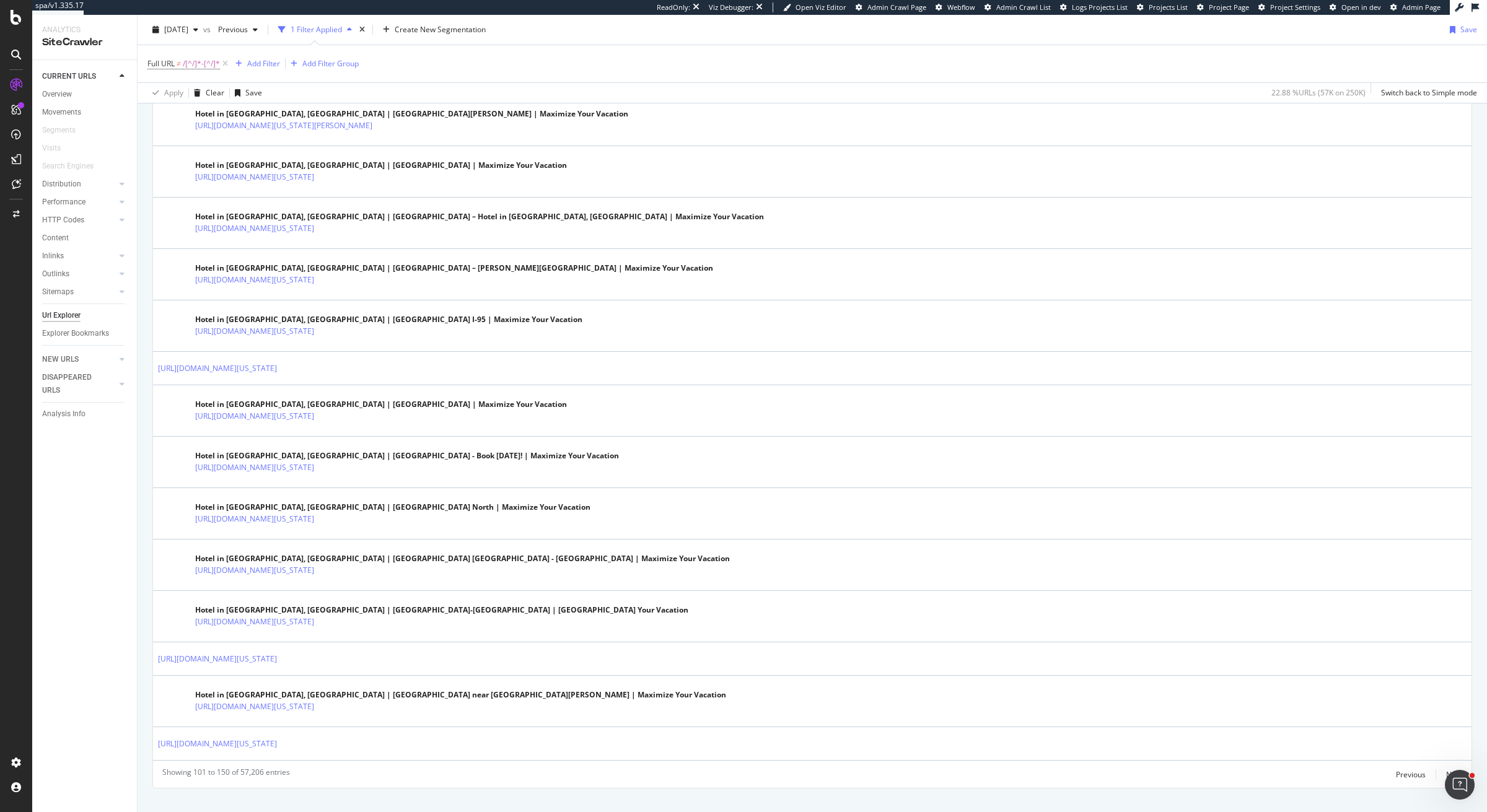
scroll to position [2030, 0]
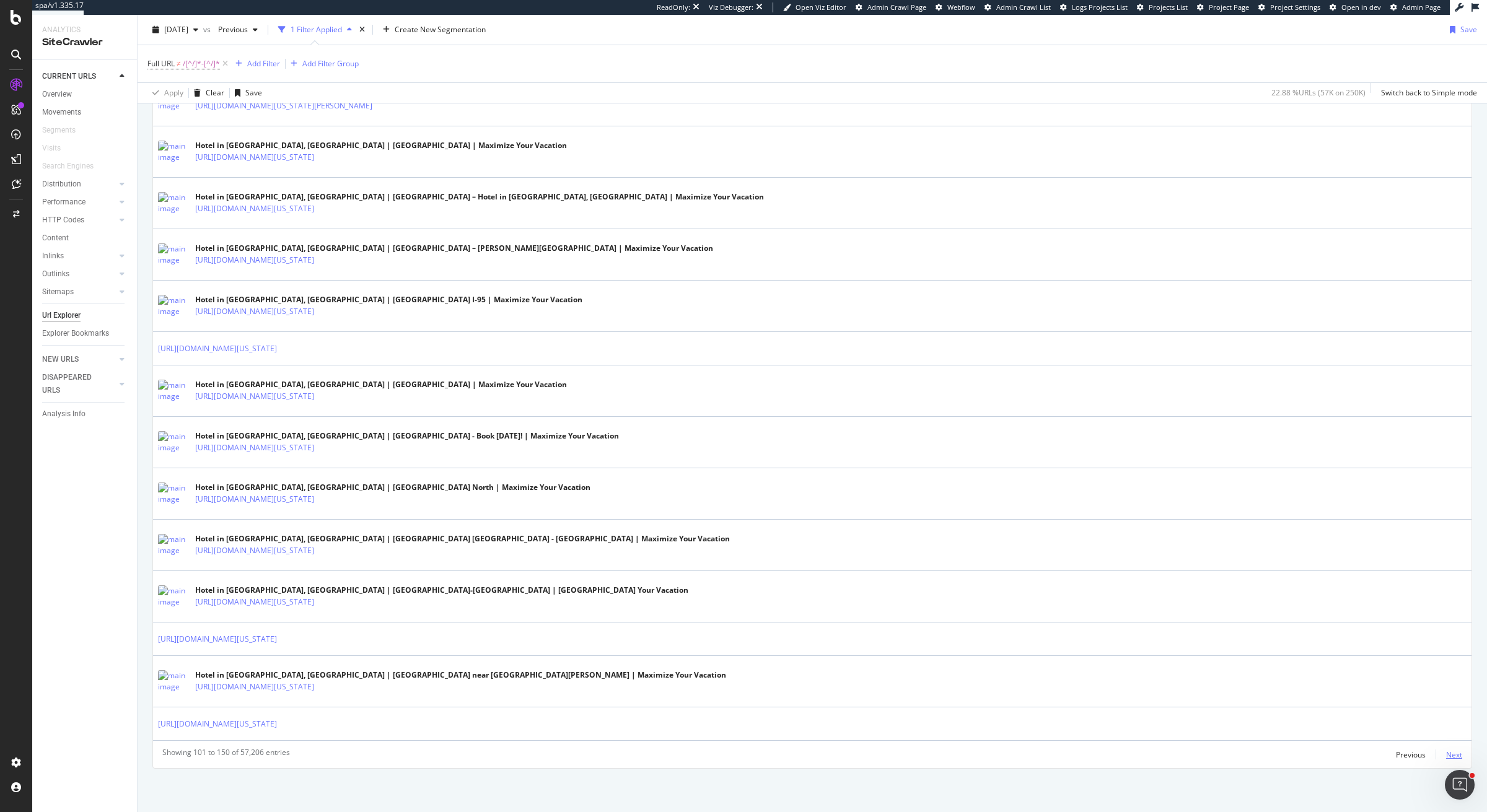
click at [1453, 752] on div "Next" at bounding box center [1454, 755] width 16 height 11
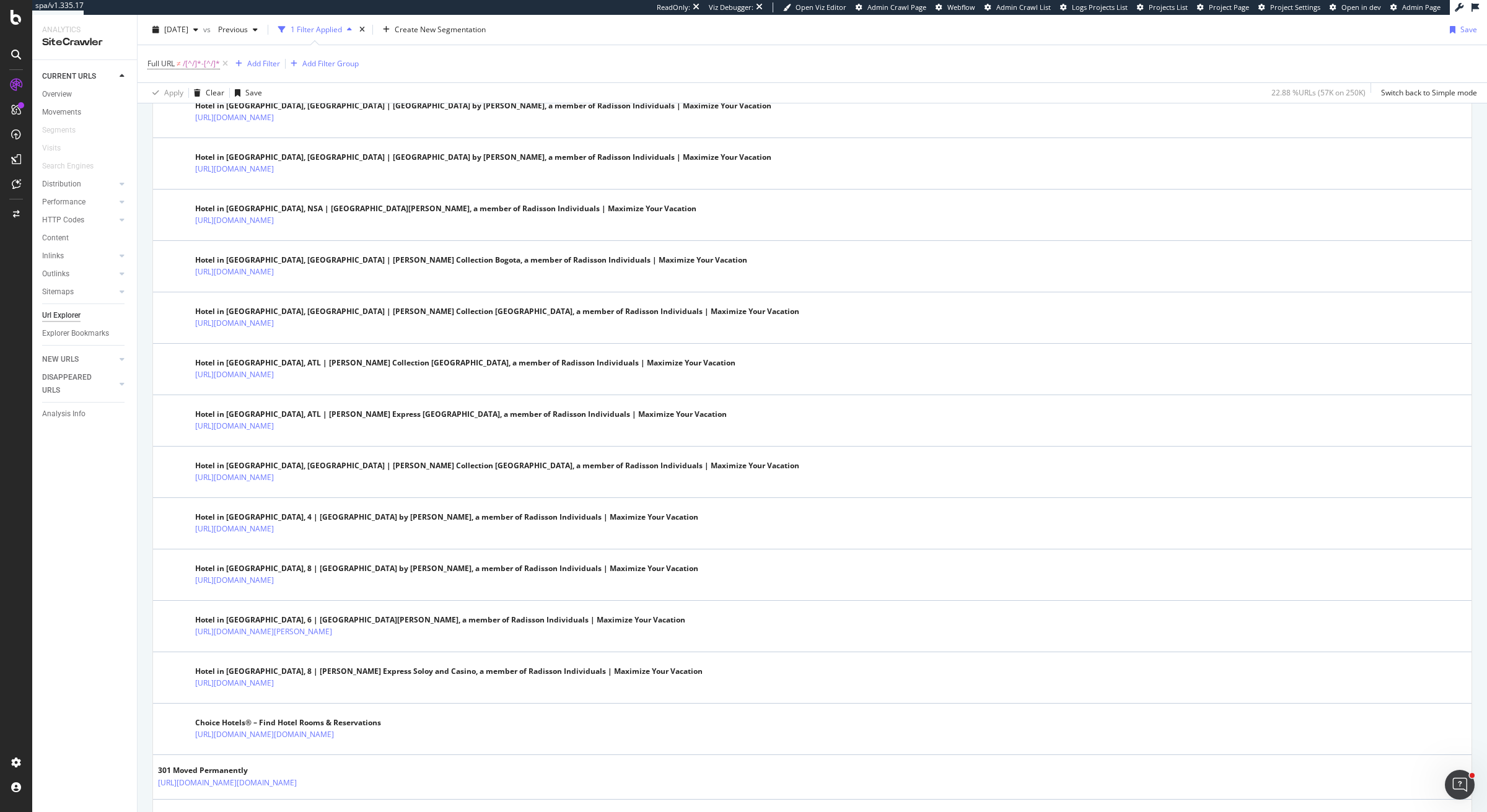
scroll to position [2210, 0]
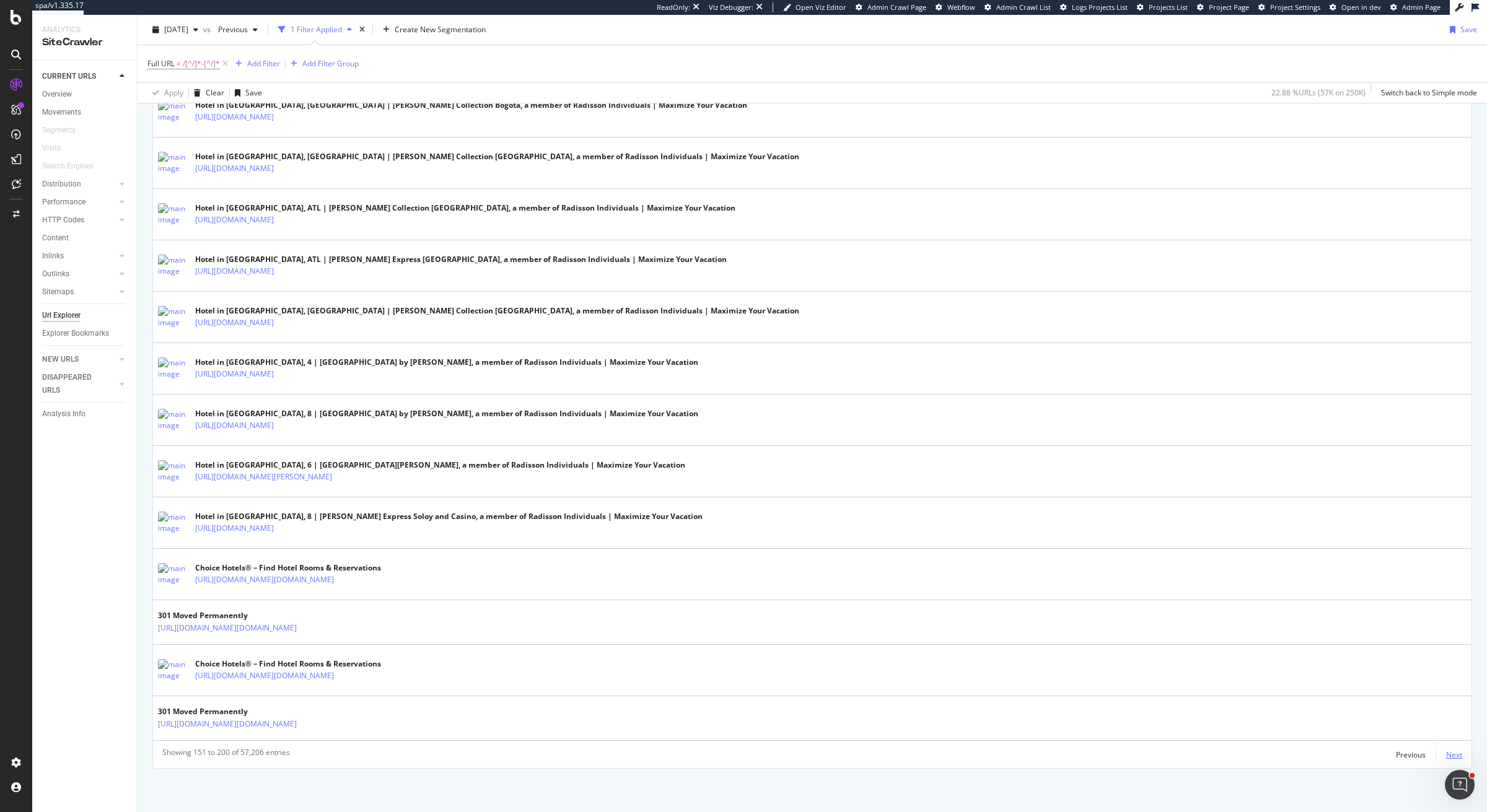
click at [1456, 757] on div "Next" at bounding box center [1454, 755] width 16 height 11
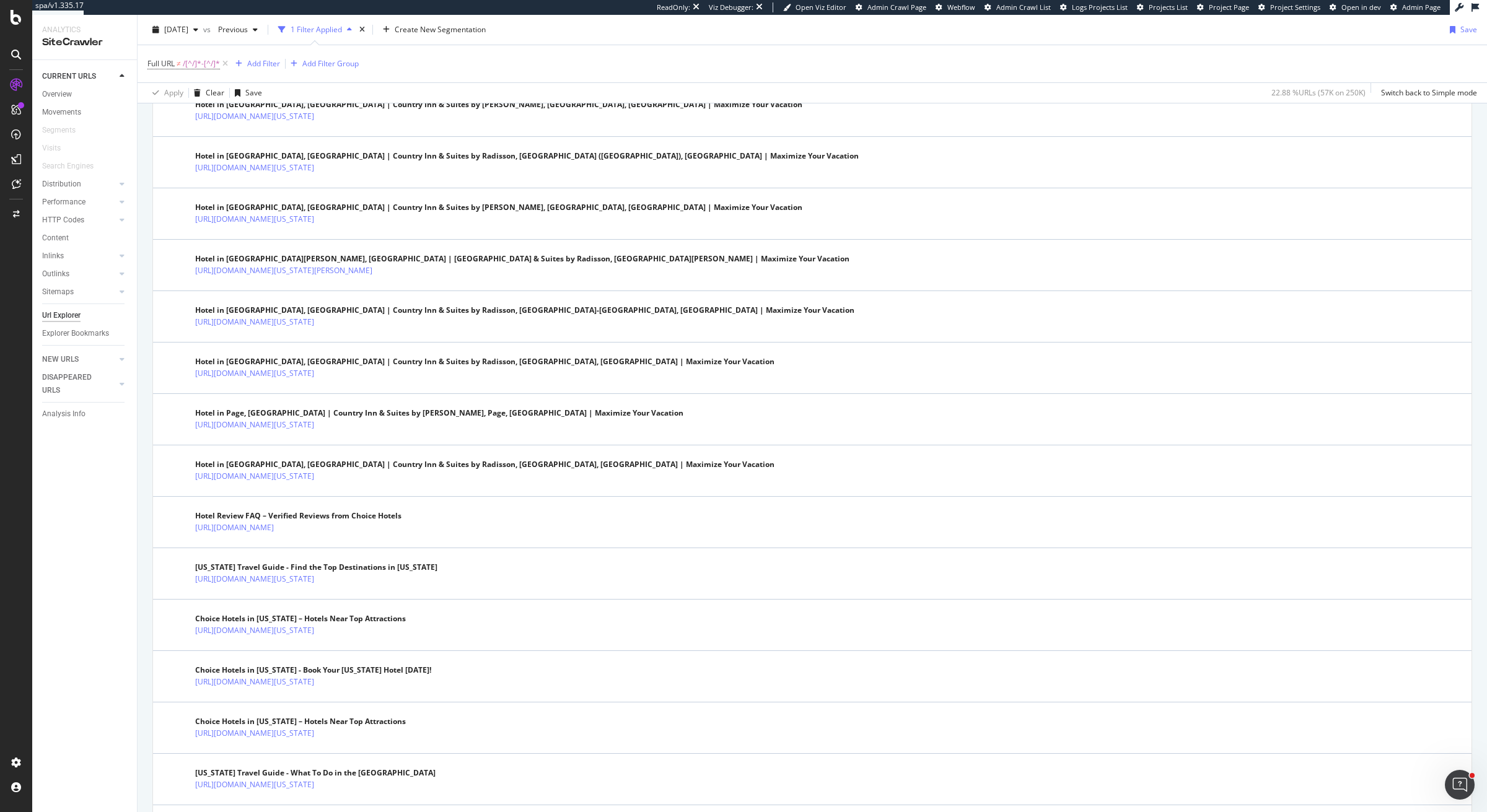
scroll to position [1582, 0]
